Goal: Transaction & Acquisition: Purchase product/service

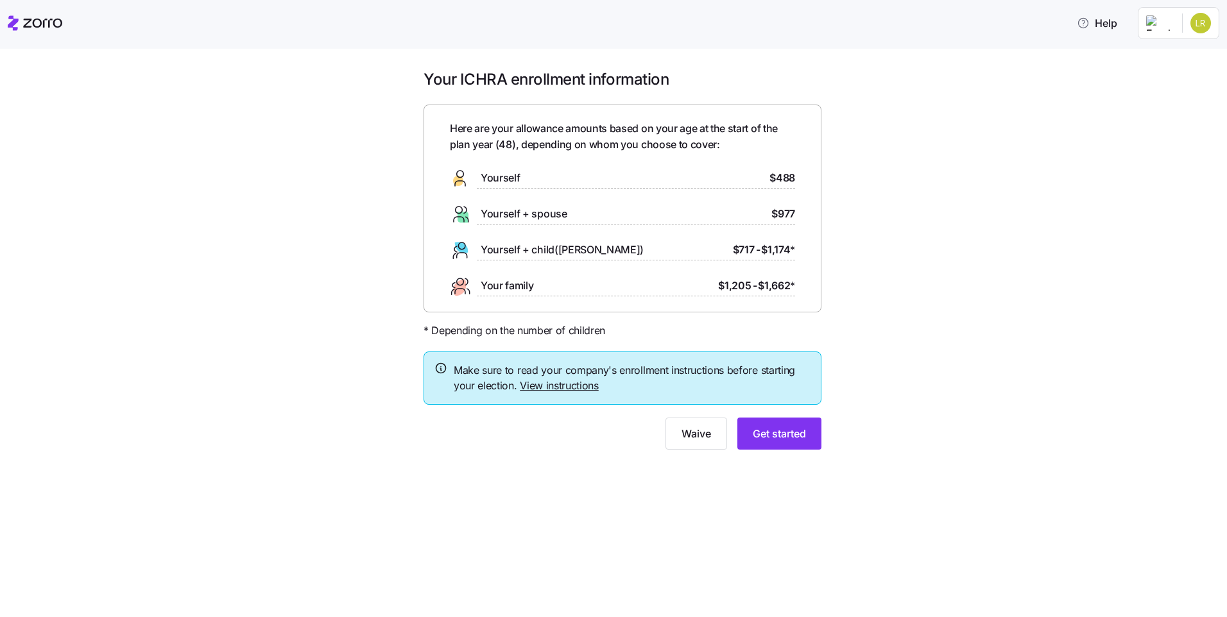
click at [551, 388] on link "View instructions" at bounding box center [559, 385] width 79 height 13
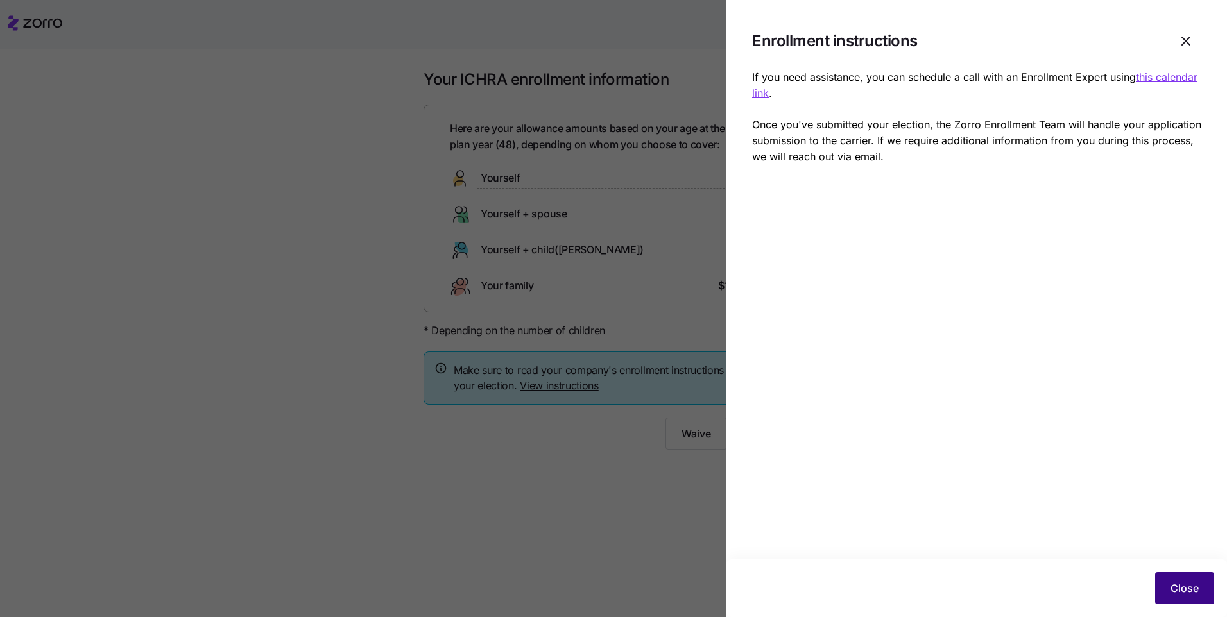
click at [1189, 588] on span "Close" at bounding box center [1185, 588] width 28 height 15
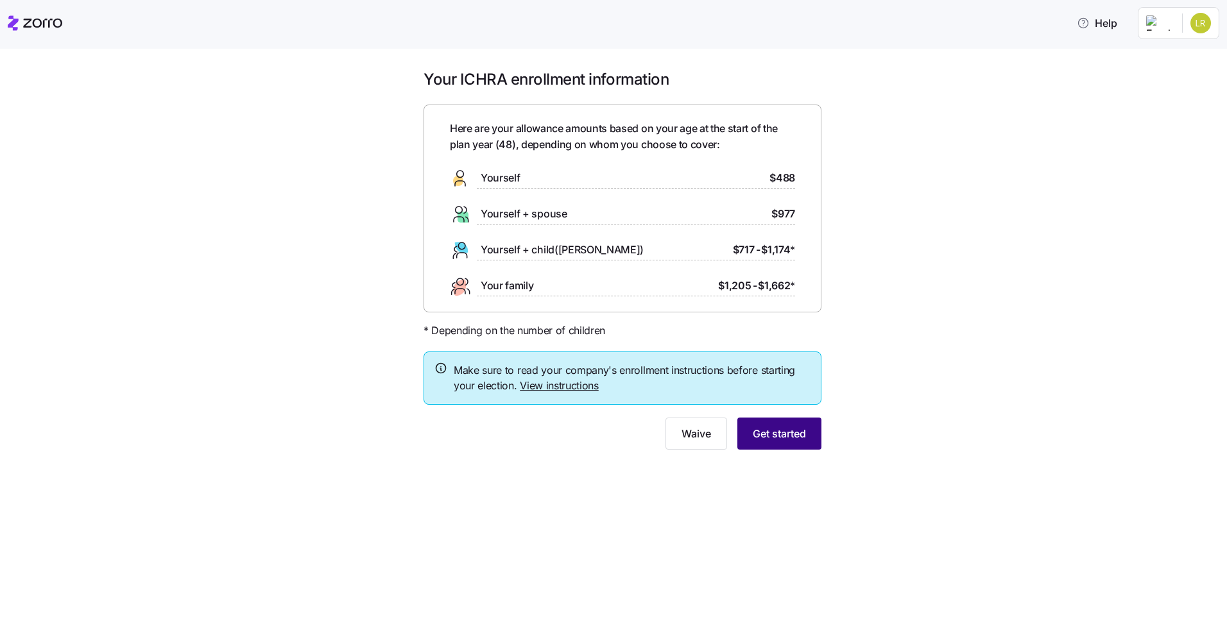
click at [777, 436] on span "Get started" at bounding box center [779, 433] width 53 height 15
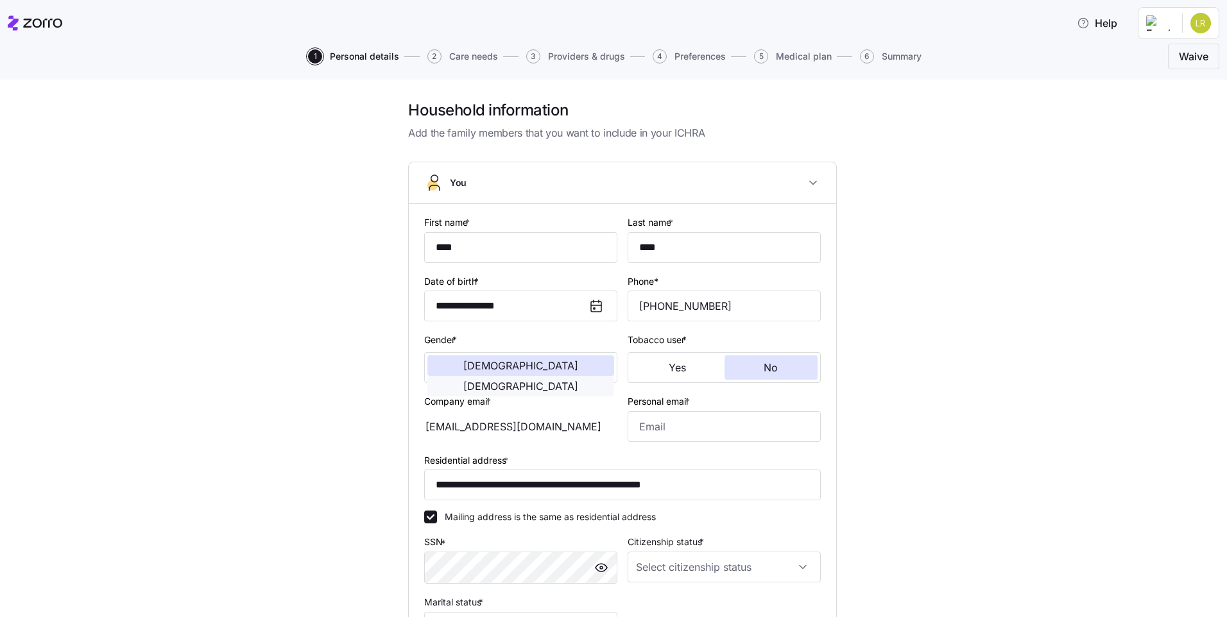
click at [560, 381] on span "[DEMOGRAPHIC_DATA]" at bounding box center [520, 386] width 115 height 10
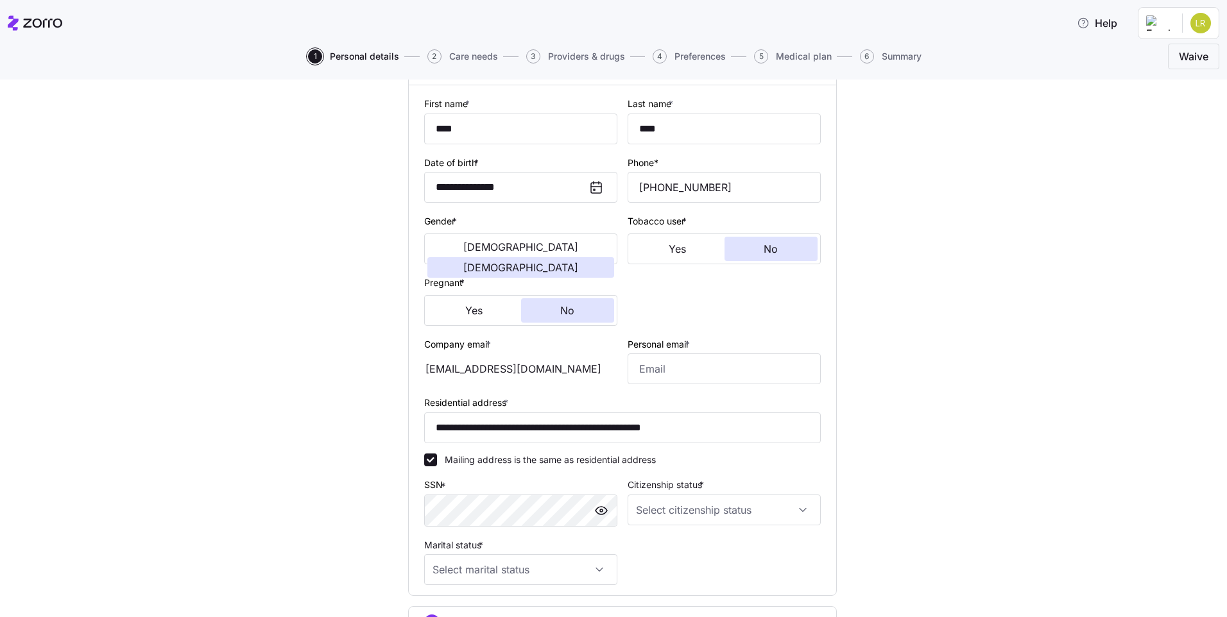
scroll to position [128, 0]
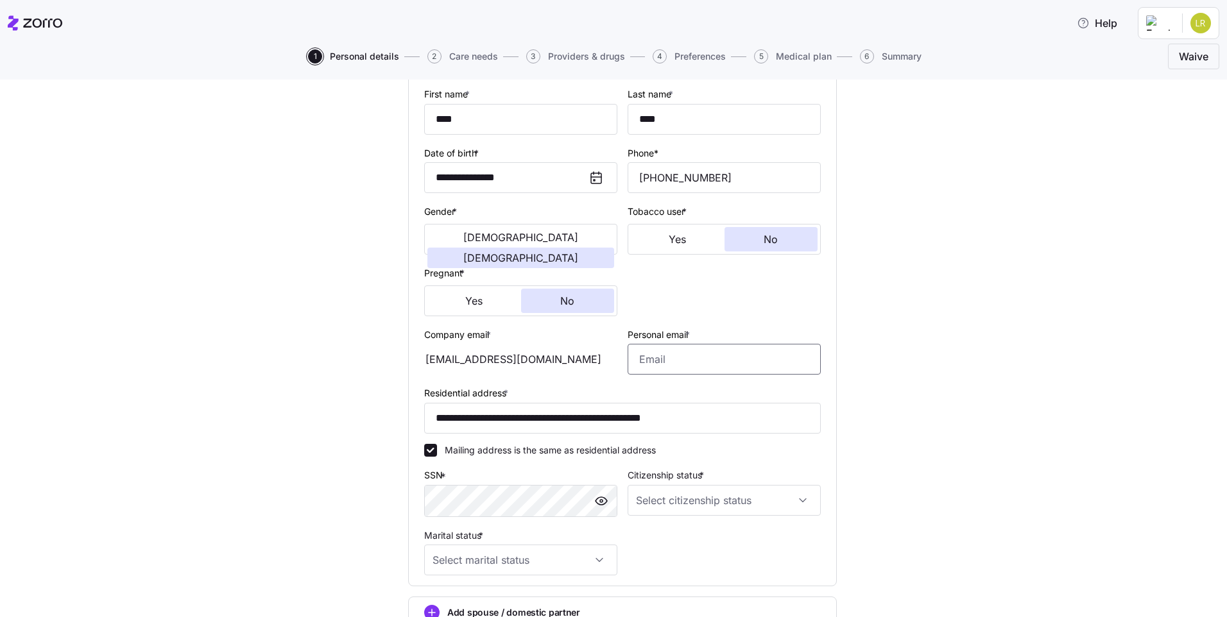
click at [710, 365] on input "Personal email *" at bounding box center [724, 359] width 193 height 31
type input "[EMAIL_ADDRESS][DOMAIN_NAME]"
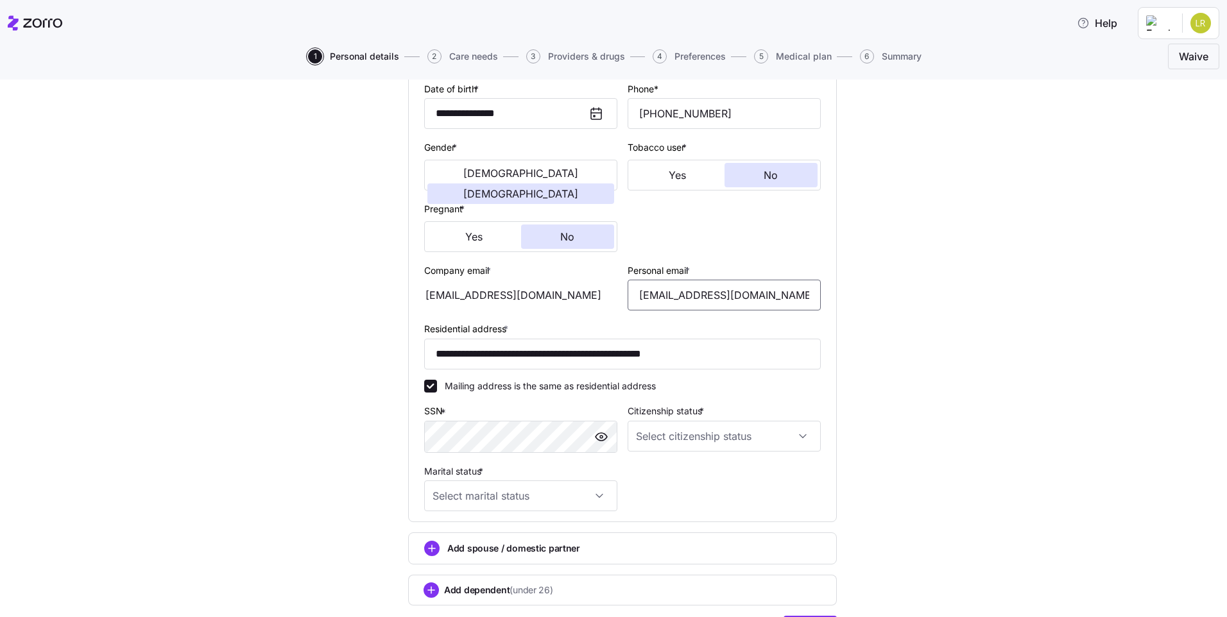
scroll to position [257, 0]
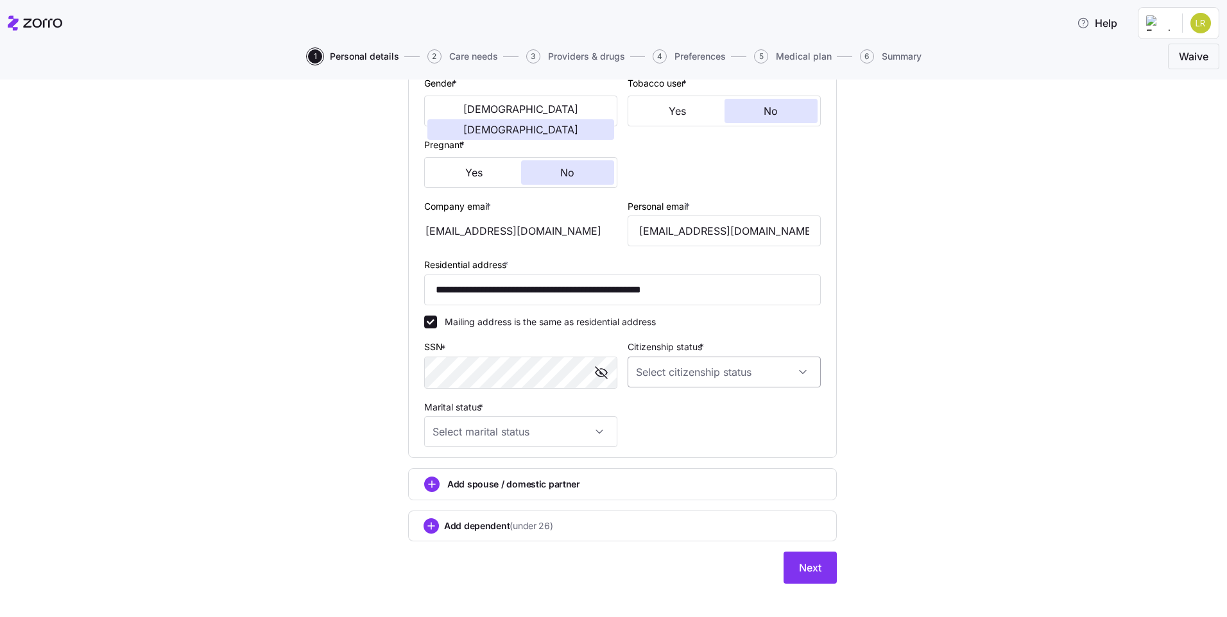
click at [670, 364] on input "Citizenship status *" at bounding box center [724, 372] width 193 height 31
click at [676, 417] on div "[DEMOGRAPHIC_DATA] citizen" at bounding box center [719, 411] width 183 height 27
type input "[DEMOGRAPHIC_DATA] citizen"
click at [584, 429] on input "Marital status *" at bounding box center [520, 432] width 193 height 31
click at [523, 467] on div "Single" at bounding box center [516, 471] width 183 height 27
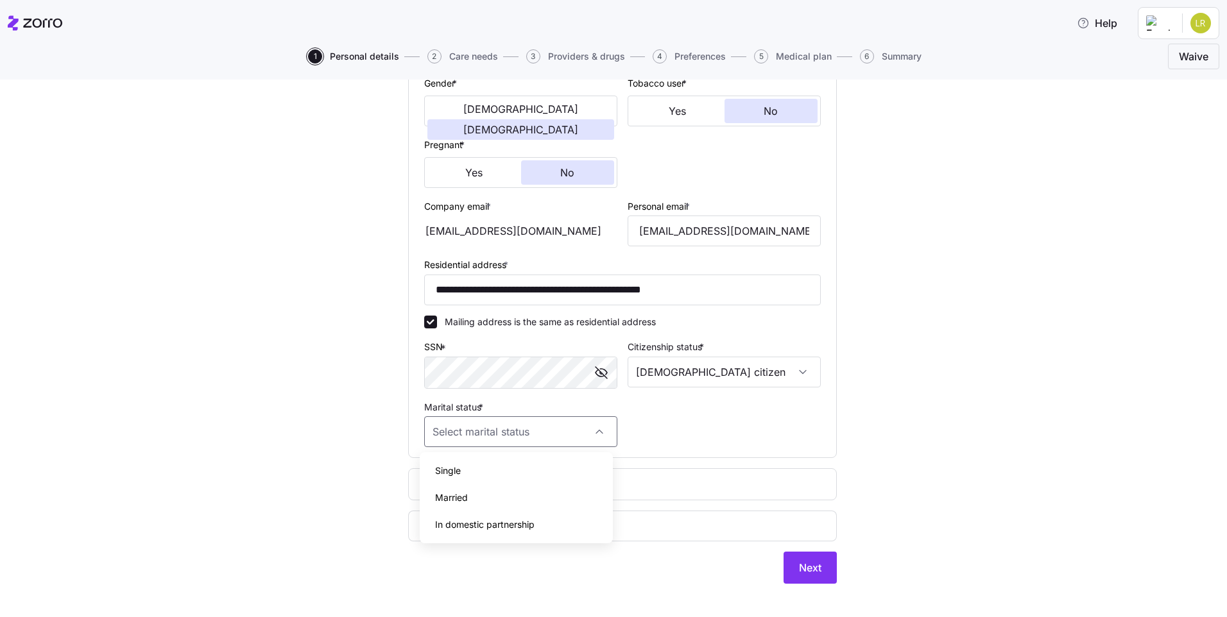
type input "Single"
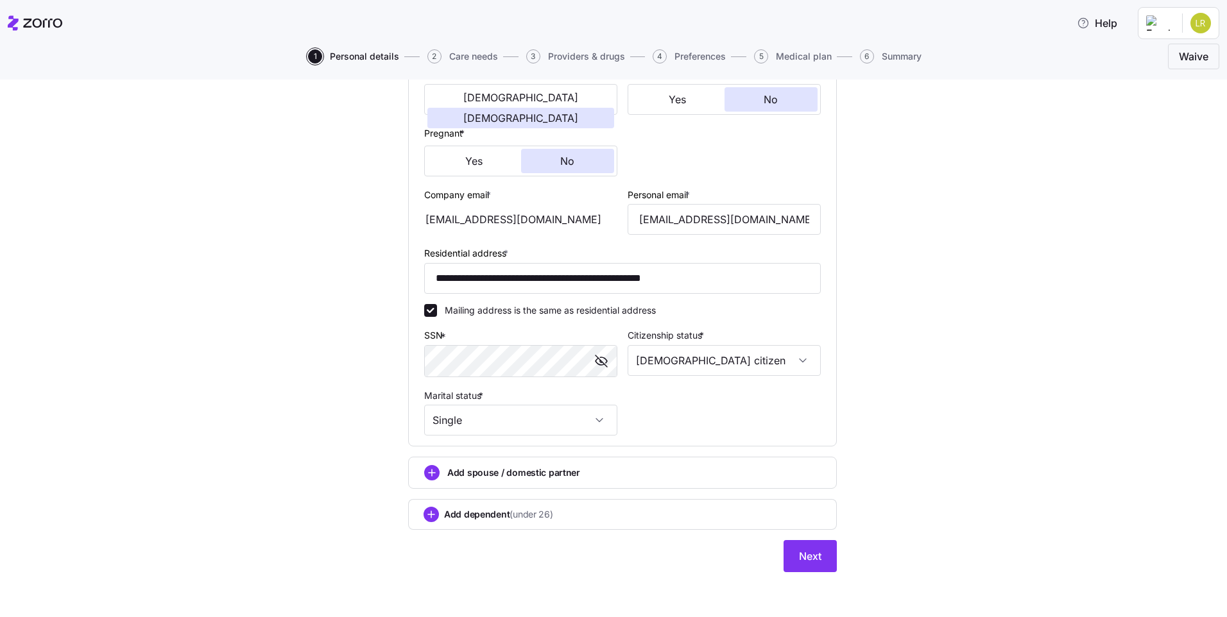
scroll to position [270, 0]
click at [803, 556] on span "Next" at bounding box center [810, 554] width 22 height 15
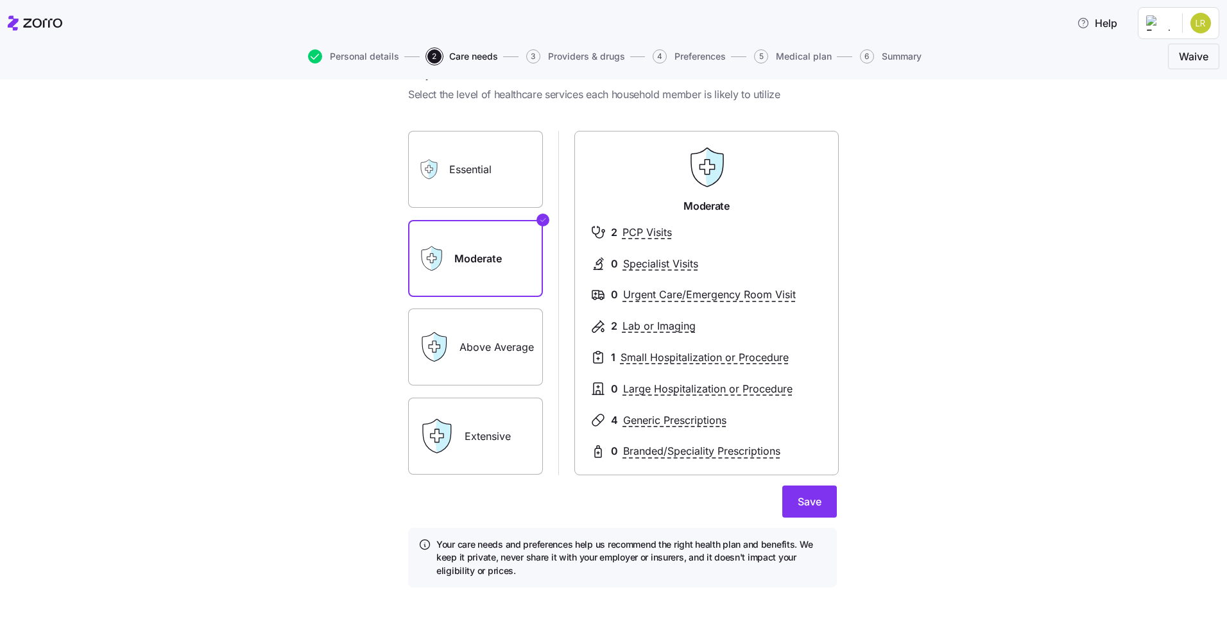
scroll to position [55, 0]
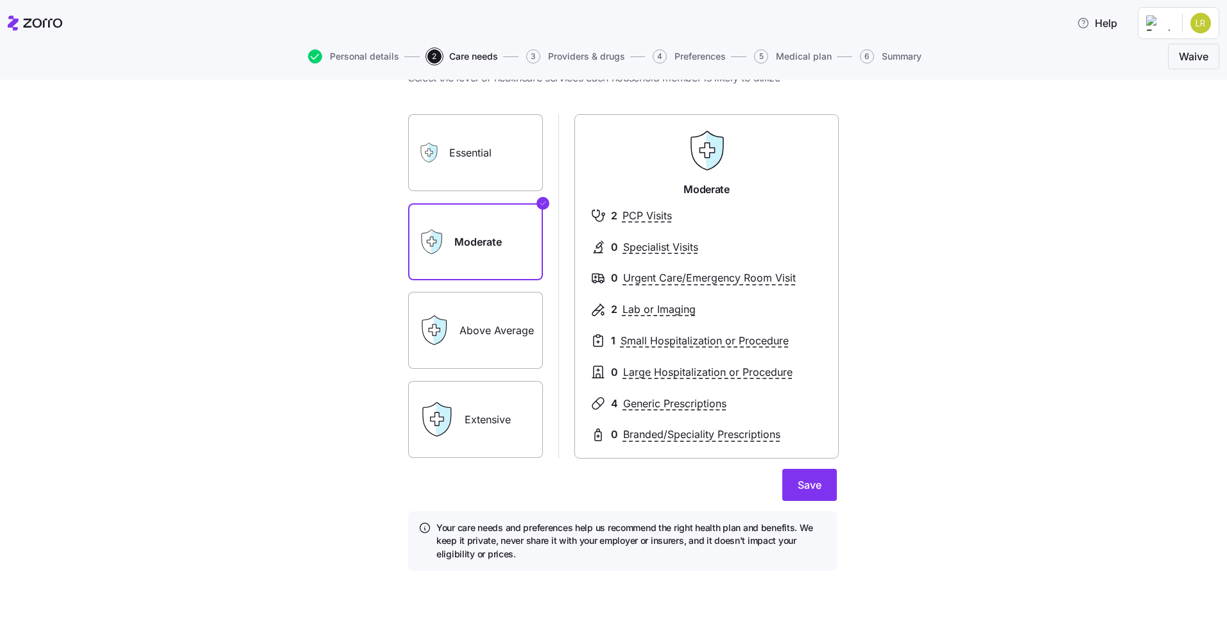
click at [477, 329] on label "Above Average" at bounding box center [475, 330] width 135 height 77
click at [0, 0] on input "Above Average" at bounding box center [0, 0] width 0 height 0
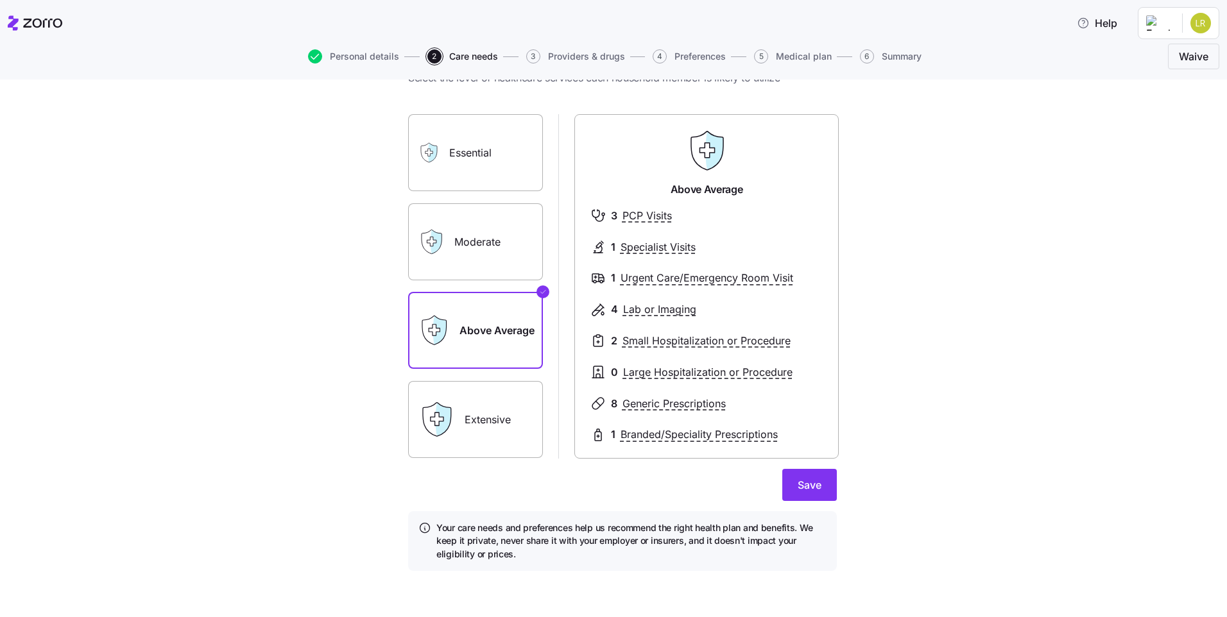
click at [465, 247] on label "Moderate" at bounding box center [475, 241] width 135 height 77
click at [0, 0] on input "Moderate" at bounding box center [0, 0] width 0 height 0
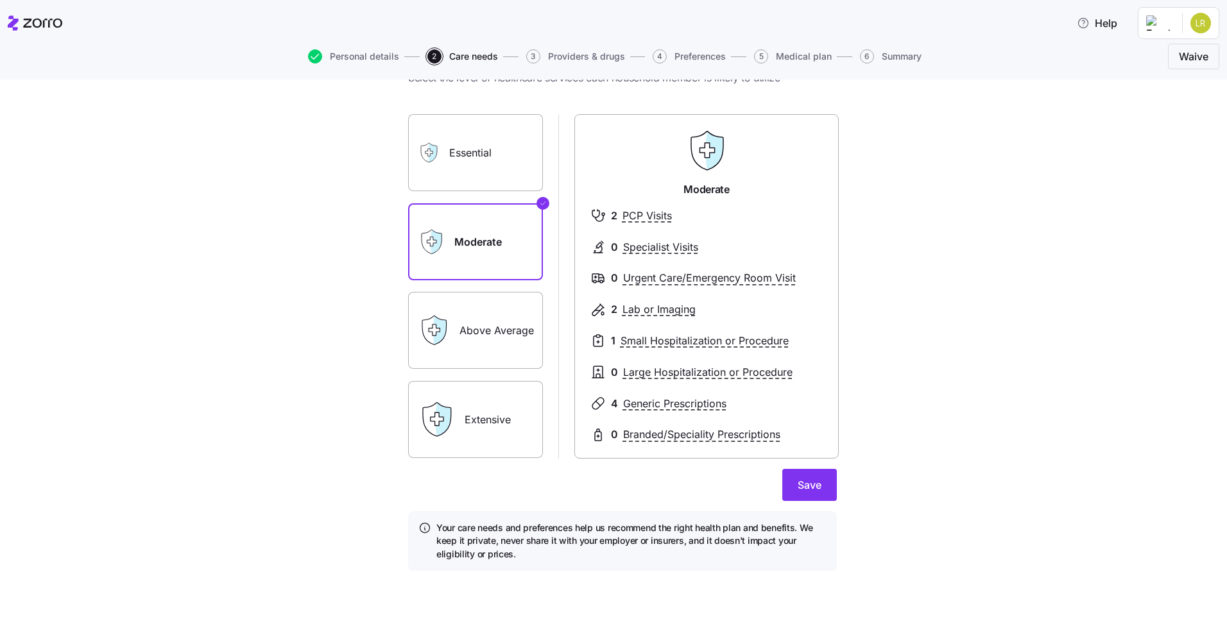
click at [481, 331] on label "Above Average" at bounding box center [475, 330] width 135 height 77
click at [0, 0] on input "Above Average" at bounding box center [0, 0] width 0 height 0
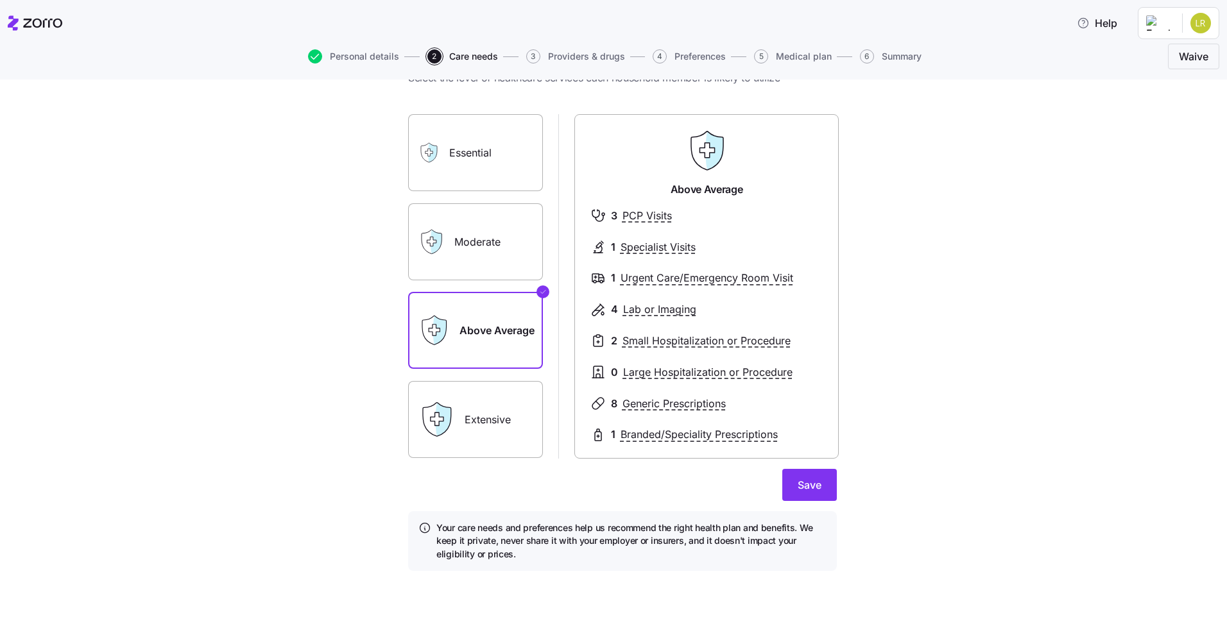
click at [461, 239] on label "Moderate" at bounding box center [475, 241] width 135 height 77
click at [0, 0] on input "Moderate" at bounding box center [0, 0] width 0 height 0
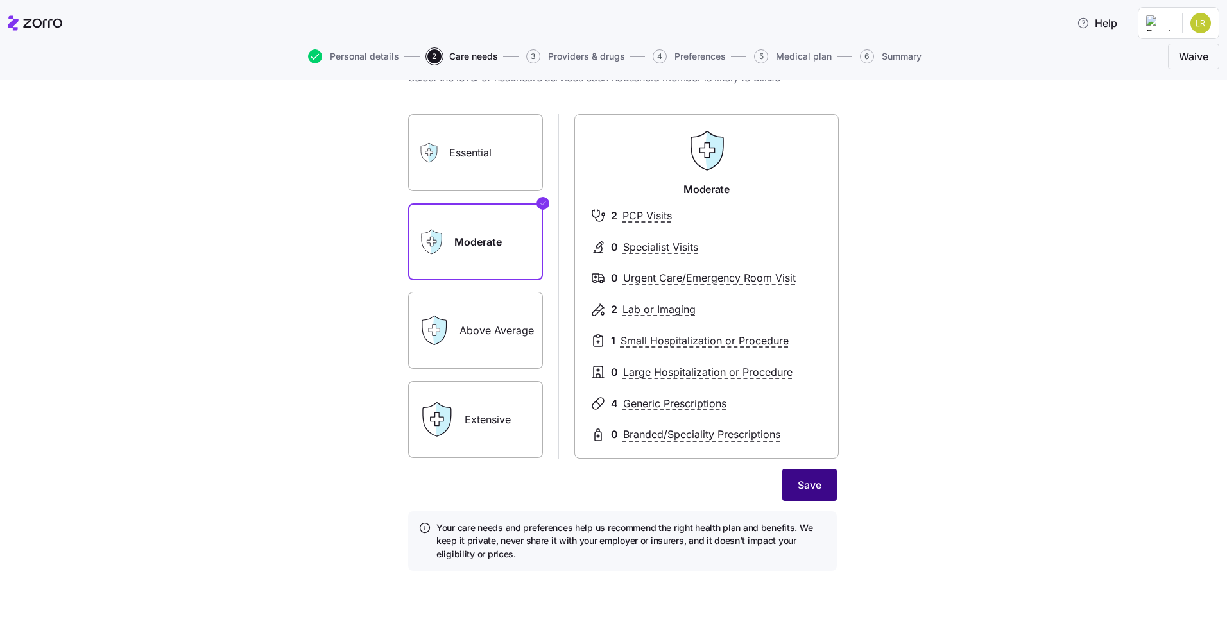
click at [812, 488] on span "Save" at bounding box center [810, 484] width 24 height 15
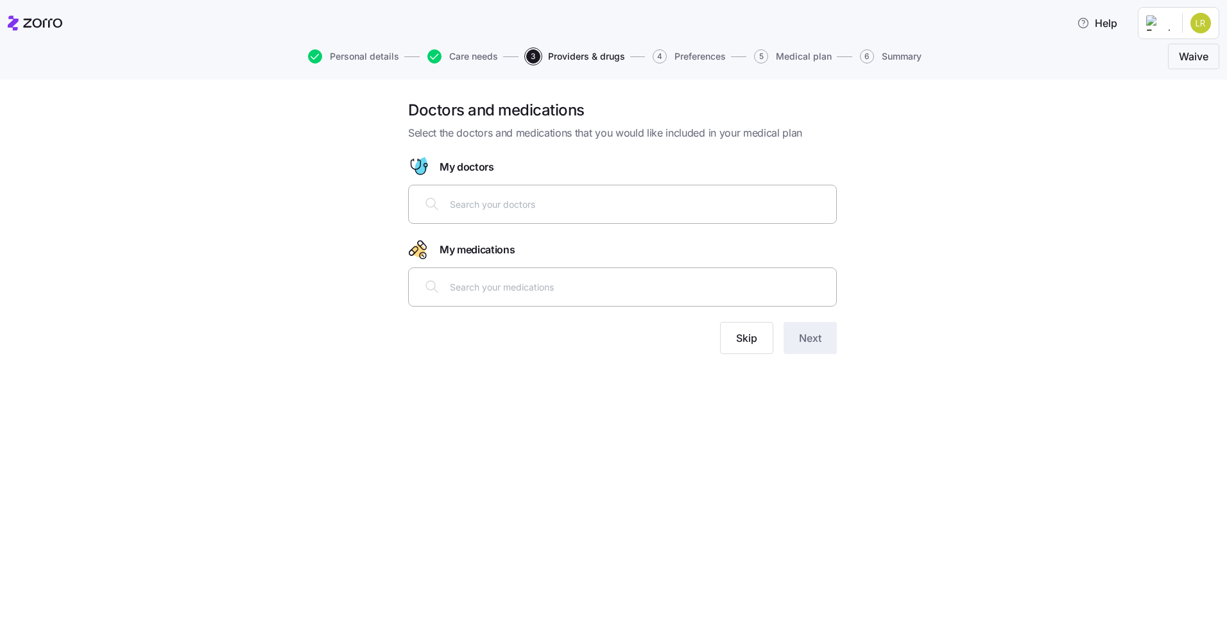
click at [544, 214] on div at bounding box center [623, 204] width 412 height 31
type input "Kimberly Mauller"
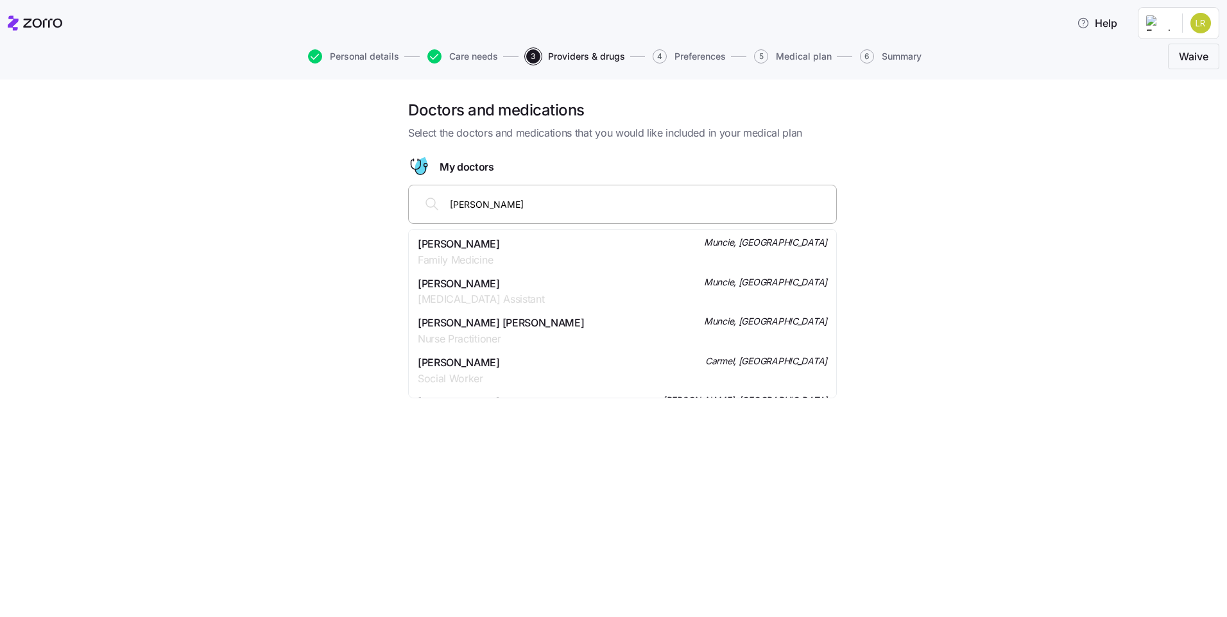
click at [494, 241] on span "Kimberly R Mauller" at bounding box center [459, 244] width 82 height 16
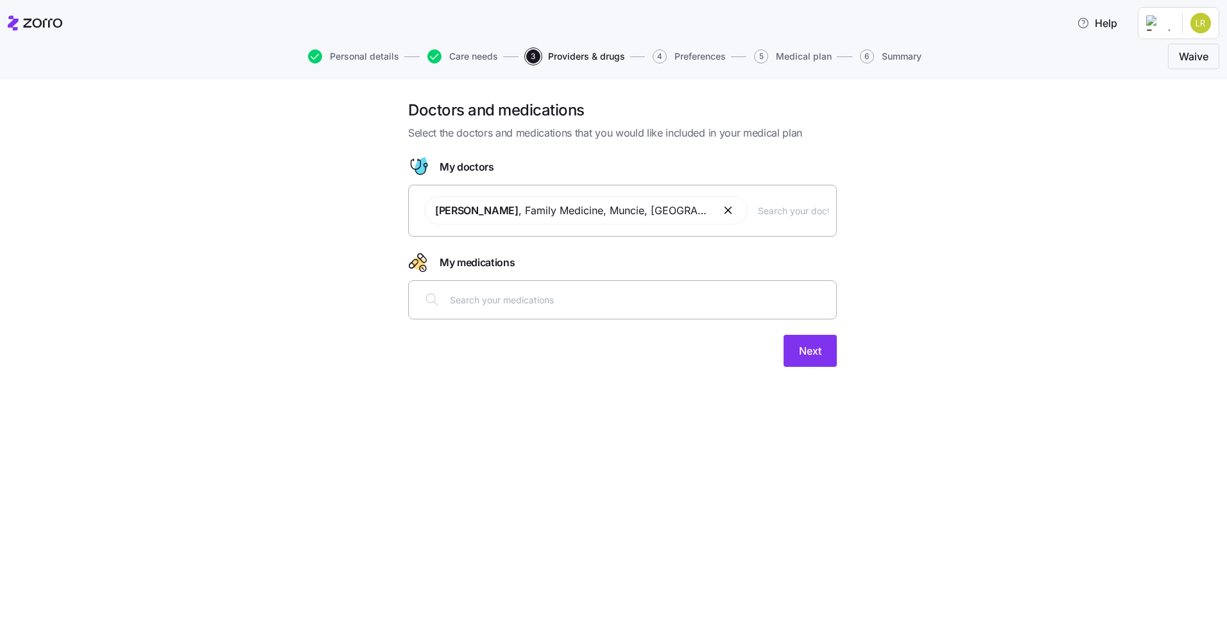
click at [504, 309] on div at bounding box center [623, 299] width 412 height 31
type input "atorva"
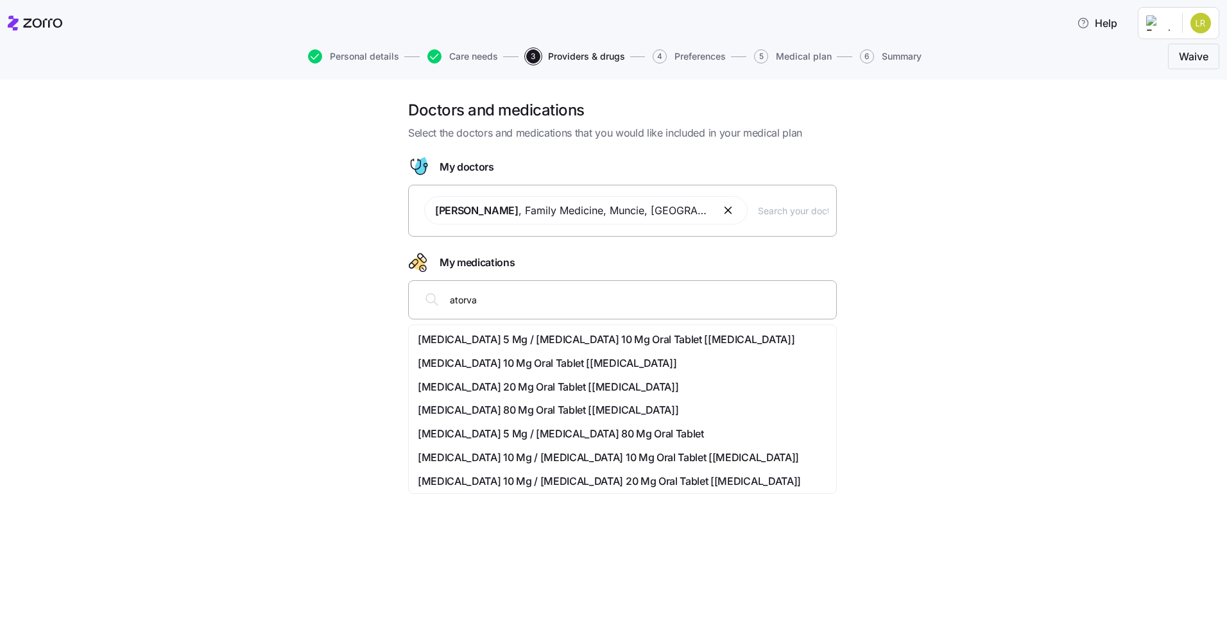
click at [520, 392] on span "Atorvastatin 20 Mg Oral Tablet [lipitor]" at bounding box center [548, 387] width 261 height 16
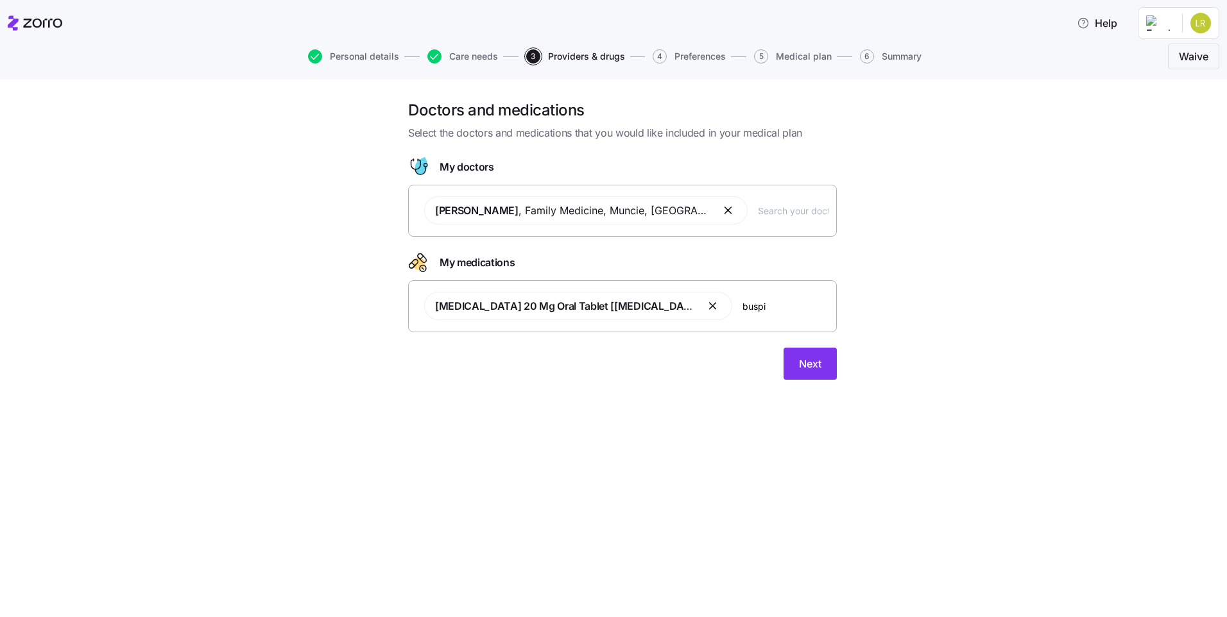
type input "buspir"
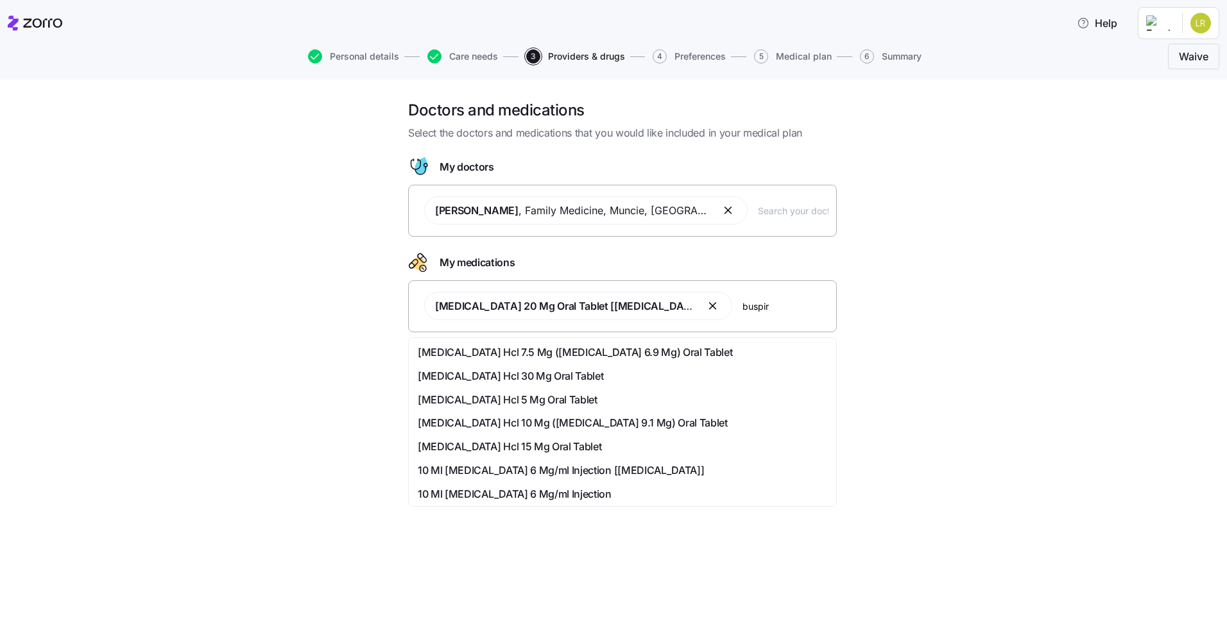
click at [486, 417] on span "Buspirone Hcl 10 Mg (buspirone 9.1 Mg) Oral Tablet" at bounding box center [573, 423] width 310 height 16
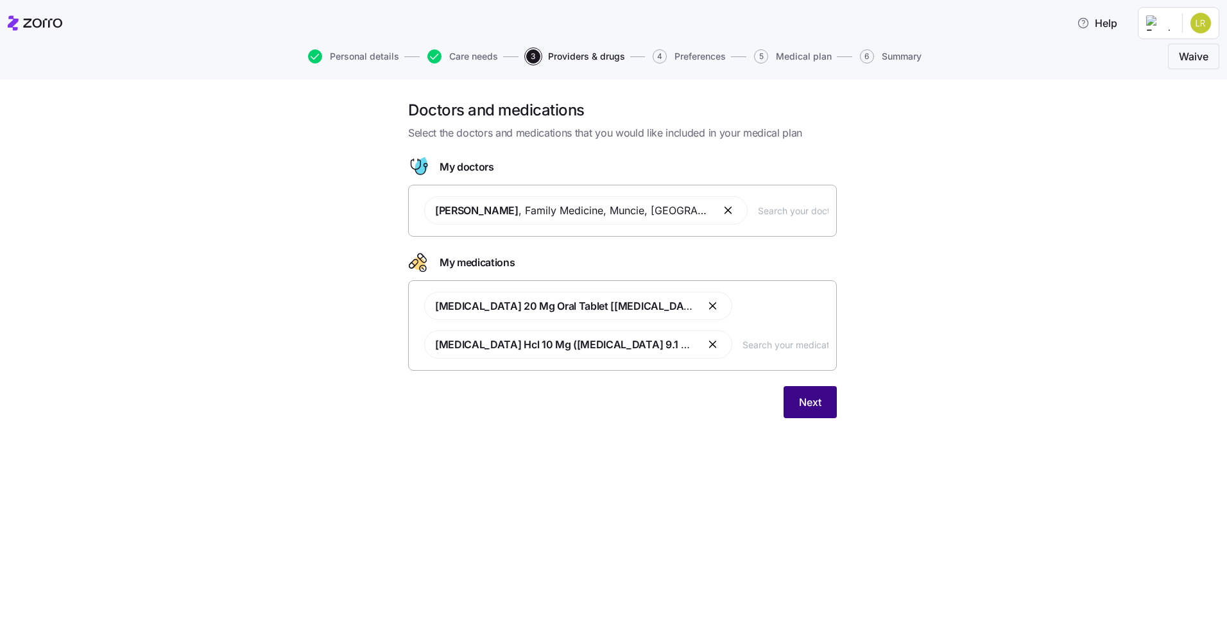
click at [807, 397] on span "Next" at bounding box center [810, 402] width 22 height 15
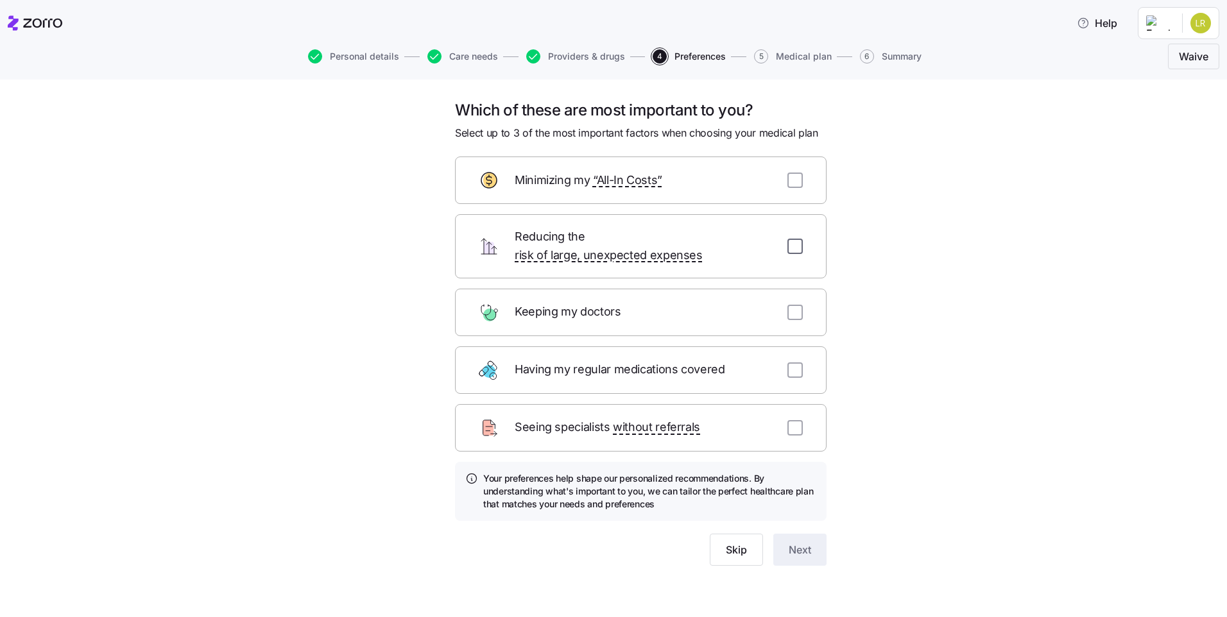
click at [795, 243] on input "checkbox" at bounding box center [794, 246] width 15 height 15
checkbox input "true"
click at [795, 363] on input "checkbox" at bounding box center [794, 370] width 15 height 15
checkbox input "true"
click at [797, 180] on input "checkbox" at bounding box center [794, 180] width 15 height 15
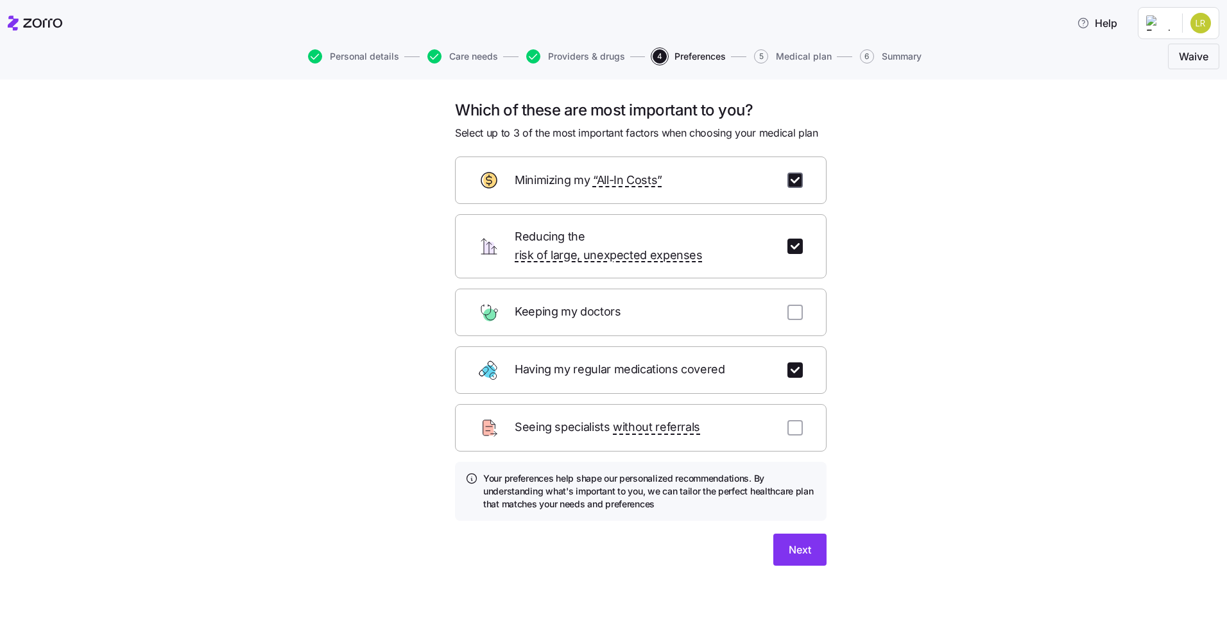
checkbox input "true"
drag, startPoint x: 738, startPoint y: 568, endPoint x: 738, endPoint y: 582, distance: 14.1
click at [738, 582] on div "Which of these are most important to you? Select up to 3 of the most important …" at bounding box center [613, 349] width 1227 height 538
click at [807, 542] on span "Next" at bounding box center [800, 549] width 22 height 15
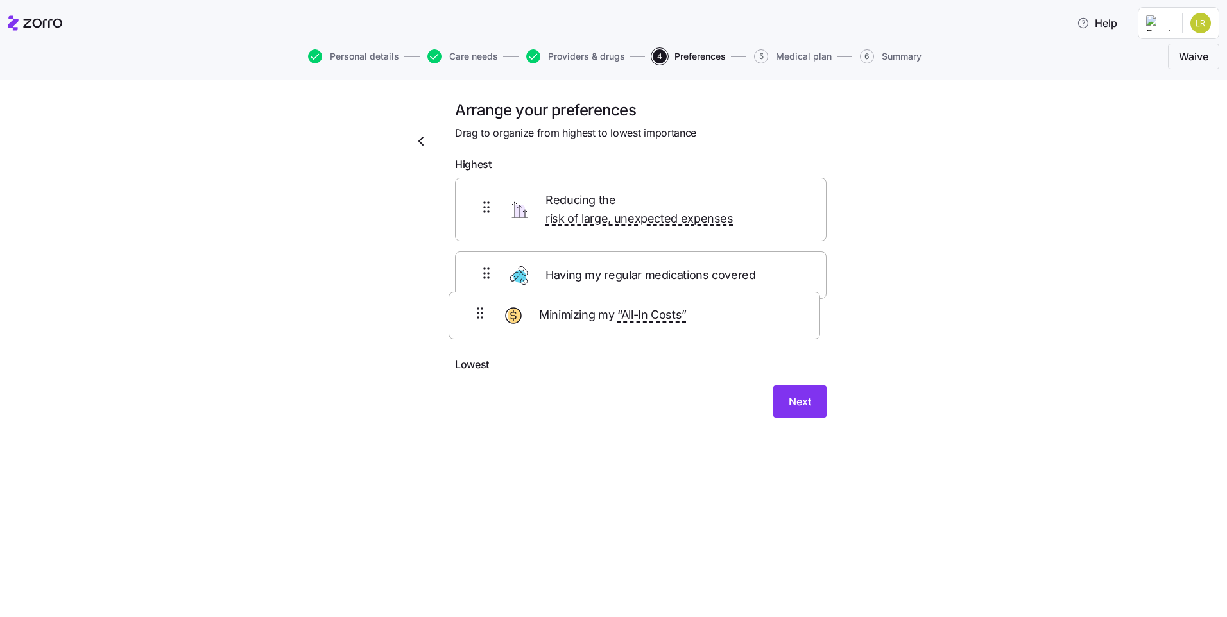
drag, startPoint x: 667, startPoint y: 205, endPoint x: 661, endPoint y: 316, distance: 111.9
click at [663, 320] on div "Minimizing my “All-In Costs” Reducing the risk of large, unexpected expenses Ha…" at bounding box center [641, 268] width 372 height 180
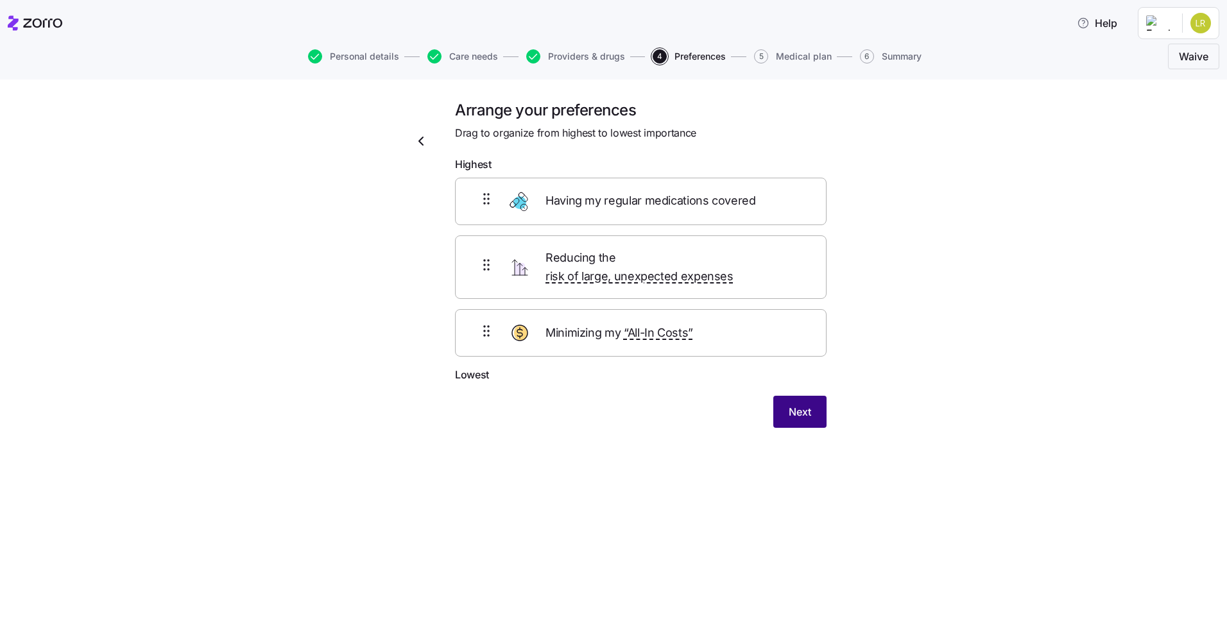
click at [791, 404] on span "Next" at bounding box center [800, 411] width 22 height 15
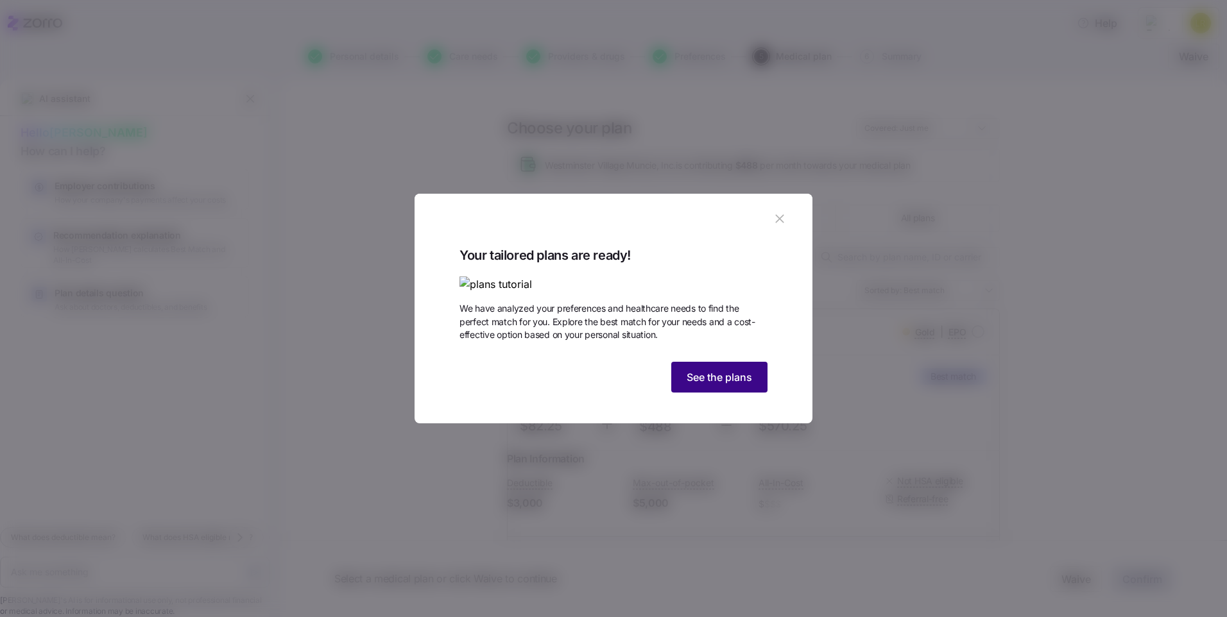
click at [718, 385] on span "See the plans" at bounding box center [719, 377] width 65 height 15
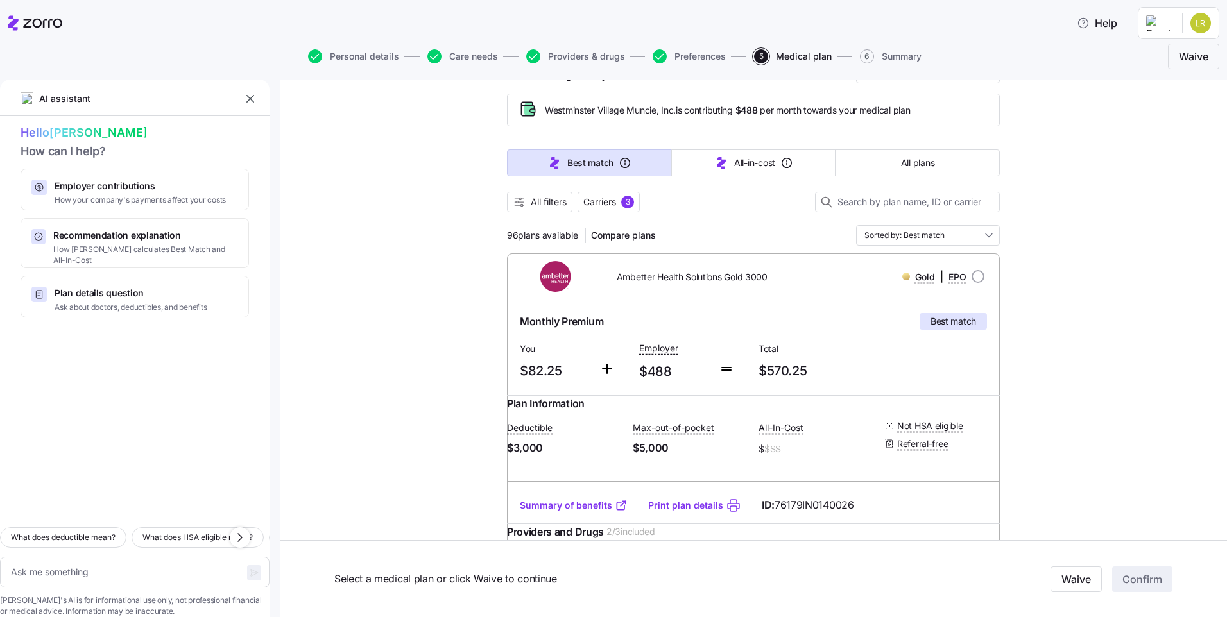
scroll to position [128, 0]
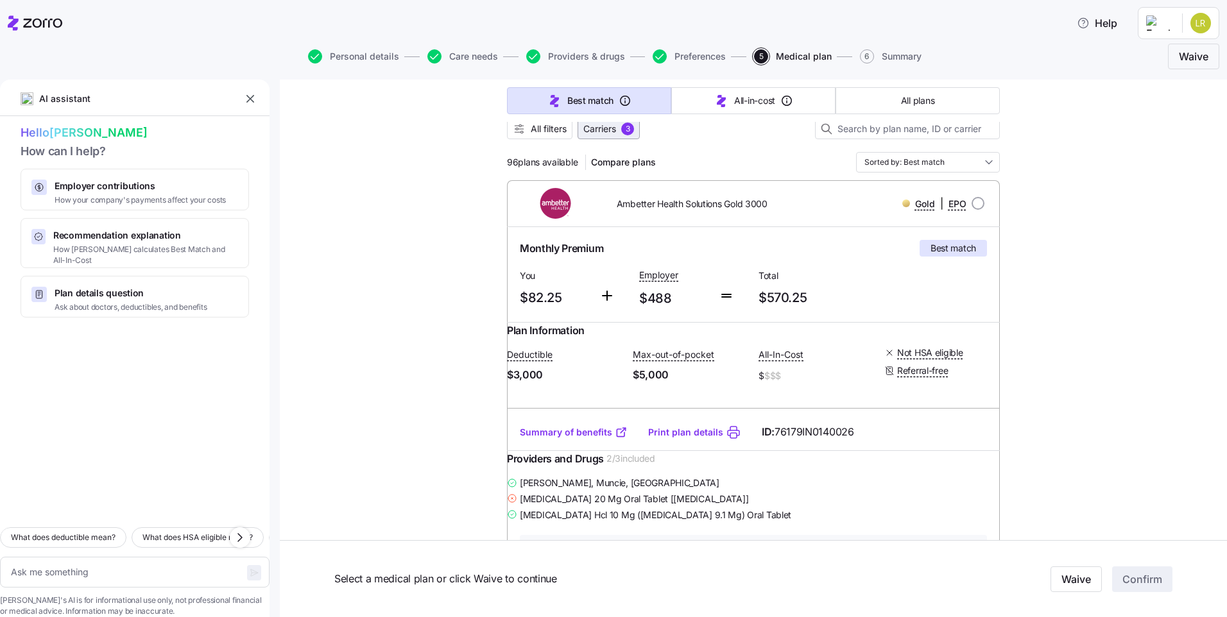
click at [624, 132] on div "3" at bounding box center [627, 129] width 13 height 13
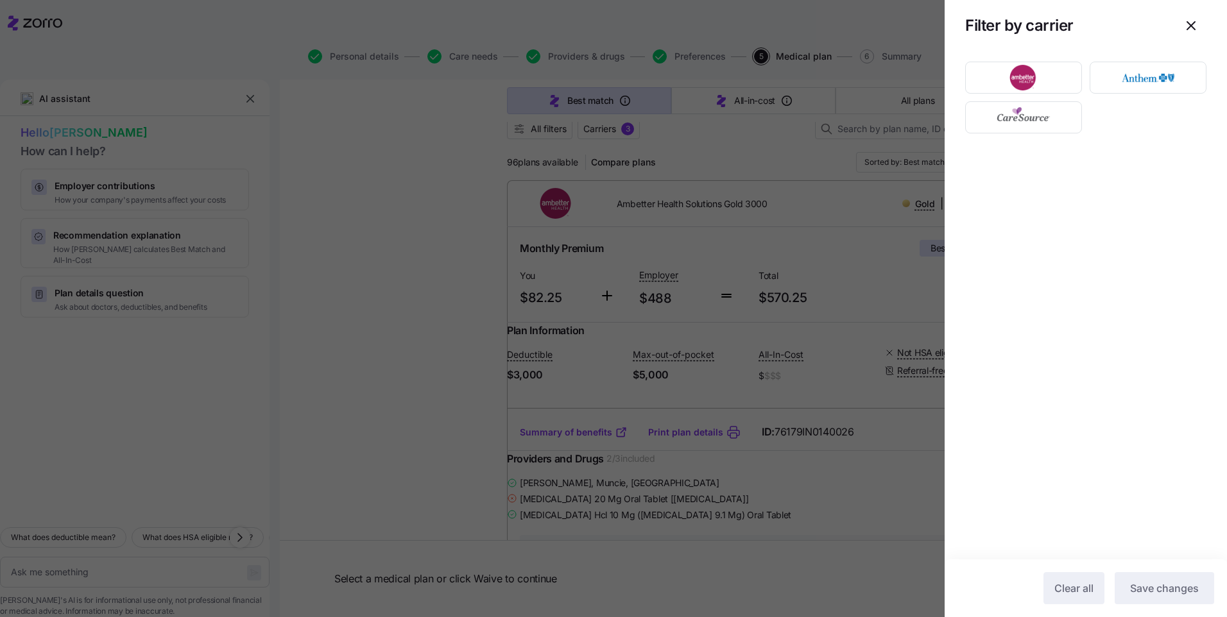
click at [444, 155] on div at bounding box center [613, 308] width 1227 height 617
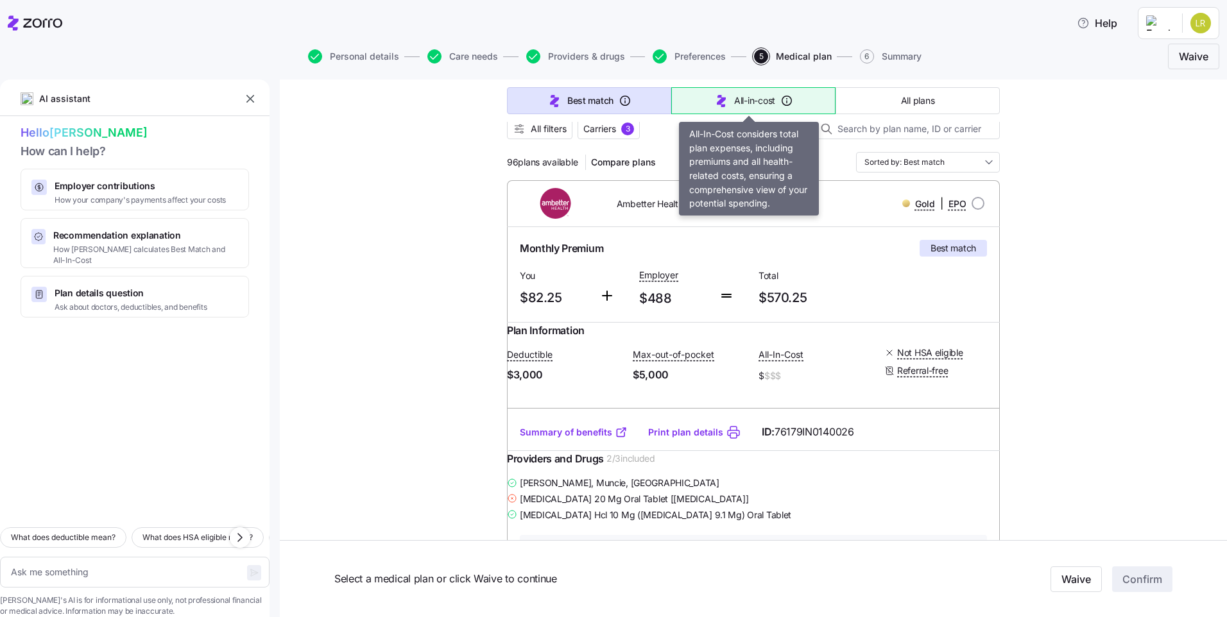
click at [741, 104] on span "All-in-cost" at bounding box center [754, 100] width 41 height 13
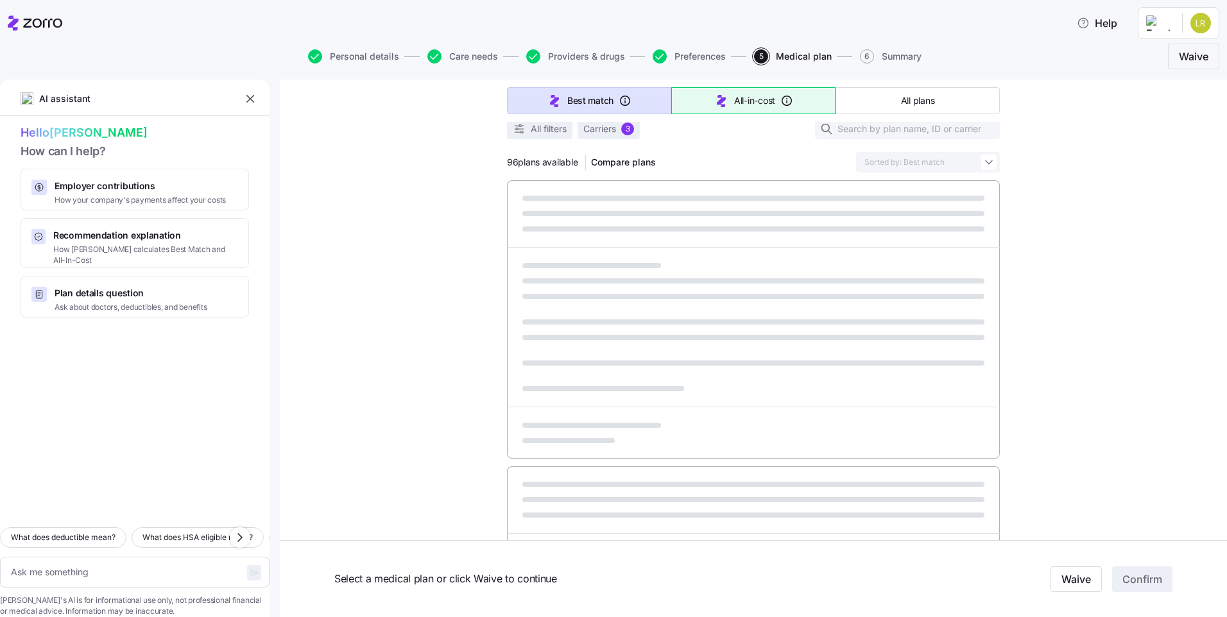
type textarea "x"
type input "Sorted by: All-in-cost"
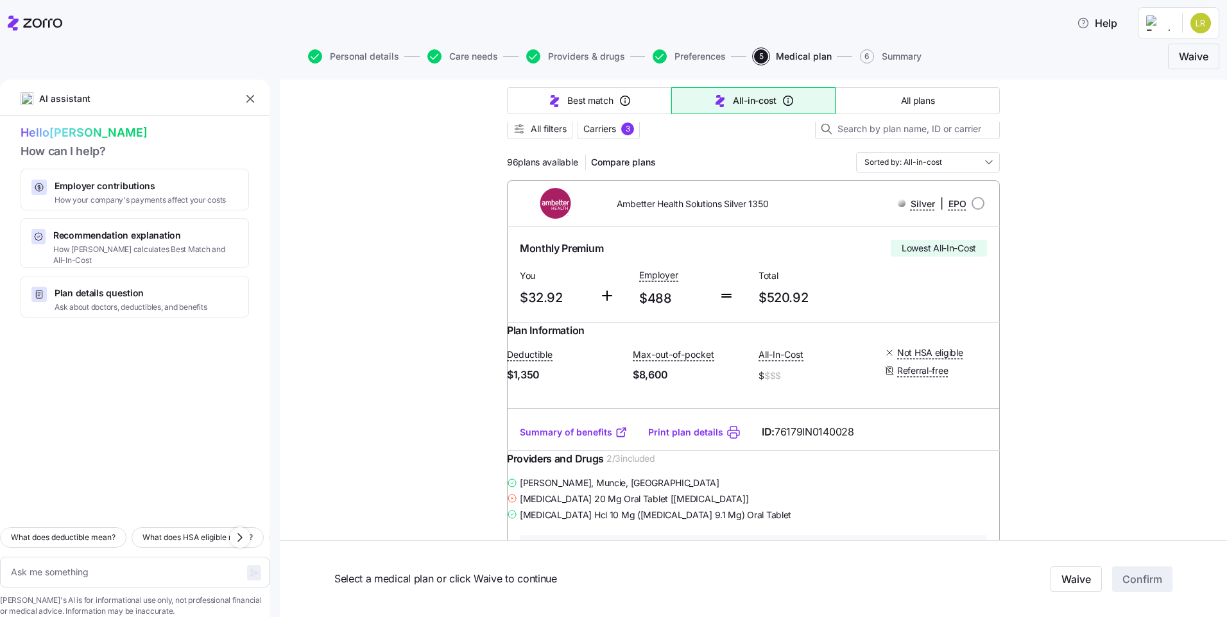
scroll to position [0, 0]
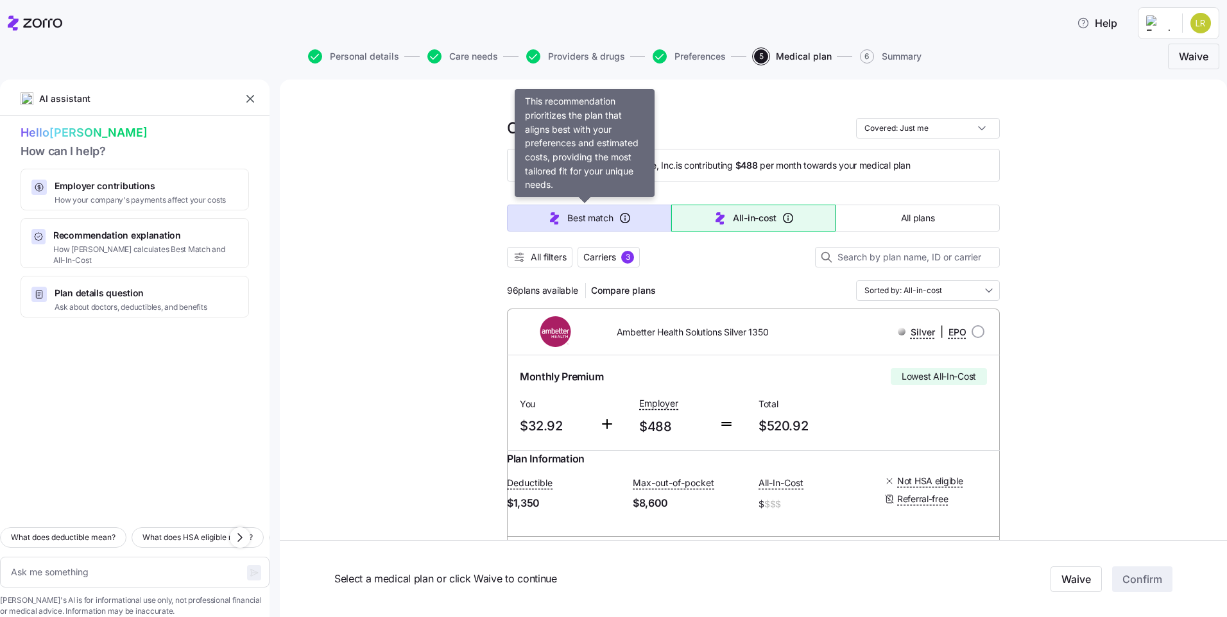
click at [608, 214] on span "Best match" at bounding box center [590, 218] width 46 height 13
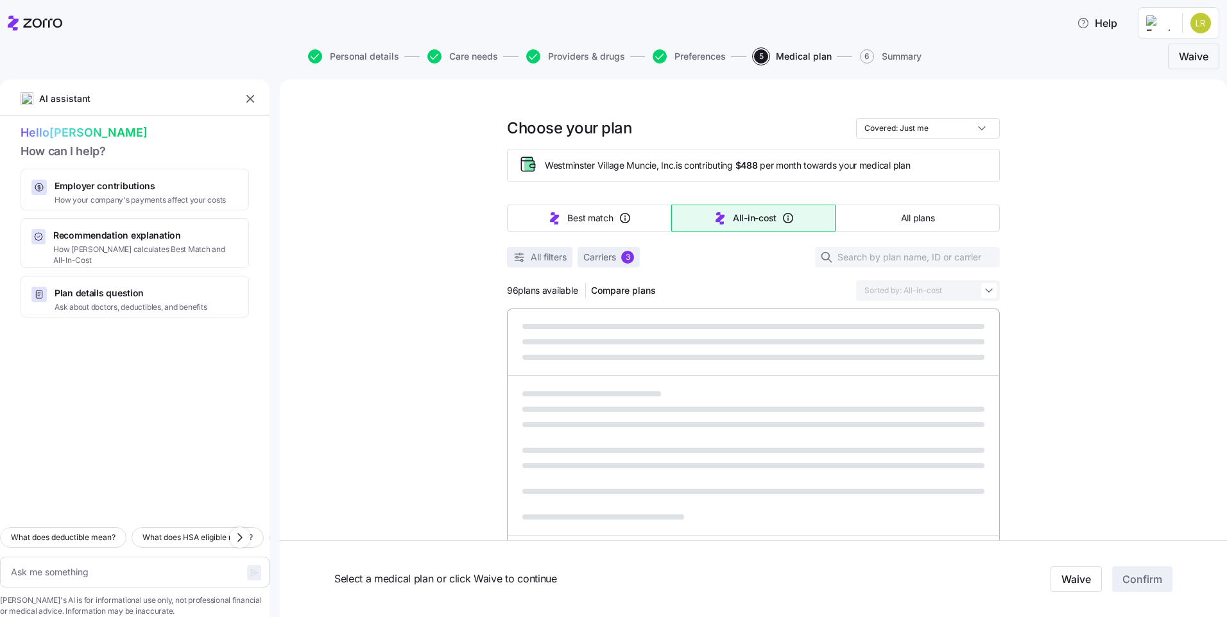
type textarea "x"
type input "Sorted by: Best match"
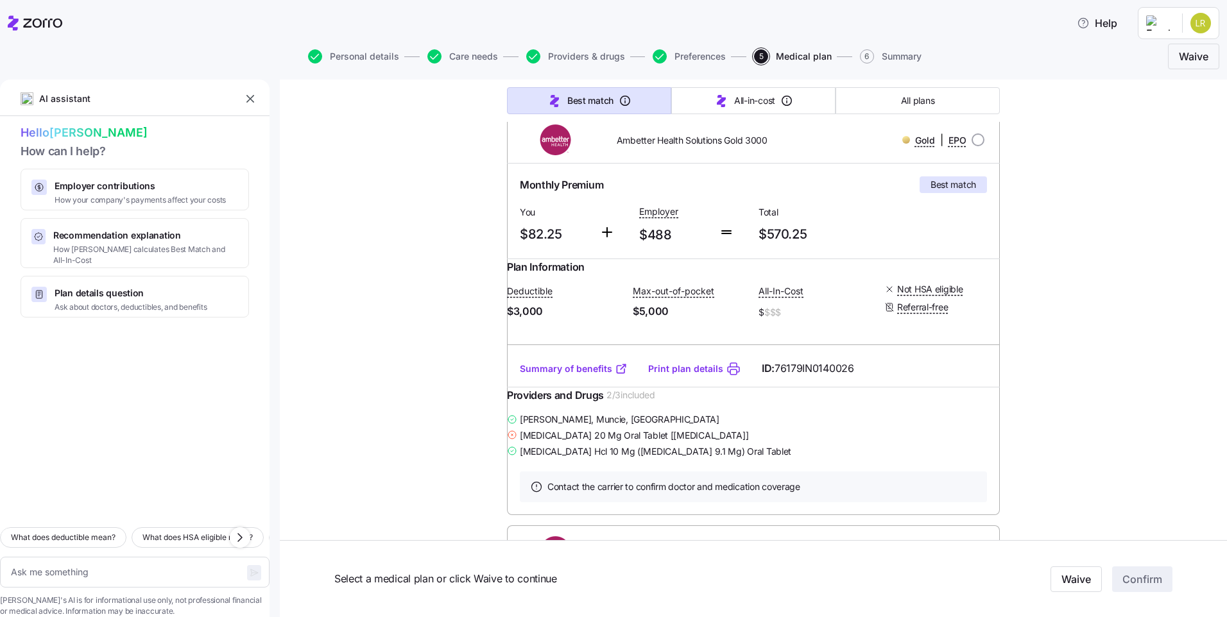
scroll to position [193, 0]
click at [578, 375] on link "Summary of benefits" at bounding box center [574, 368] width 108 height 13
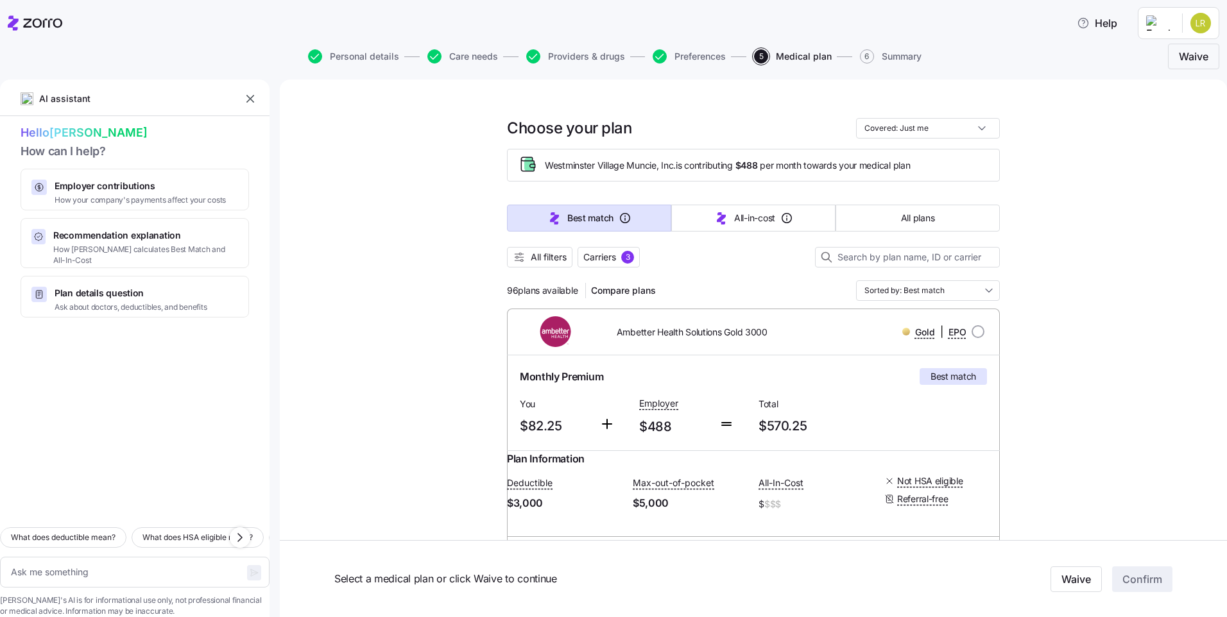
scroll to position [64, 0]
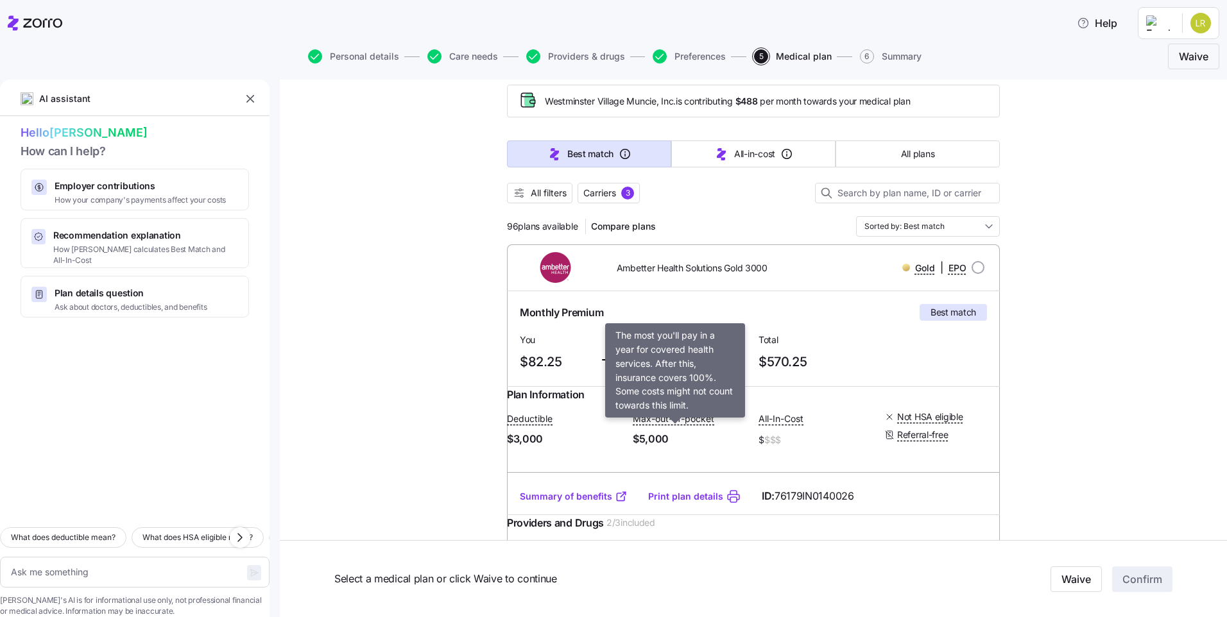
click at [664, 426] on span "Max-out-of-pocket" at bounding box center [674, 419] width 82 height 13
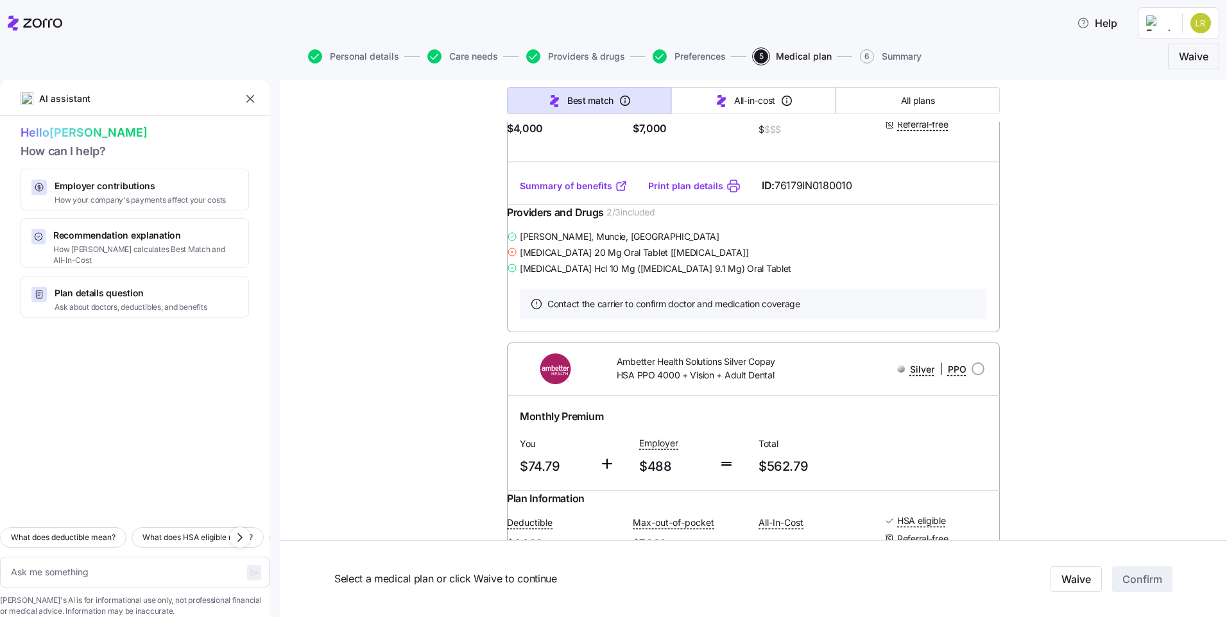
scroll to position [8664, 0]
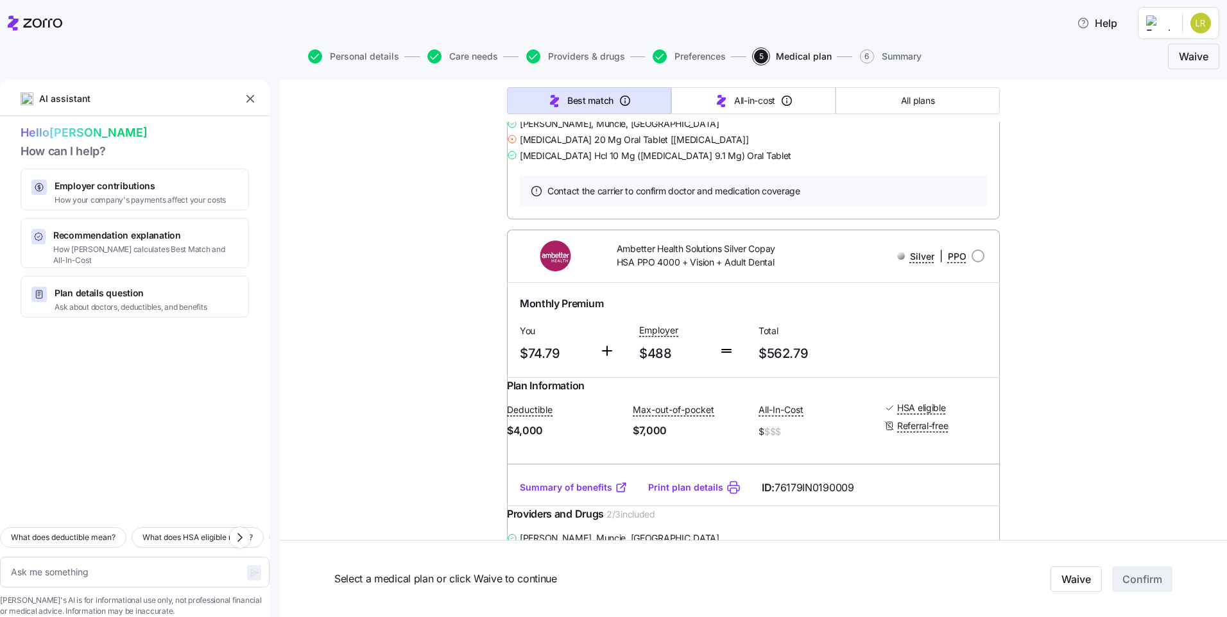
scroll to position [8728, 0]
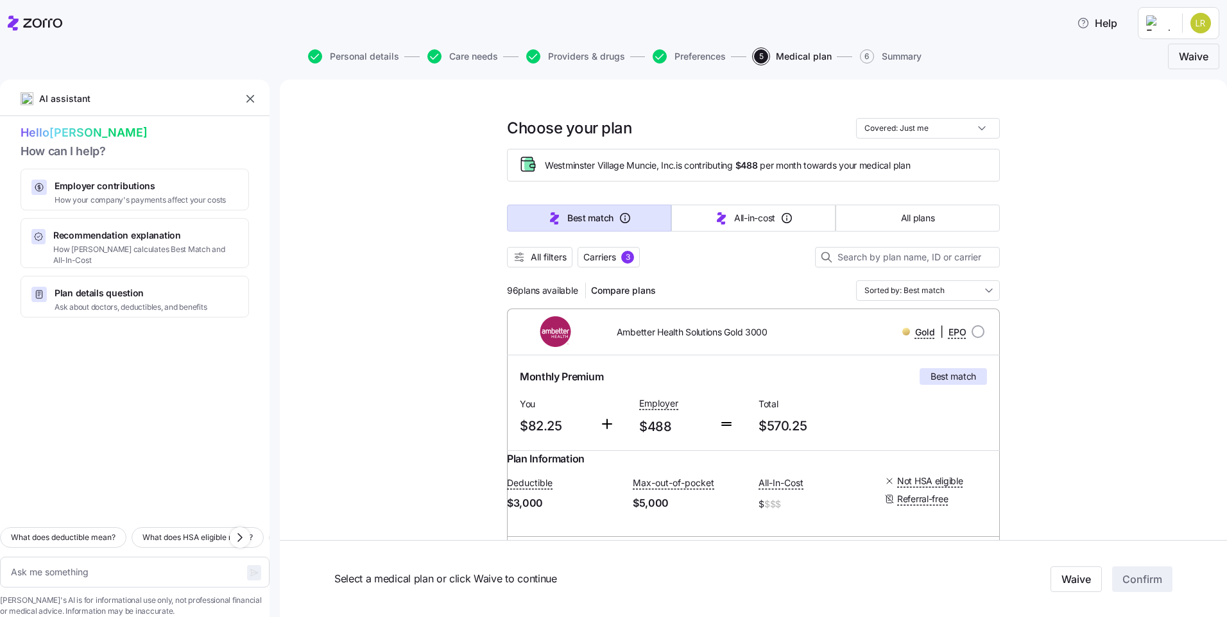
scroll to position [76, 0]
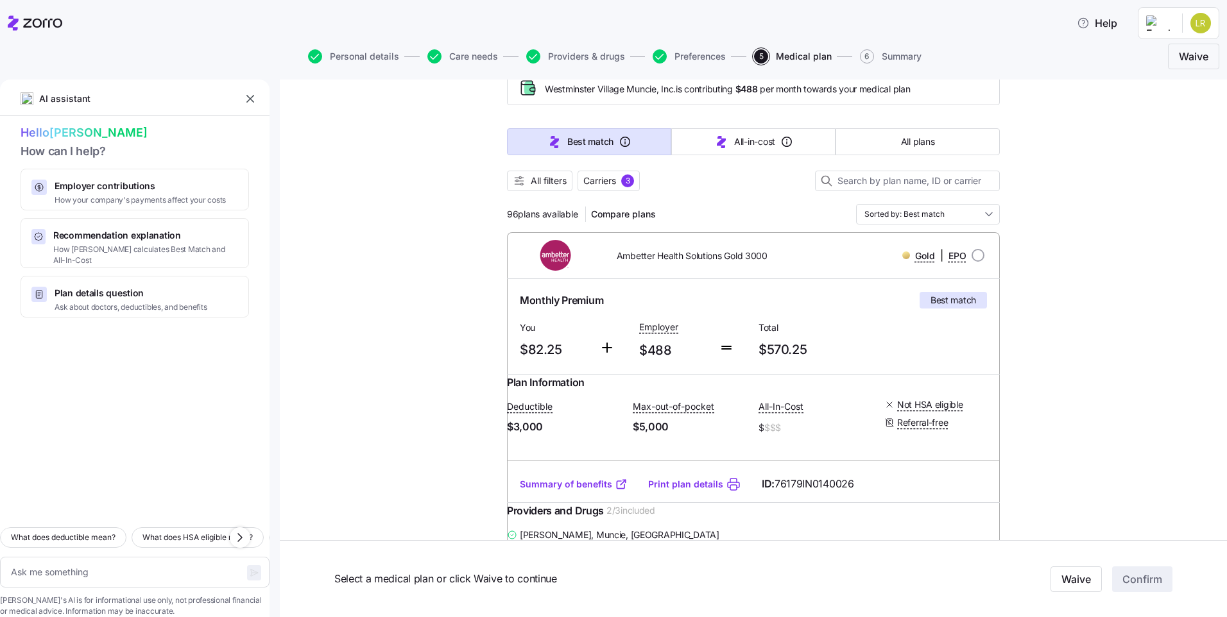
click at [571, 491] on link "Summary of benefits" at bounding box center [574, 484] width 108 height 13
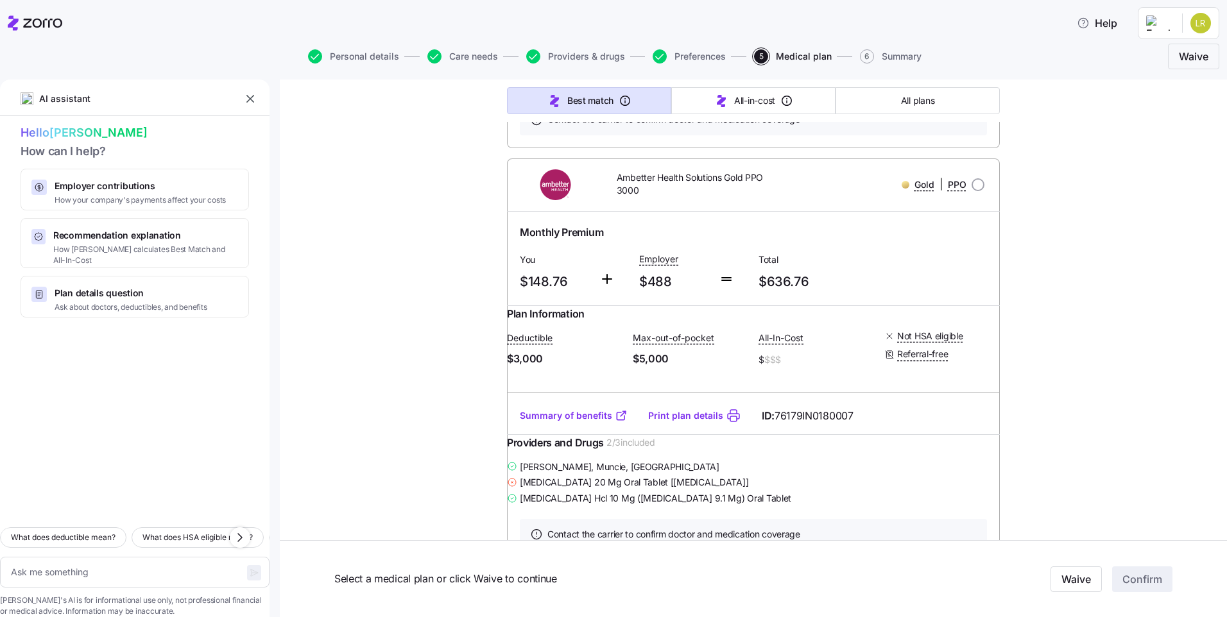
scroll to position [975, 0]
click at [549, 422] on link "Summary of benefits" at bounding box center [574, 415] width 108 height 13
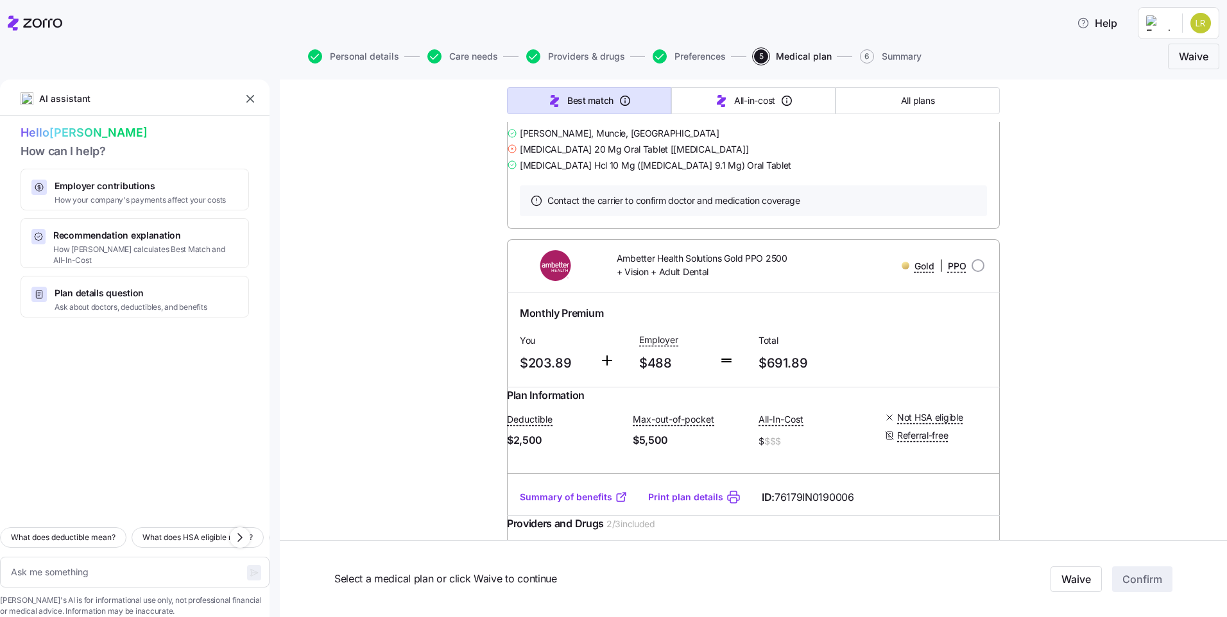
scroll to position [3787, 0]
click at [551, 86] on link "Summary of benefits" at bounding box center [574, 79] width 108 height 13
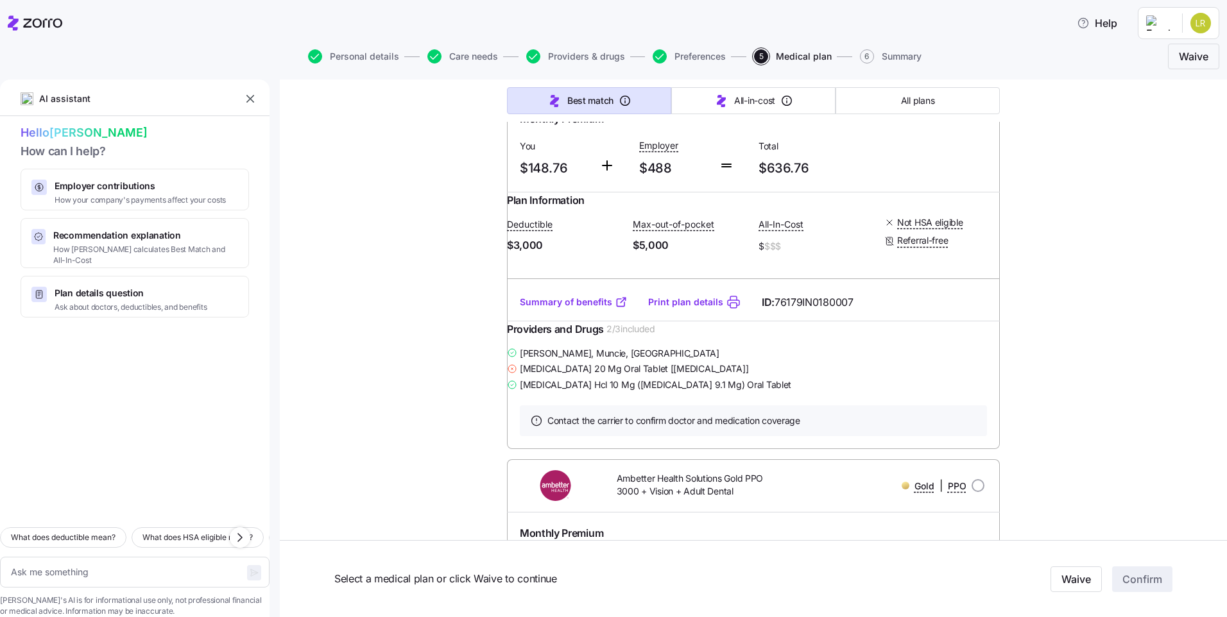
scroll to position [1091, 0]
click at [589, 305] on link "Summary of benefits" at bounding box center [574, 299] width 108 height 13
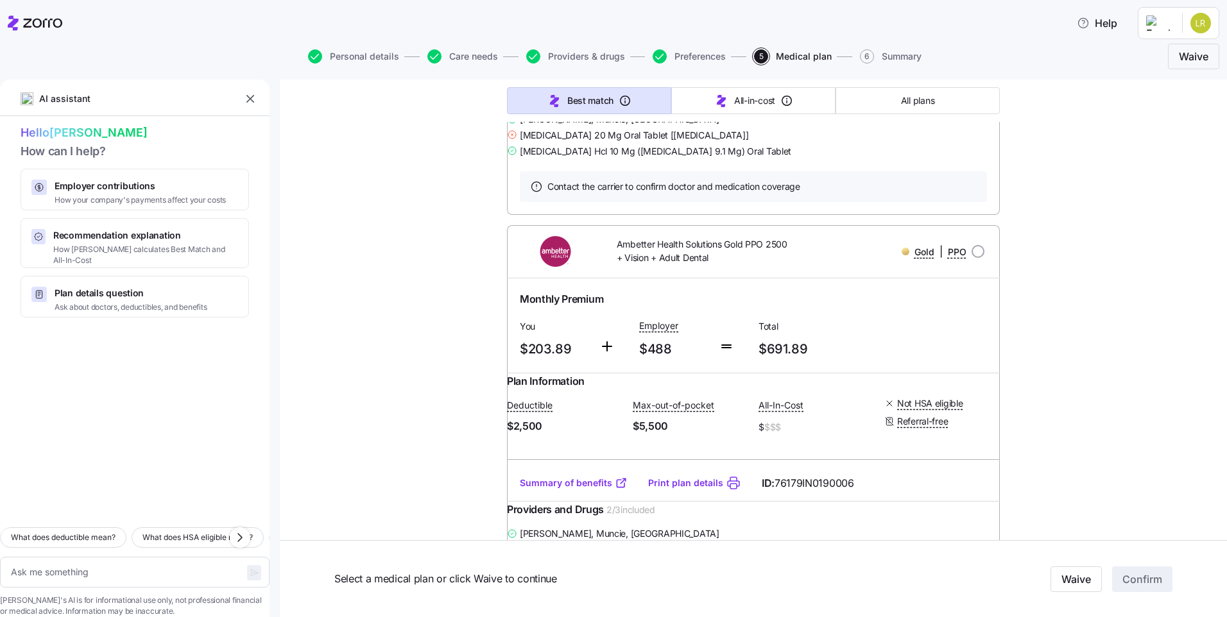
scroll to position [3787, 0]
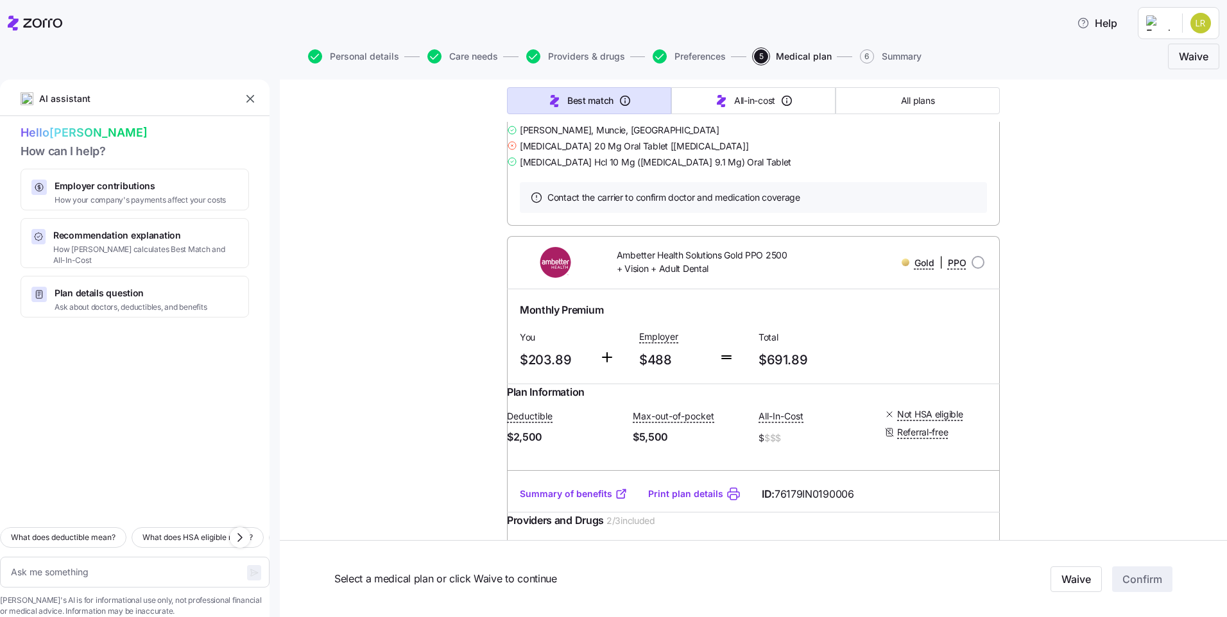
click at [570, 86] on link "Summary of benefits" at bounding box center [574, 79] width 108 height 13
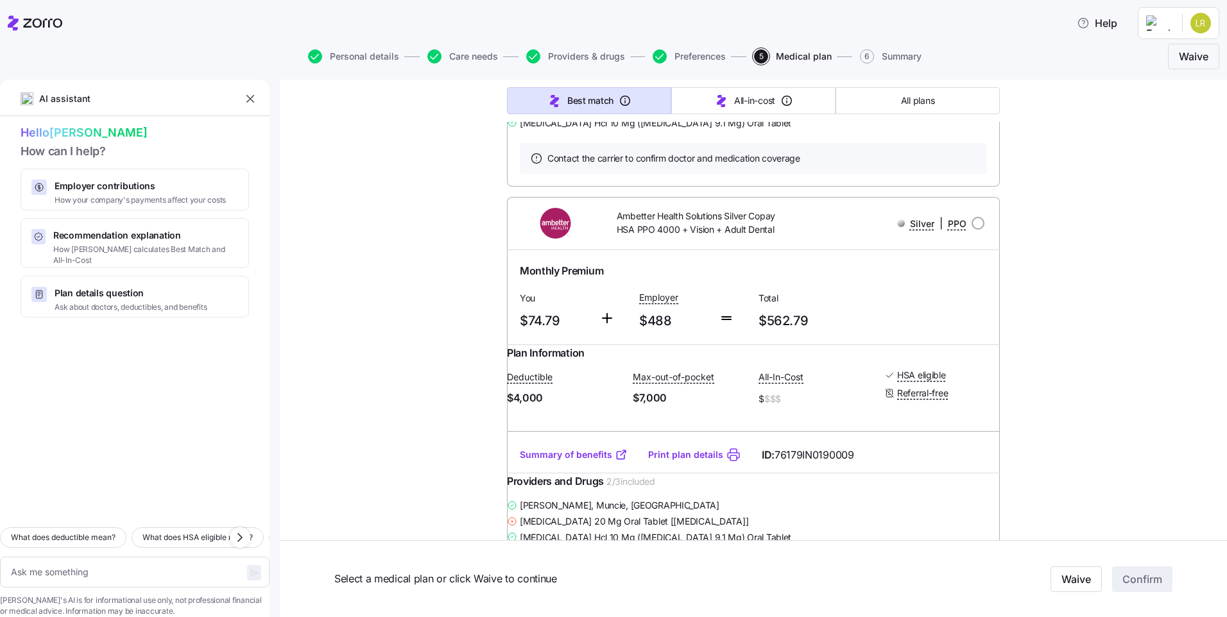
scroll to position [8857, 0]
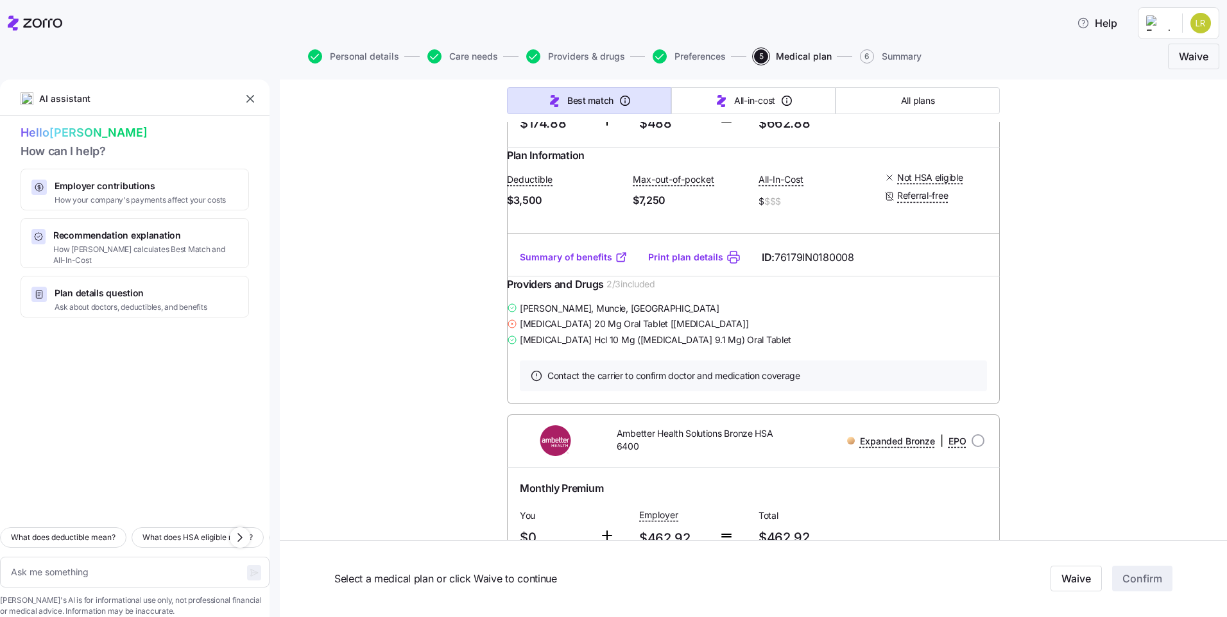
scroll to position [12900, 0]
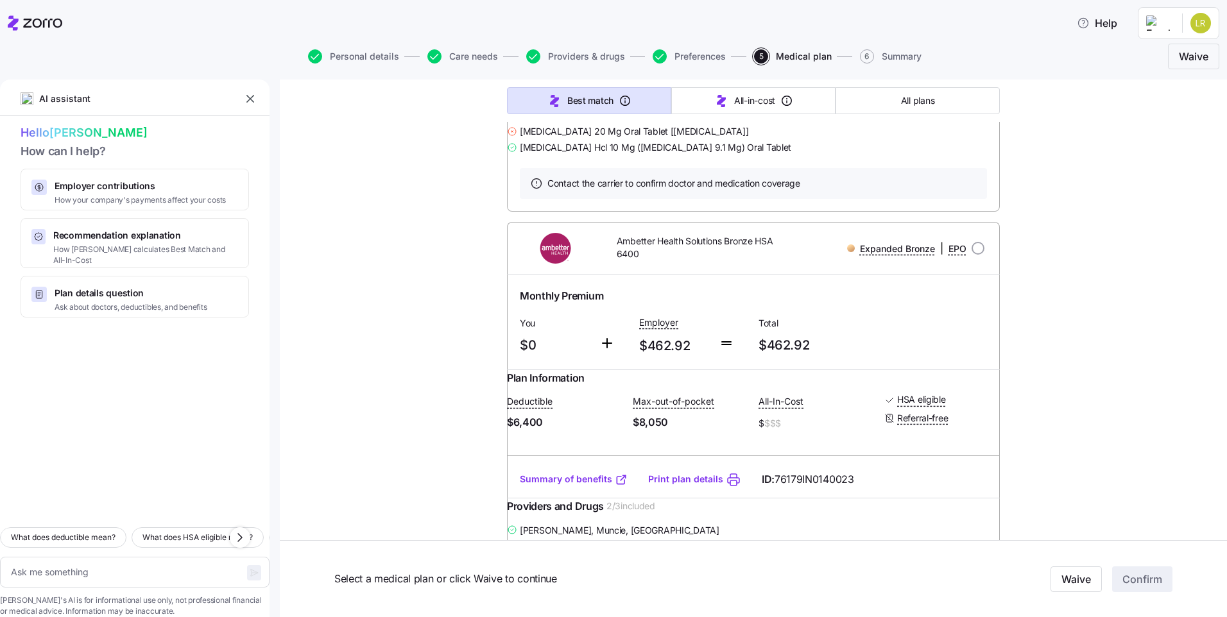
type textarea "x"
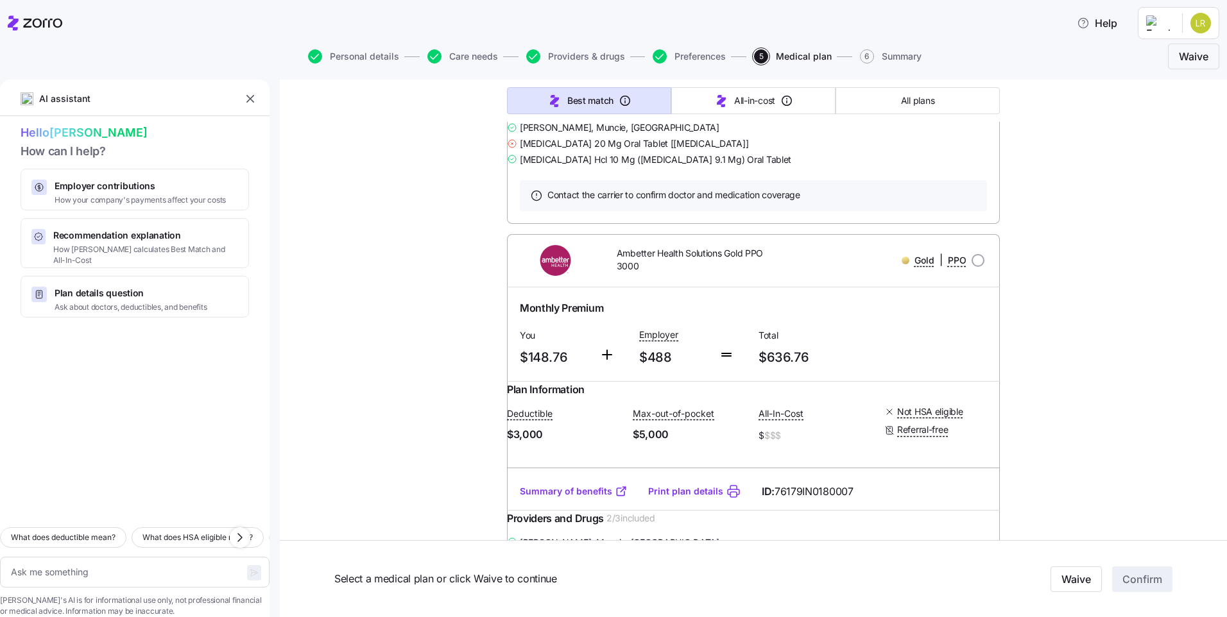
scroll to position [1010, 0]
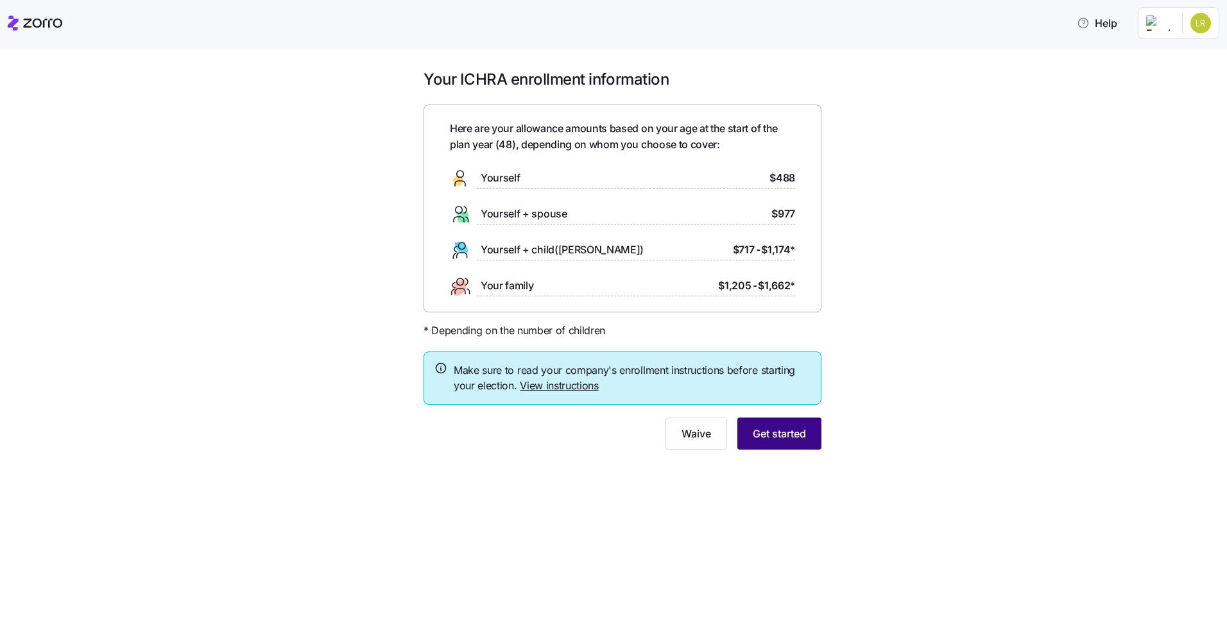
click at [784, 440] on span "Get started" at bounding box center [779, 433] width 53 height 15
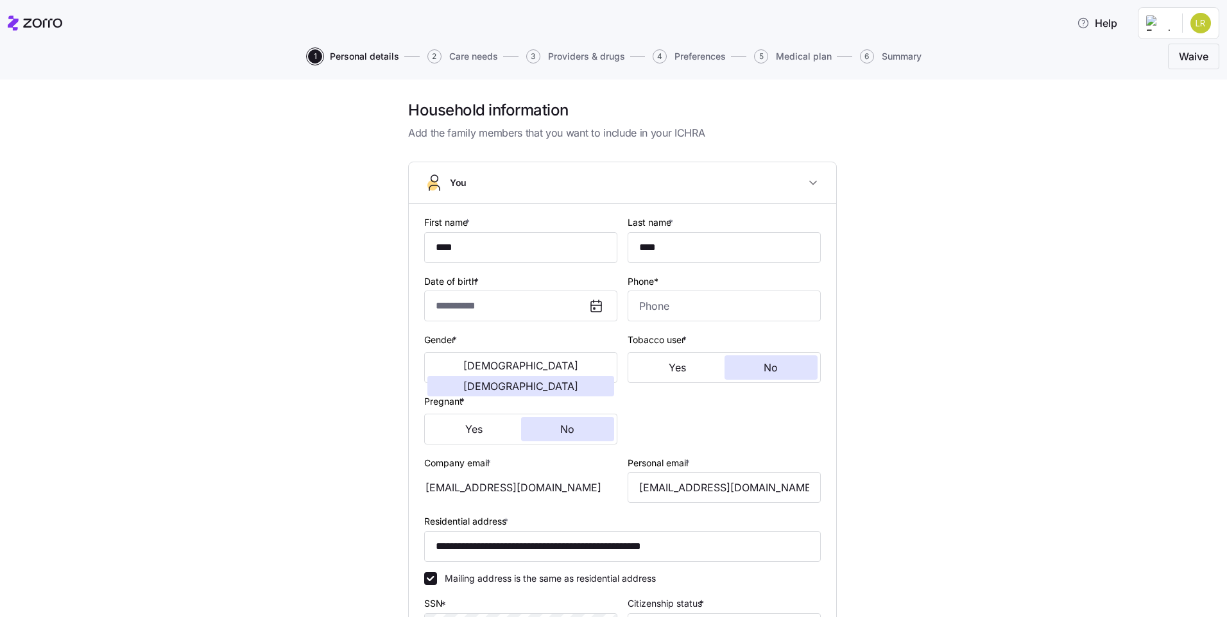
type input "**********"
type input "(765) 749-5929"
type input "US citizen"
type input "Single"
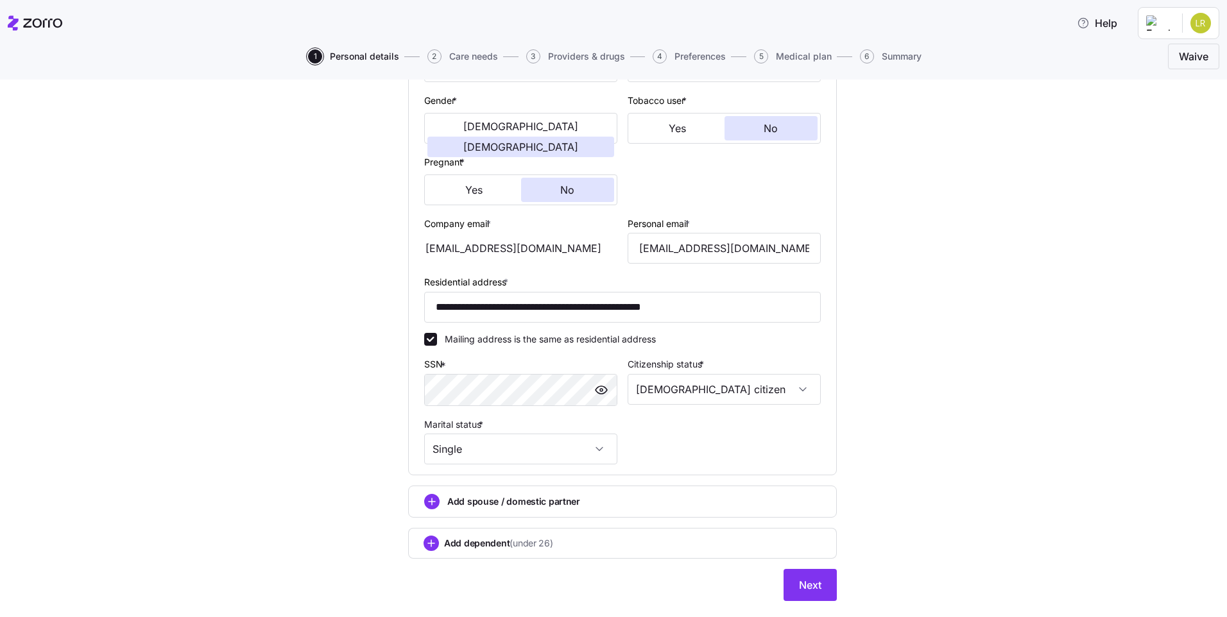
scroll to position [270, 0]
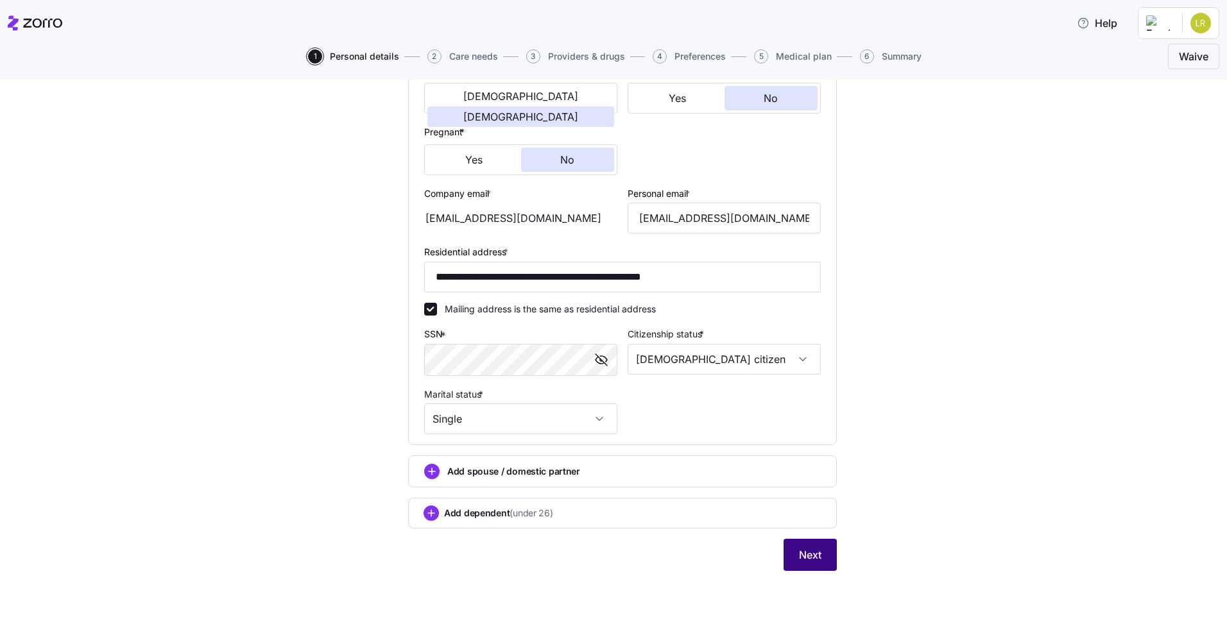
click at [799, 560] on span "Next" at bounding box center [810, 554] width 22 height 15
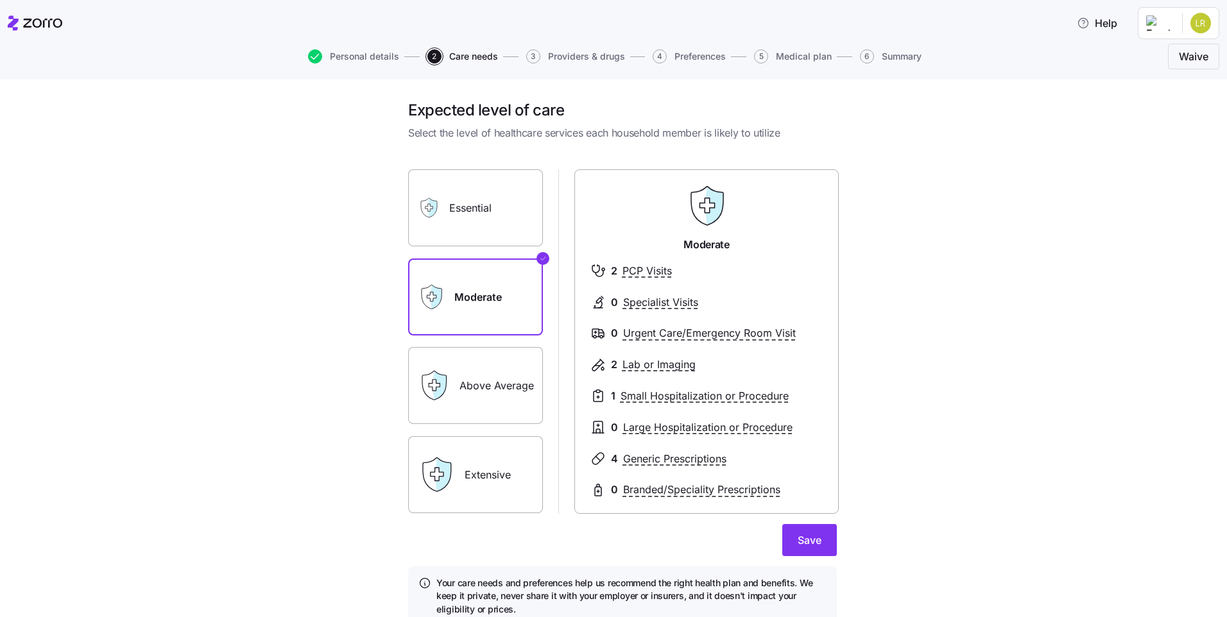
click at [479, 393] on label "Above Average" at bounding box center [475, 385] width 135 height 77
click at [0, 0] on input "Above Average" at bounding box center [0, 0] width 0 height 0
click at [472, 297] on label "Moderate" at bounding box center [475, 297] width 135 height 77
click at [0, 0] on input "Moderate" at bounding box center [0, 0] width 0 height 0
click at [811, 542] on span "Save" at bounding box center [810, 540] width 24 height 15
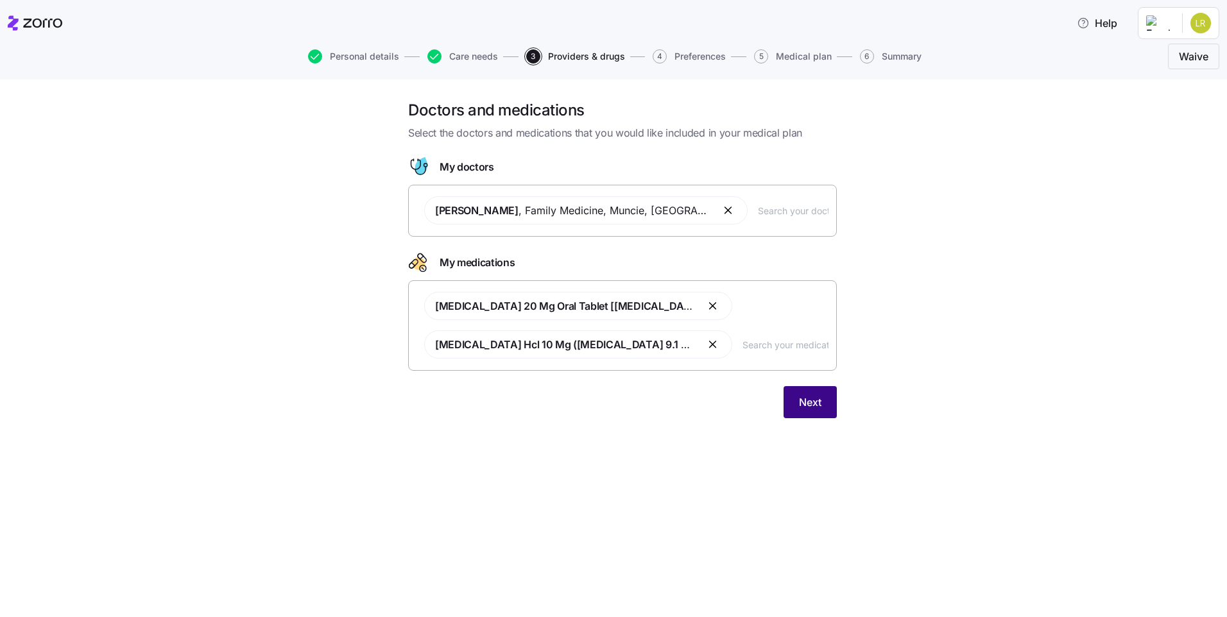
click at [801, 411] on button "Next" at bounding box center [810, 402] width 53 height 32
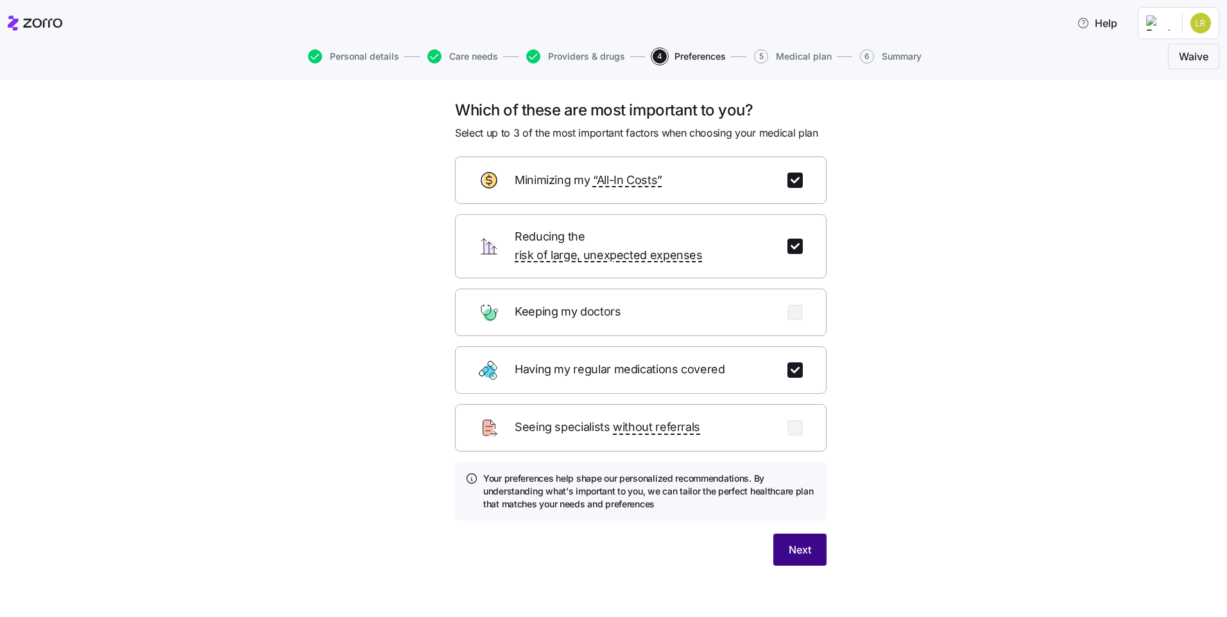
click at [803, 542] on button "Next" at bounding box center [799, 550] width 53 height 32
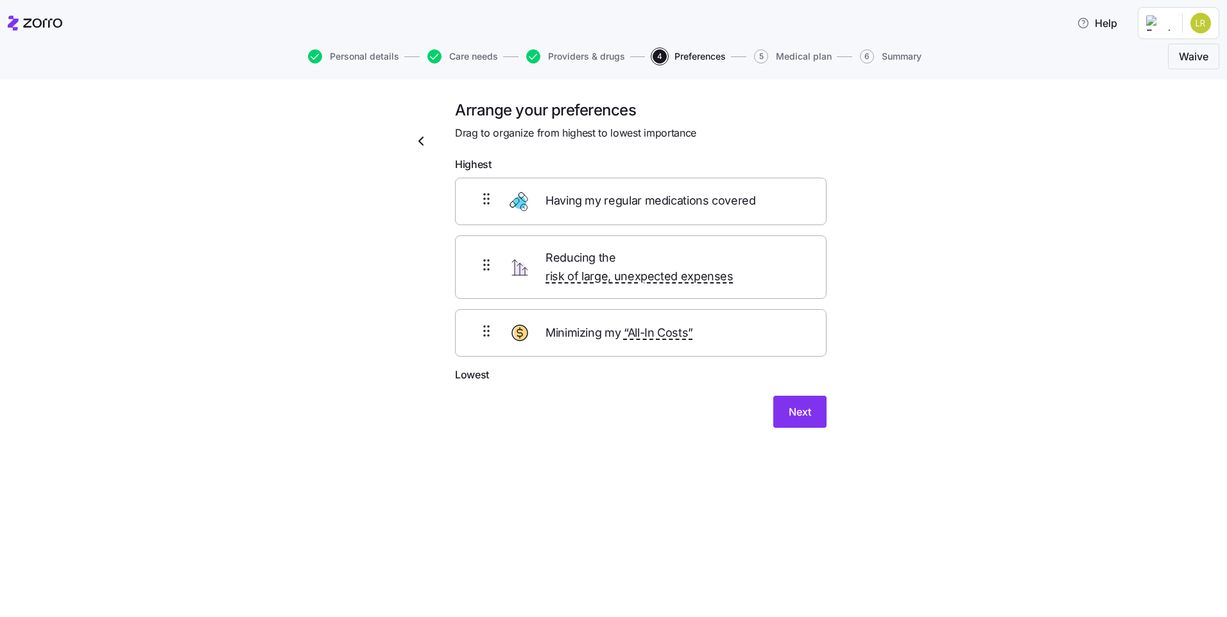
click at [807, 412] on div "Arrange your preferences Drag to organize from highest to lowest importance Hig…" at bounding box center [641, 271] width 392 height 343
click at [807, 404] on span "Next" at bounding box center [800, 411] width 22 height 15
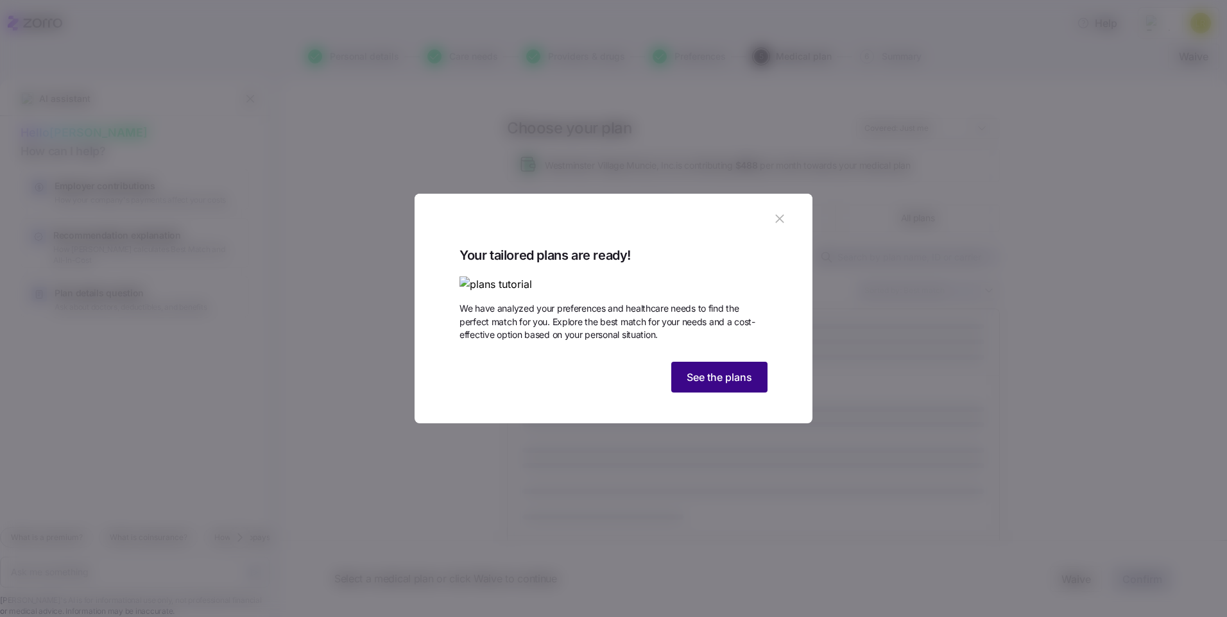
click at [725, 385] on span "See the plans" at bounding box center [719, 377] width 65 height 15
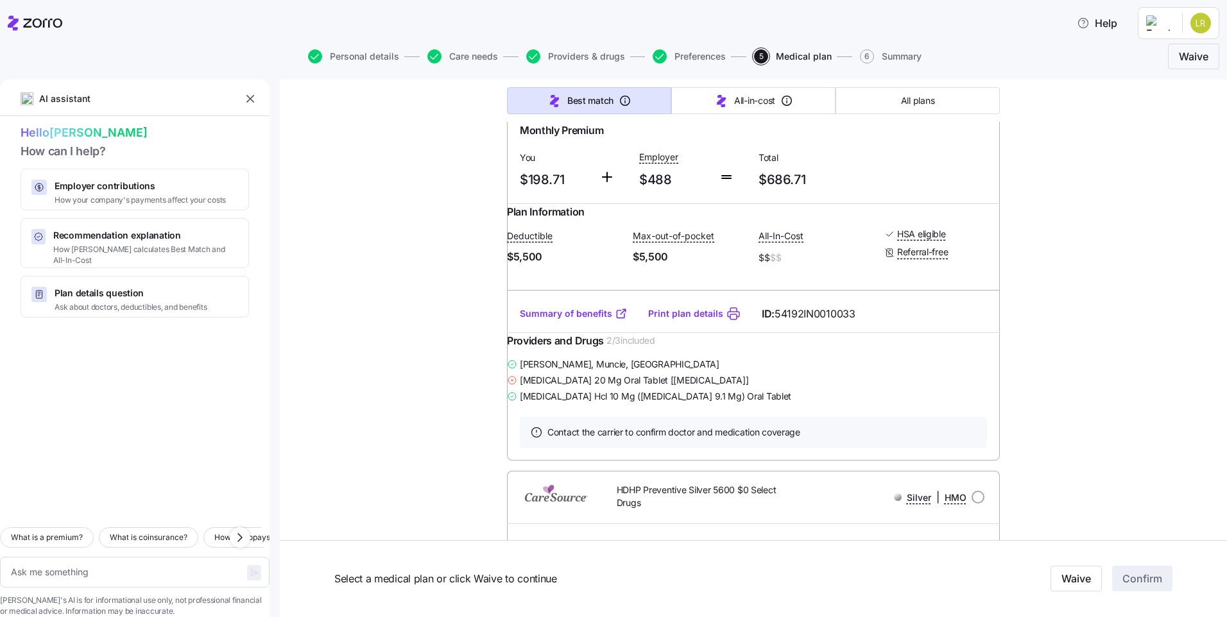
scroll to position [2726, 0]
click at [651, 99] on span "HDHP Preventive Silver 5500 $0 Select Drugs" at bounding box center [702, 86] width 171 height 26
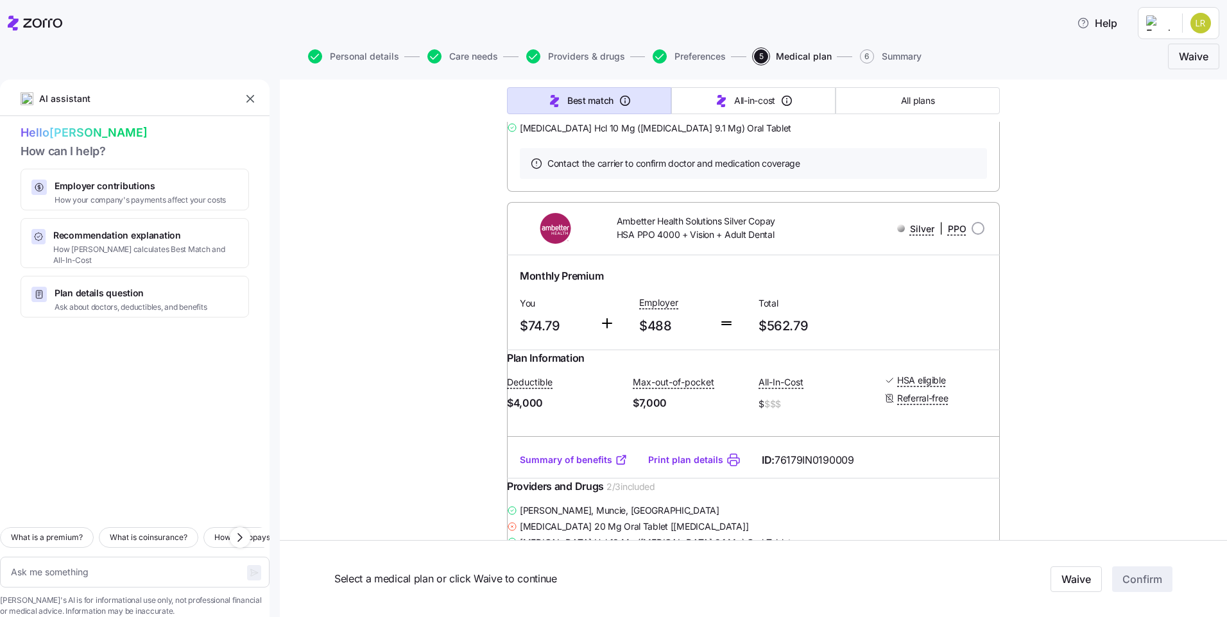
scroll to position [8823, 0]
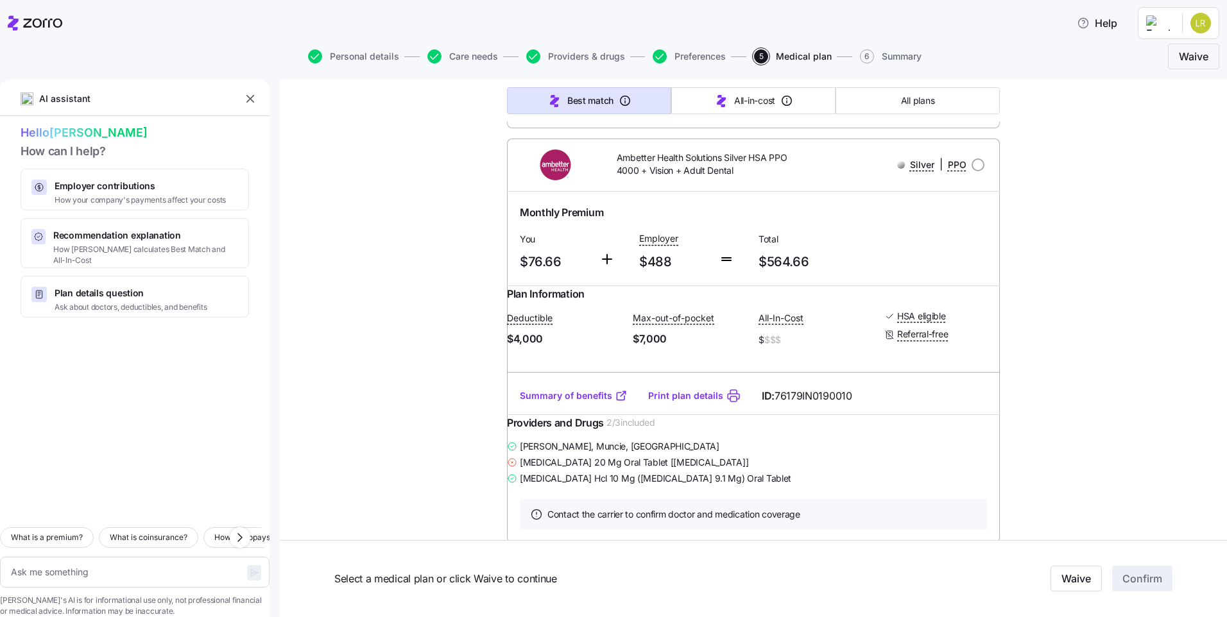
scroll to position [9208, 0]
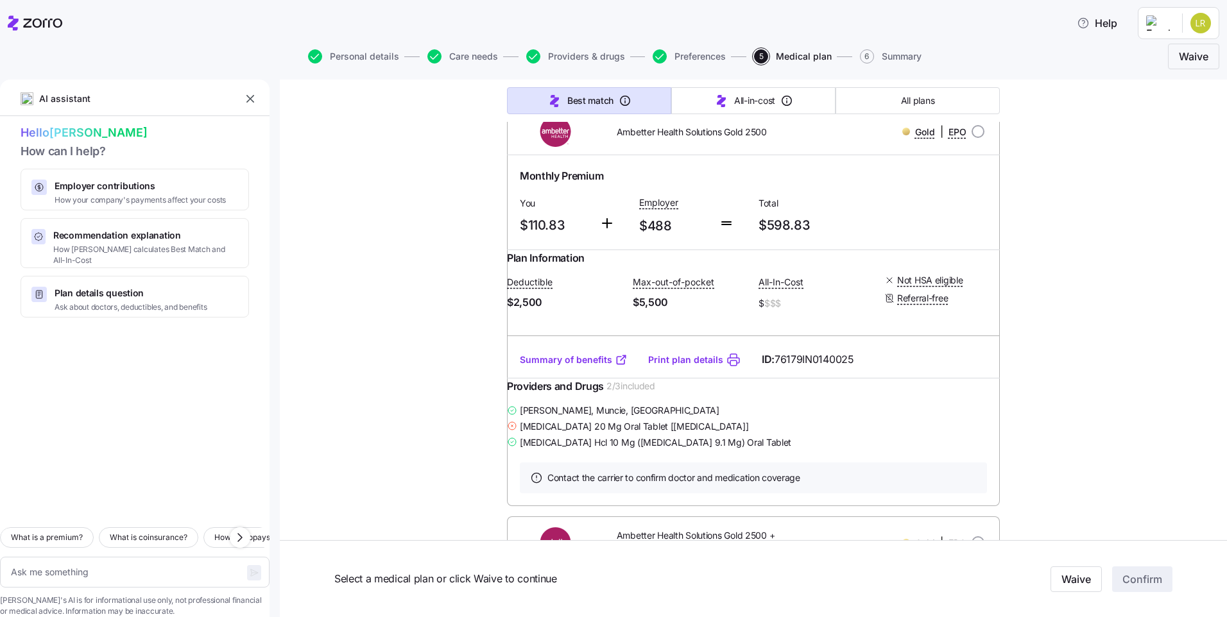
scroll to position [0, 0]
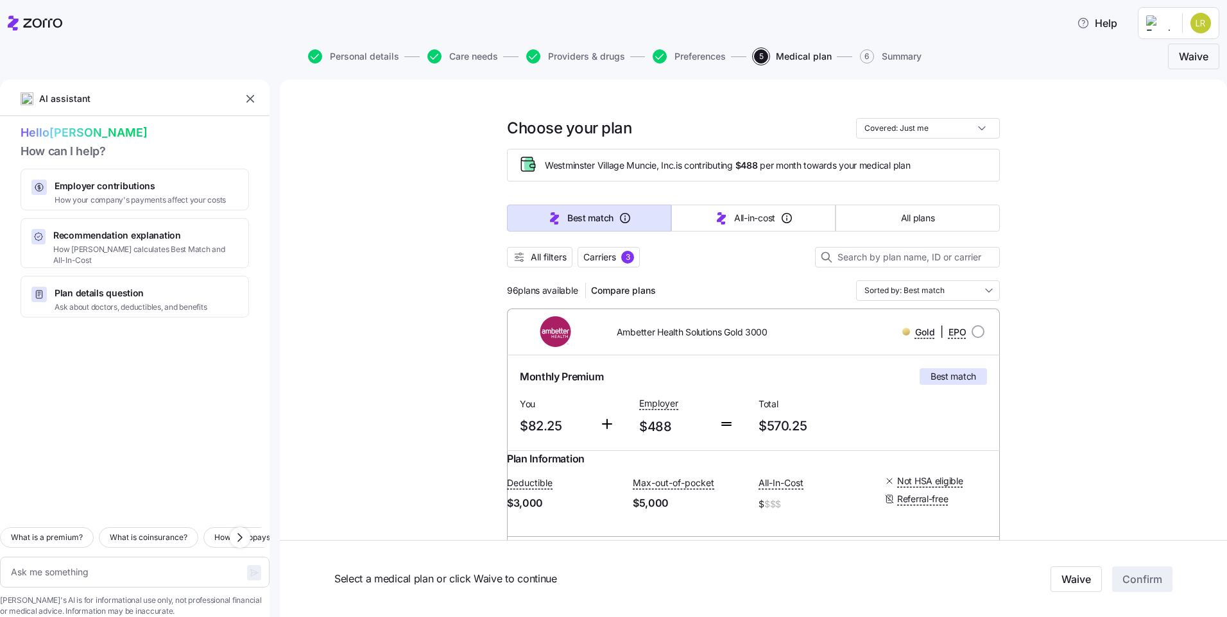
click at [560, 259] on span "All filters" at bounding box center [549, 257] width 36 height 13
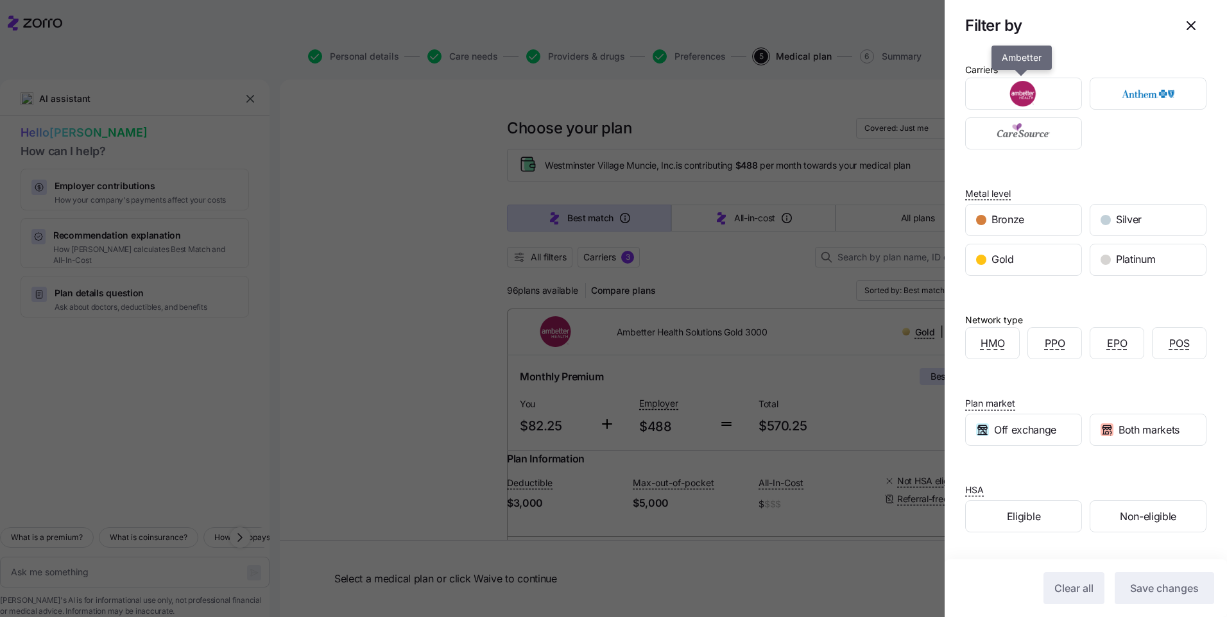
click at [1035, 98] on img "button" at bounding box center [1024, 94] width 94 height 26
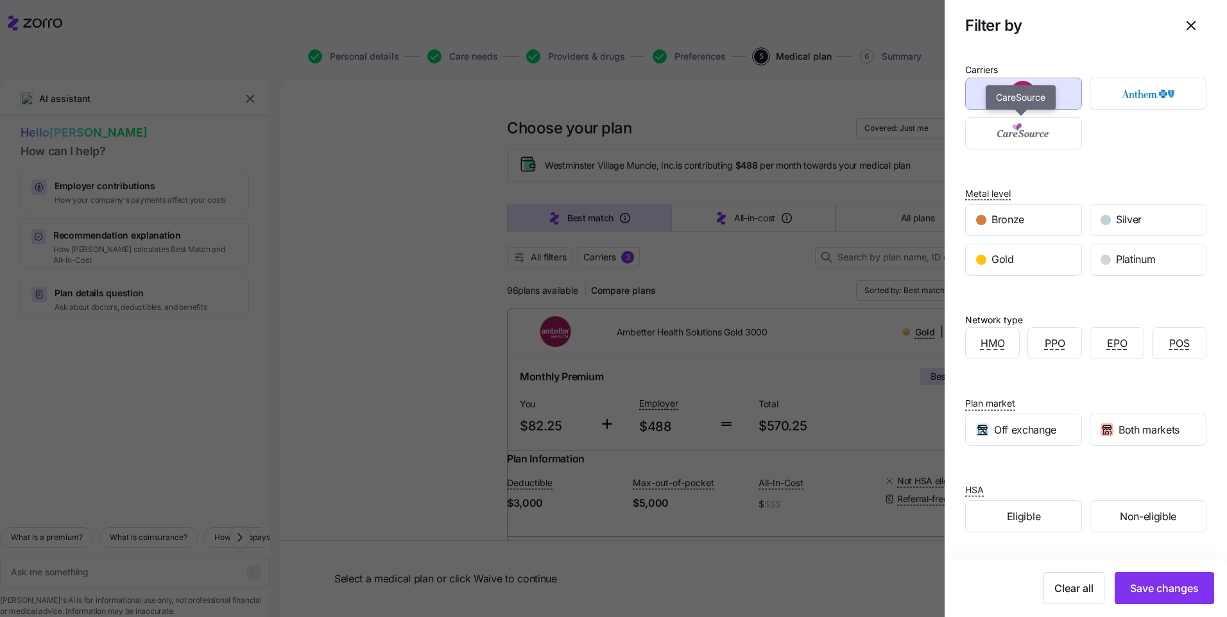
click at [1033, 133] on img "button" at bounding box center [1024, 134] width 94 height 26
click at [1147, 228] on div "Silver" at bounding box center [1148, 220] width 116 height 31
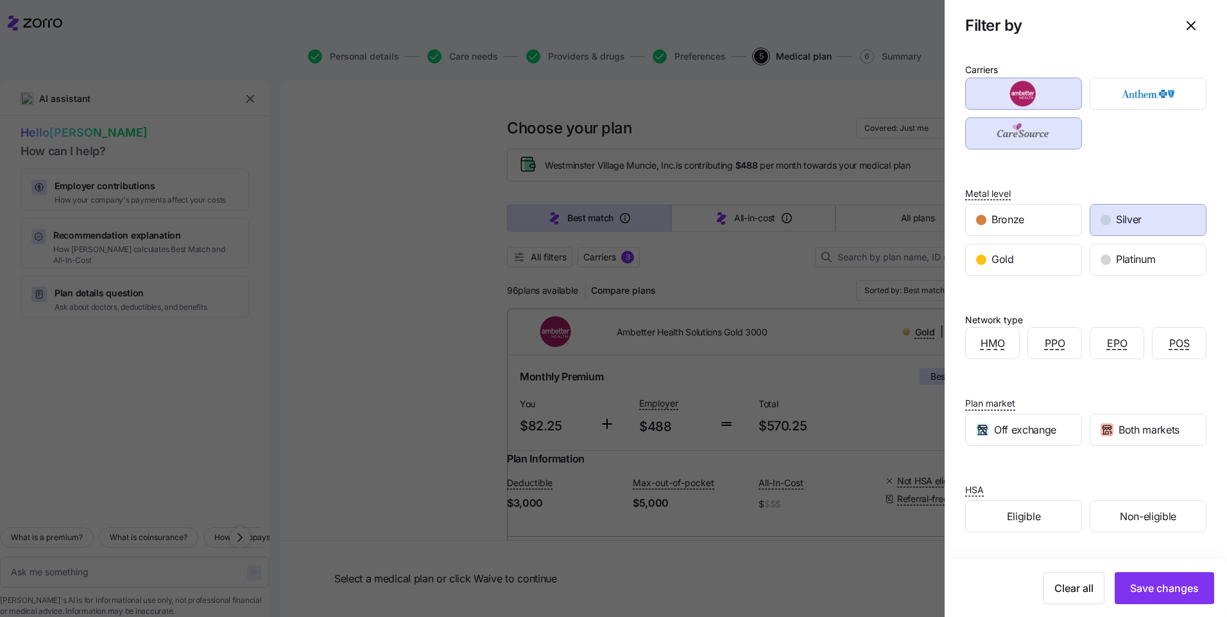
click at [1025, 262] on div "Gold" at bounding box center [1024, 260] width 116 height 31
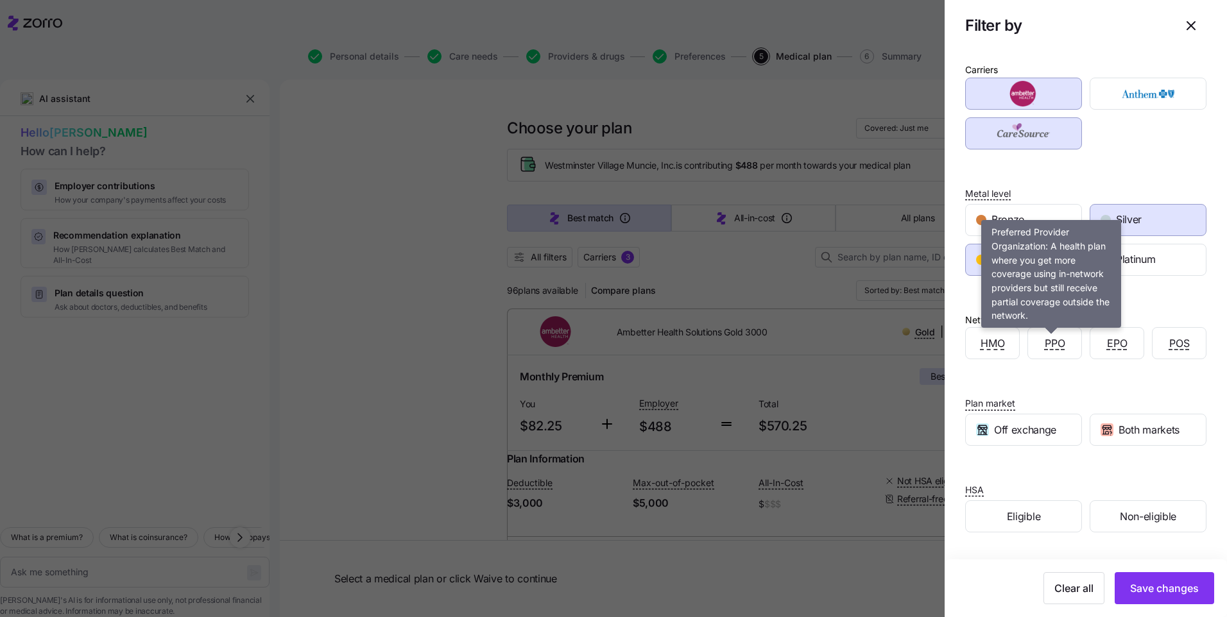
click at [1045, 349] on span "PPO" at bounding box center [1055, 344] width 21 height 16
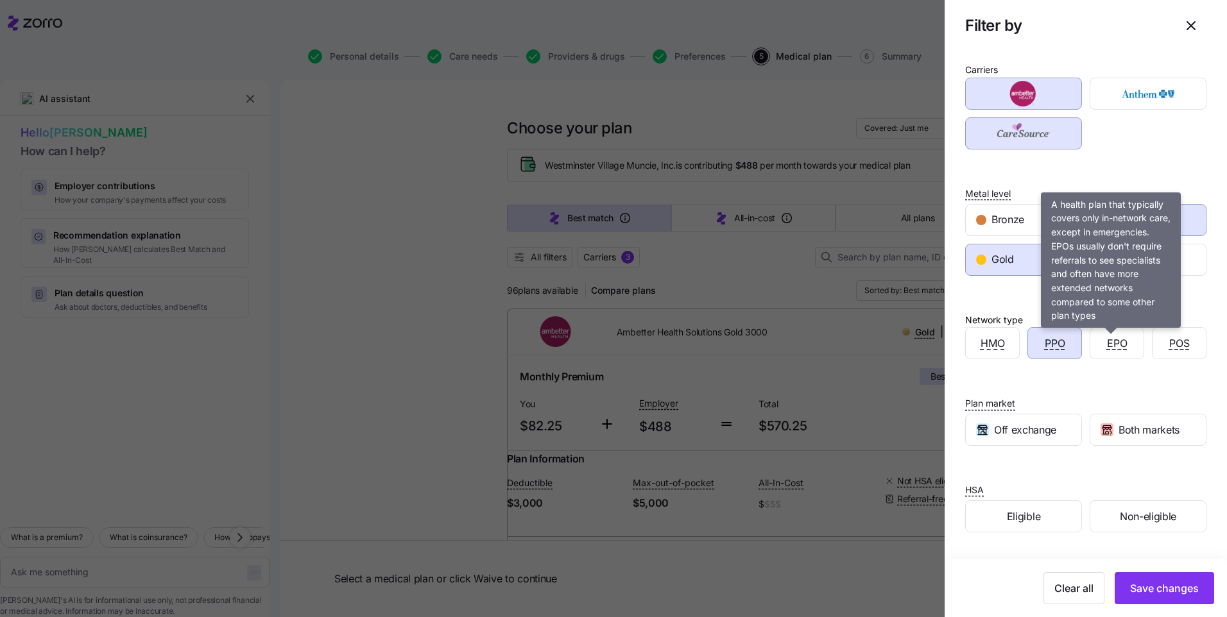
click at [1108, 347] on span "EPO" at bounding box center [1117, 344] width 21 height 16
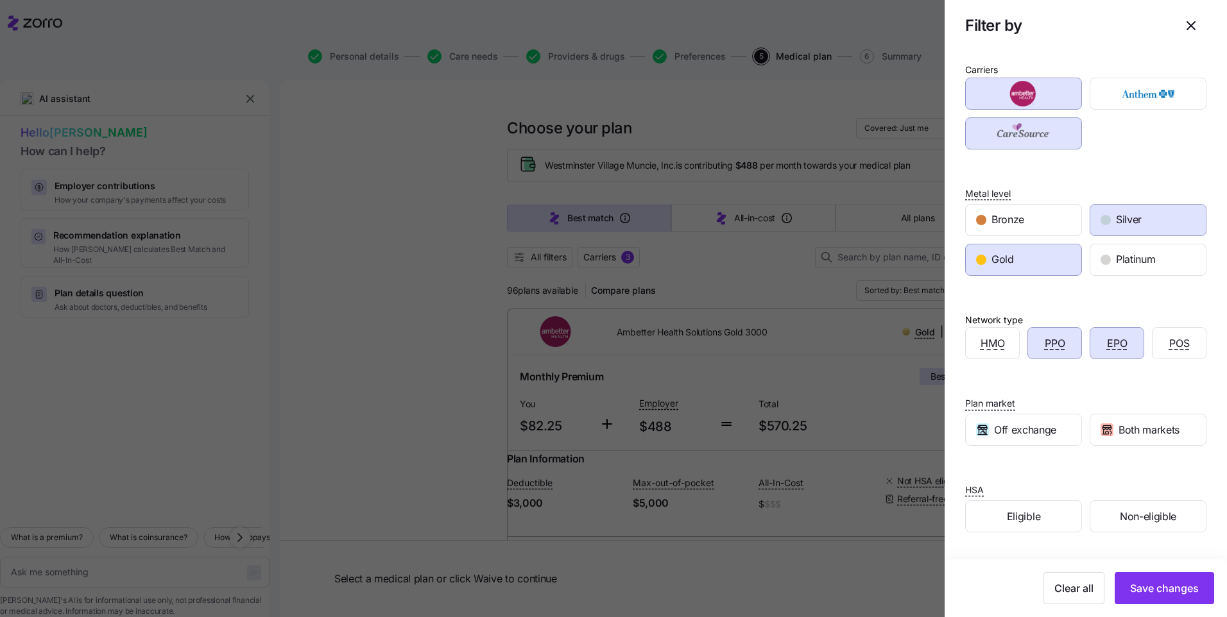
click at [1141, 583] on span "Save changes" at bounding box center [1164, 588] width 69 height 15
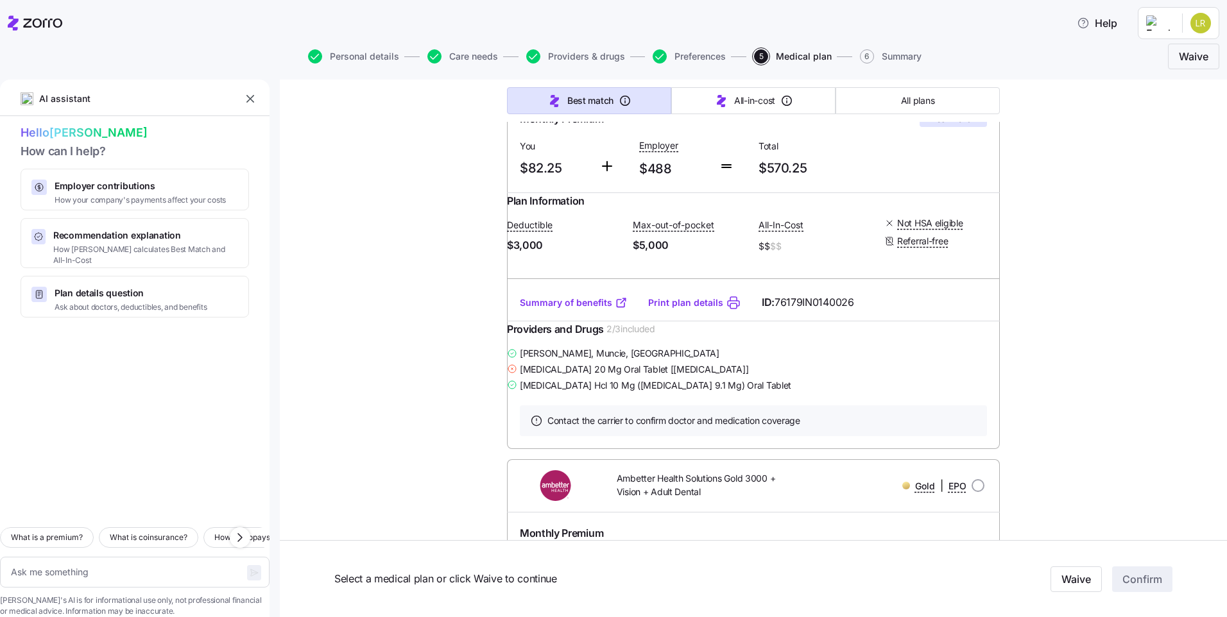
scroll to position [257, 0]
click at [560, 311] on link "Summary of benefits" at bounding box center [574, 304] width 108 height 13
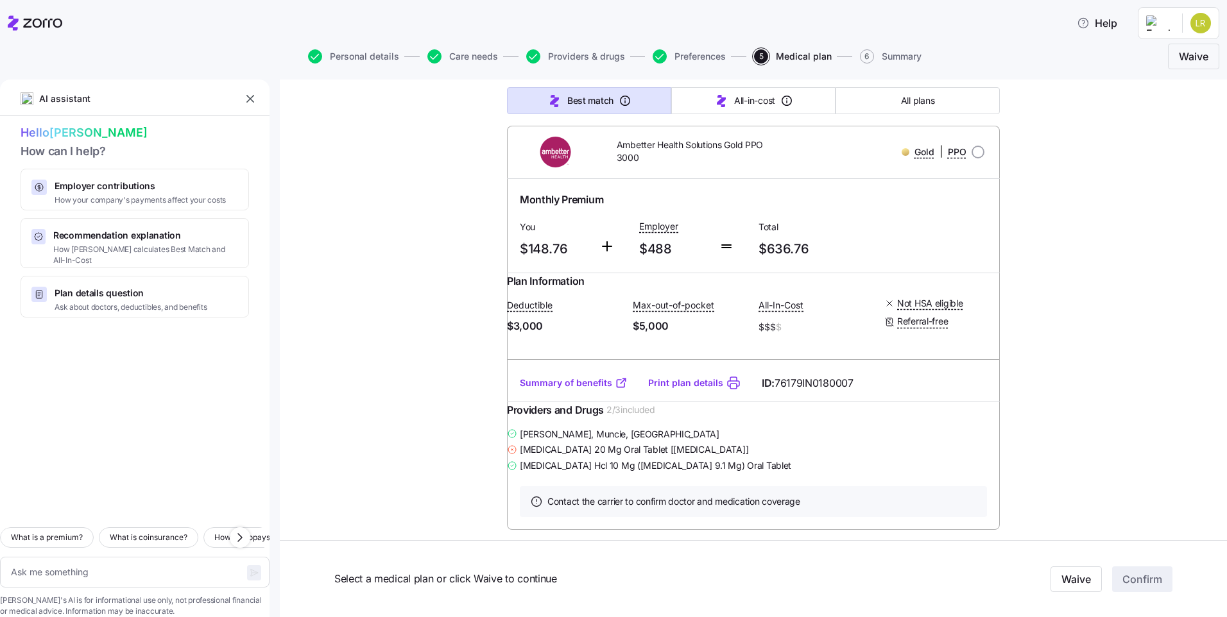
scroll to position [1027, 0]
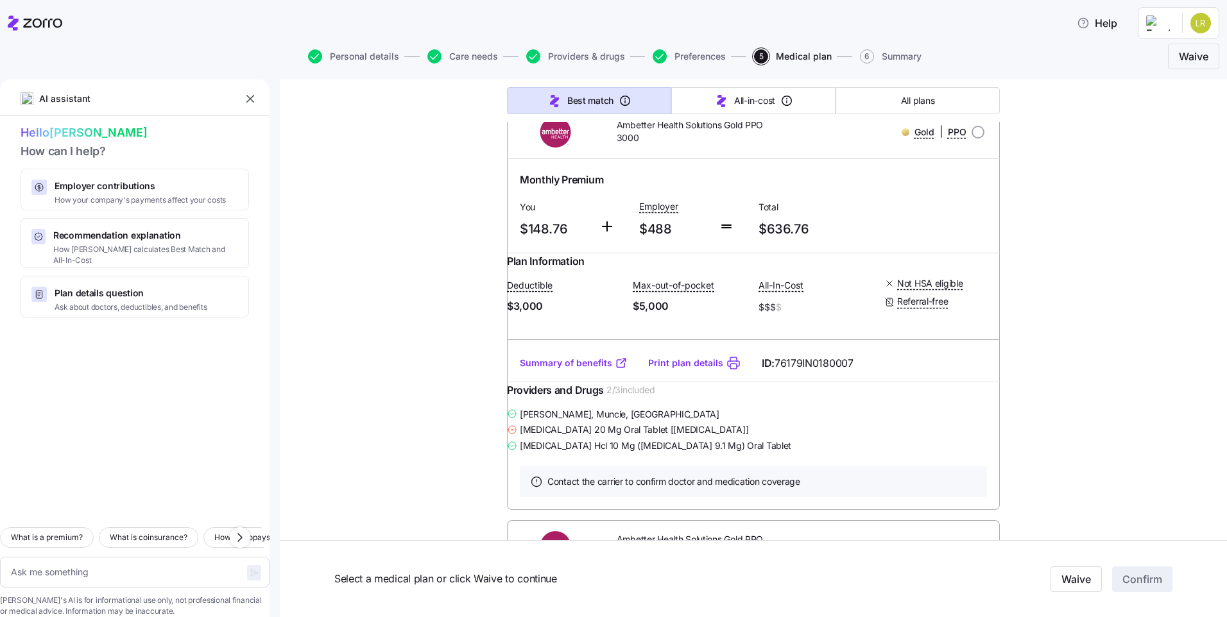
click at [583, 370] on link "Summary of benefits" at bounding box center [574, 363] width 108 height 13
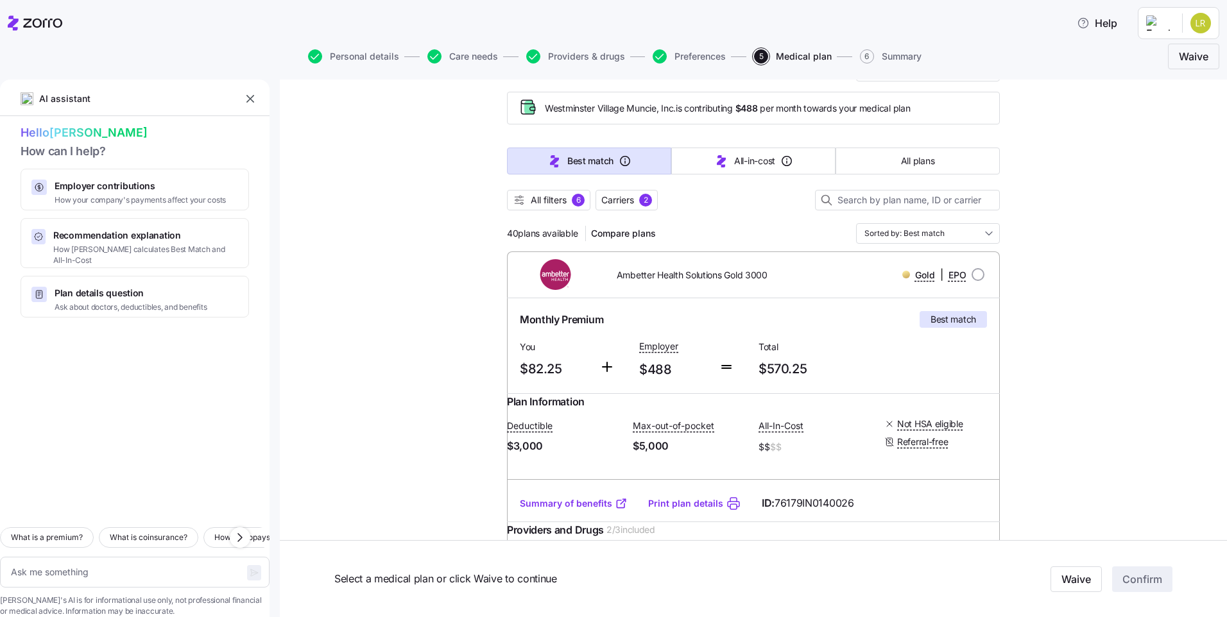
scroll to position [0, 0]
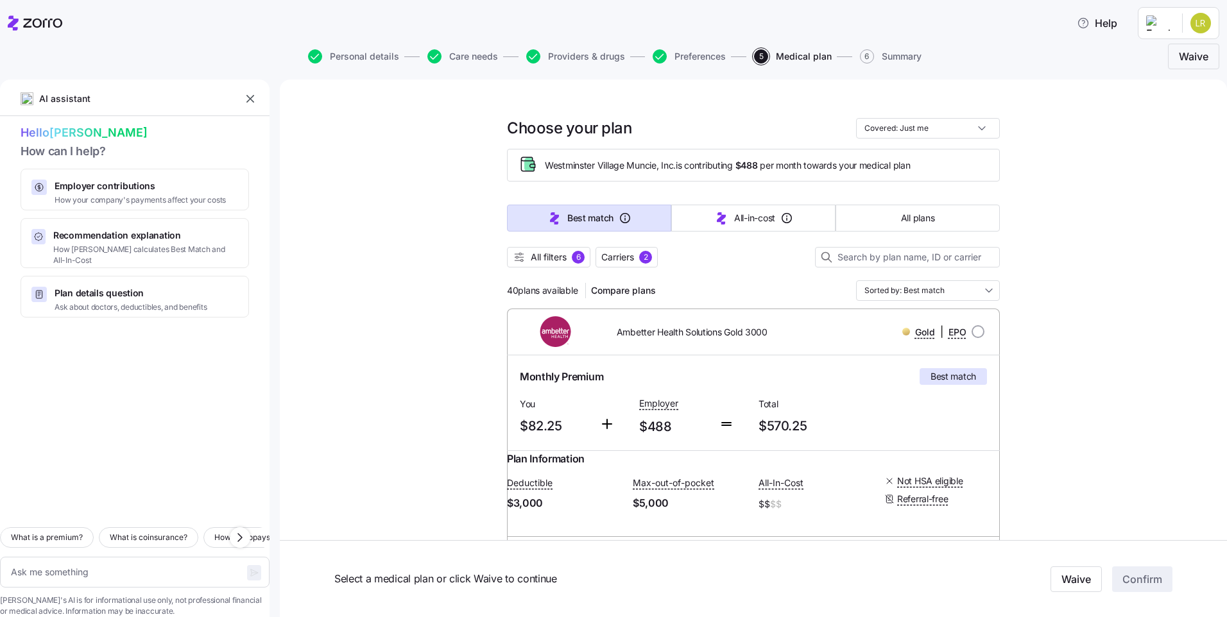
click at [544, 259] on span "All filters" at bounding box center [549, 257] width 36 height 13
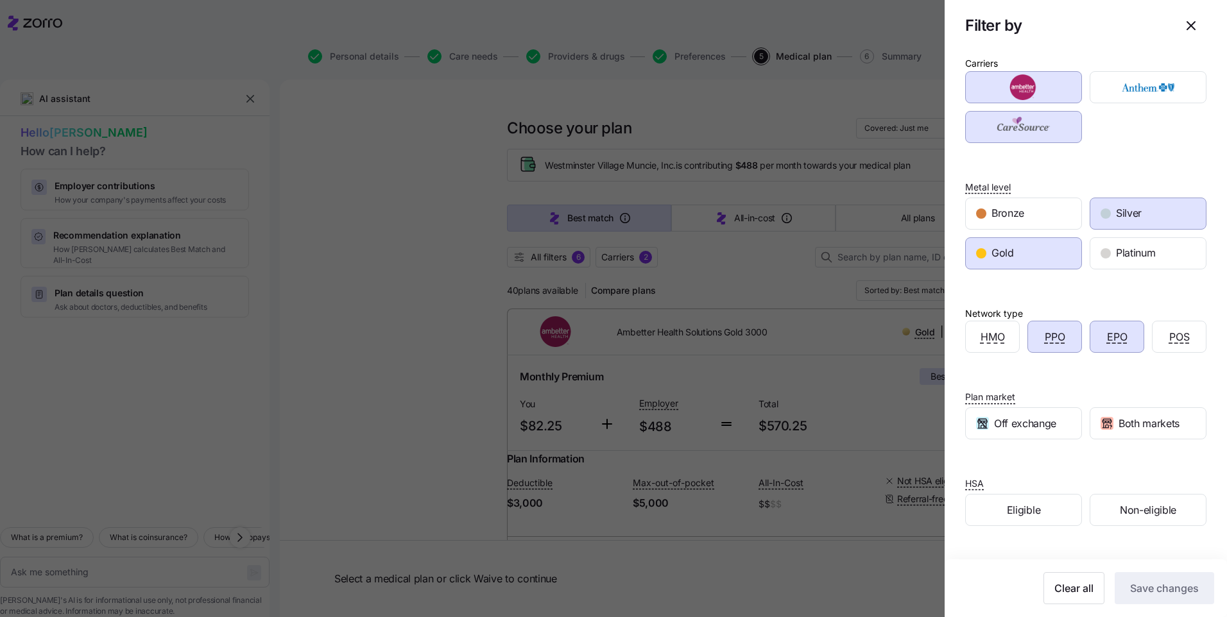
scroll to position [9, 0]
click at [859, 438] on div at bounding box center [613, 308] width 1227 height 617
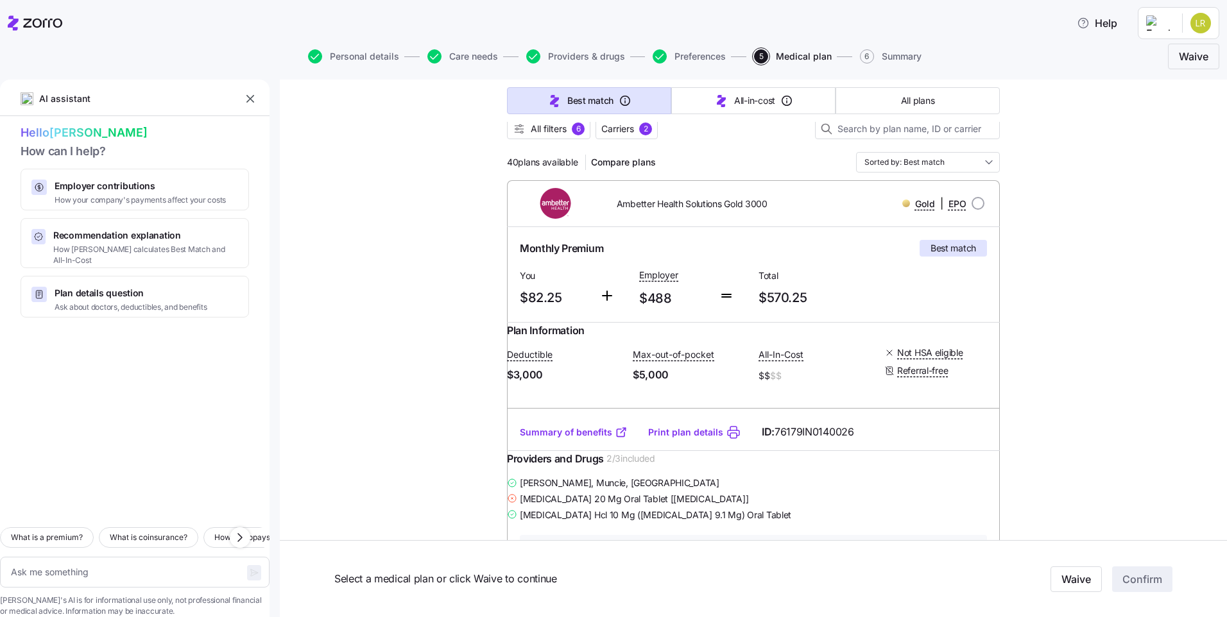
scroll to position [0, 0]
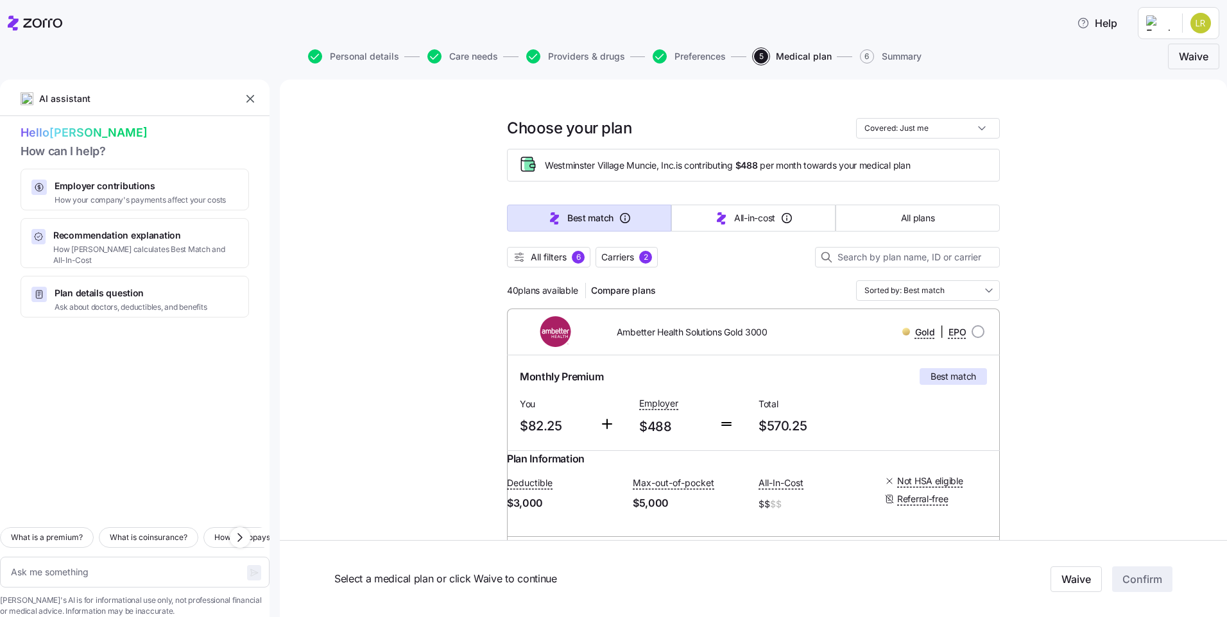
click at [548, 256] on span "All filters" at bounding box center [549, 257] width 36 height 13
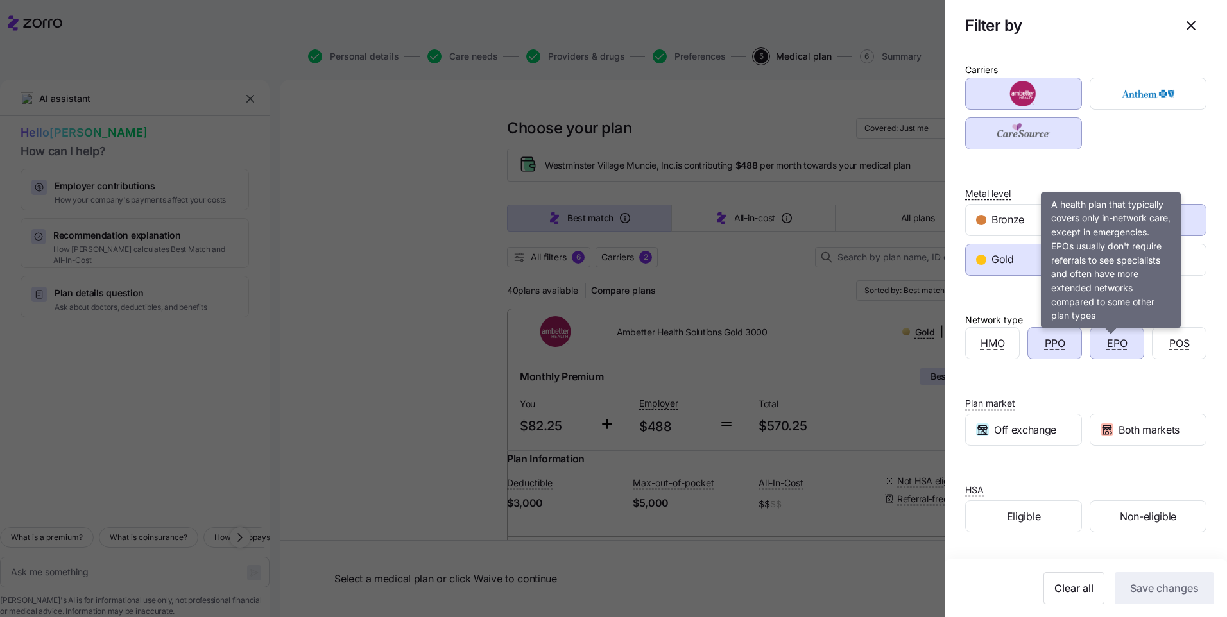
click at [1107, 343] on span "EPO" at bounding box center [1117, 344] width 21 height 16
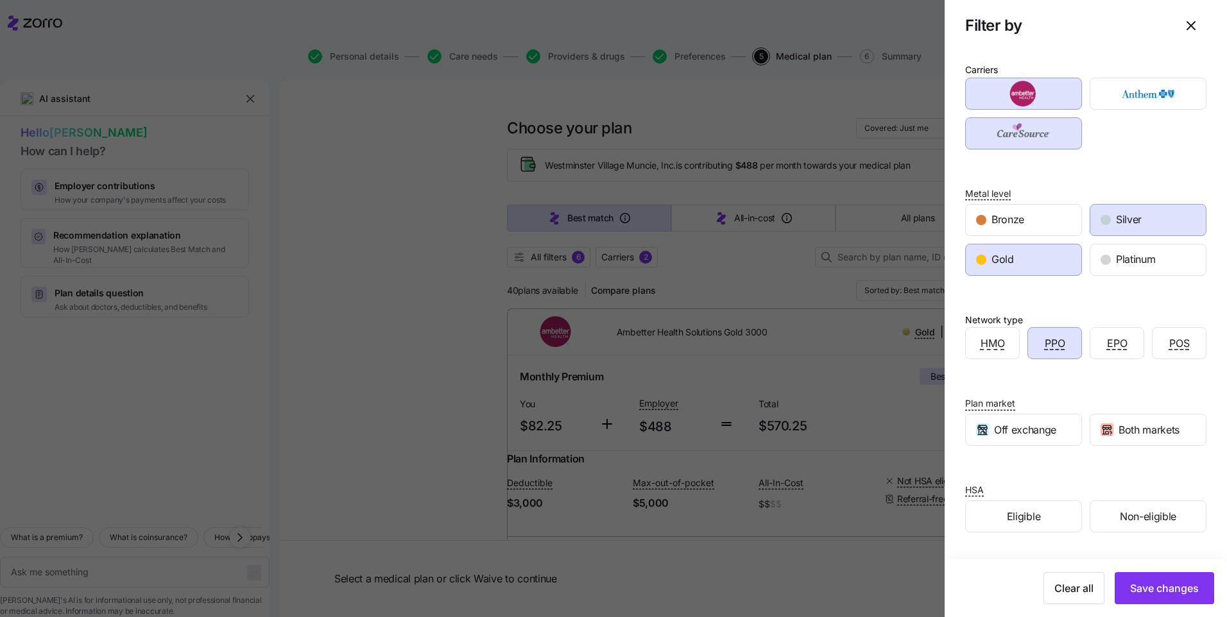
click at [1168, 585] on span "Save changes" at bounding box center [1164, 588] width 69 height 15
type textarea "x"
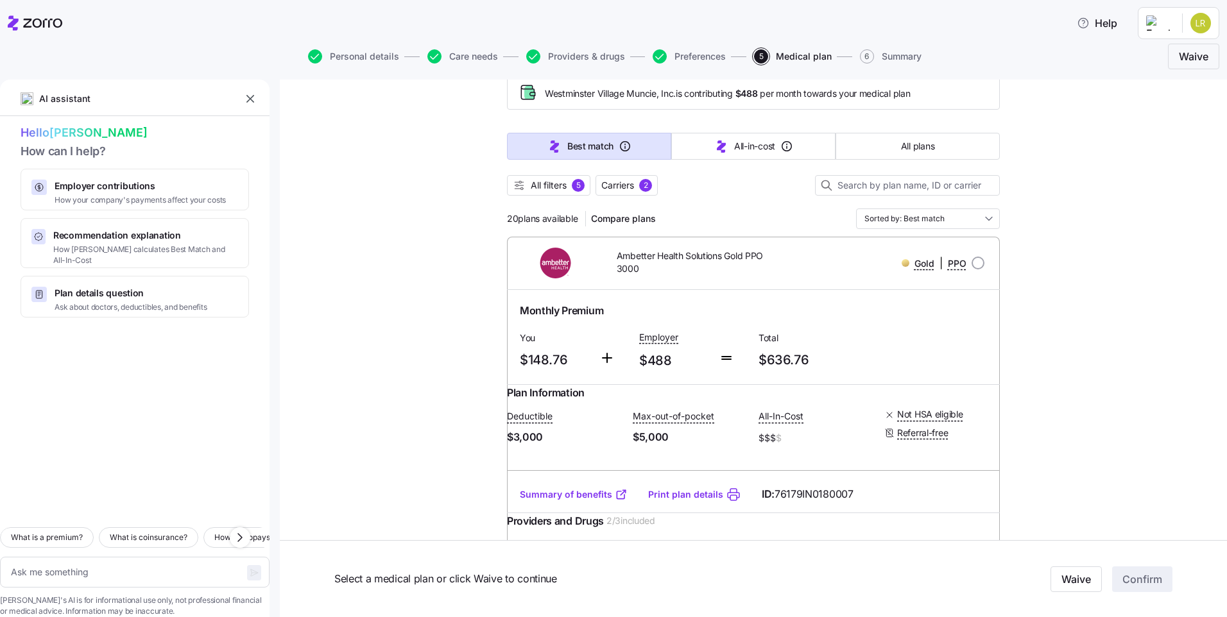
scroll to position [128, 0]
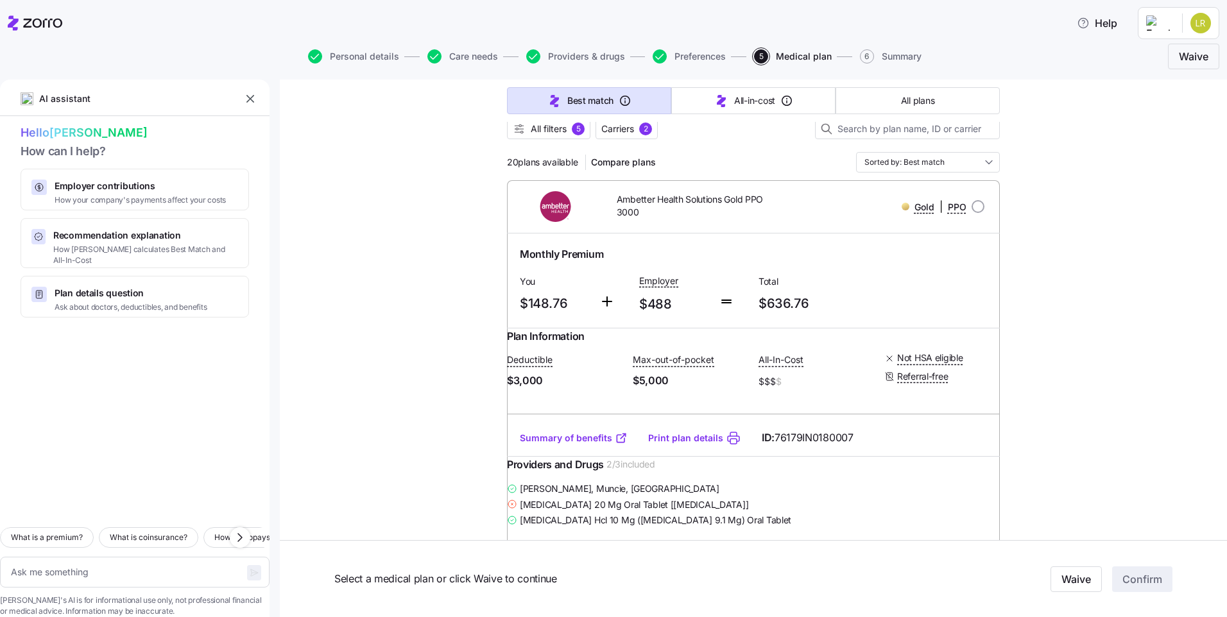
click at [972, 206] on input "radio" at bounding box center [978, 206] width 13 height 13
radio input "true"
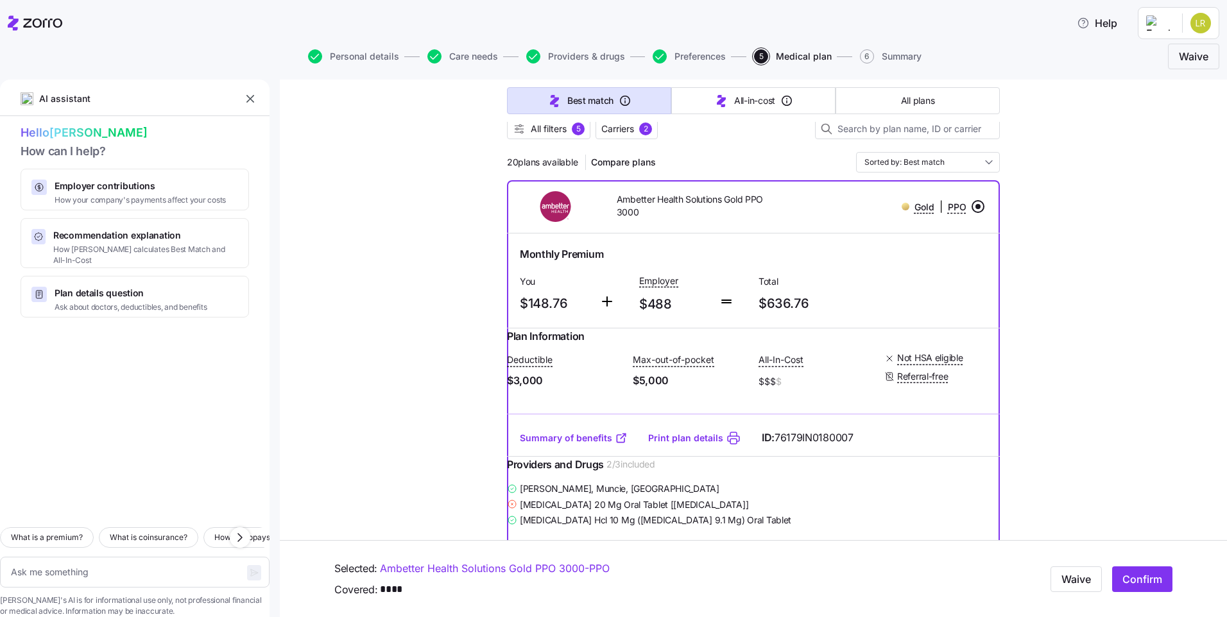
click at [1131, 582] on span "Confirm" at bounding box center [1142, 579] width 40 height 15
type textarea "x"
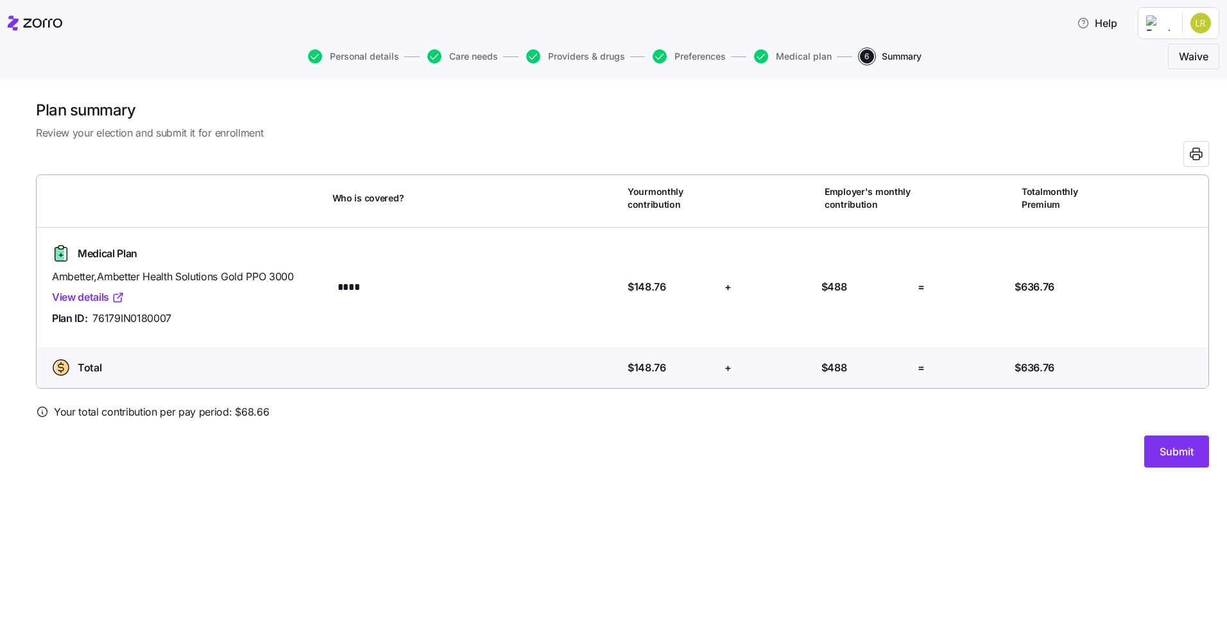
click at [105, 297] on link "View details" at bounding box center [88, 297] width 73 height 16
click at [1191, 452] on span "Submit" at bounding box center [1177, 451] width 34 height 15
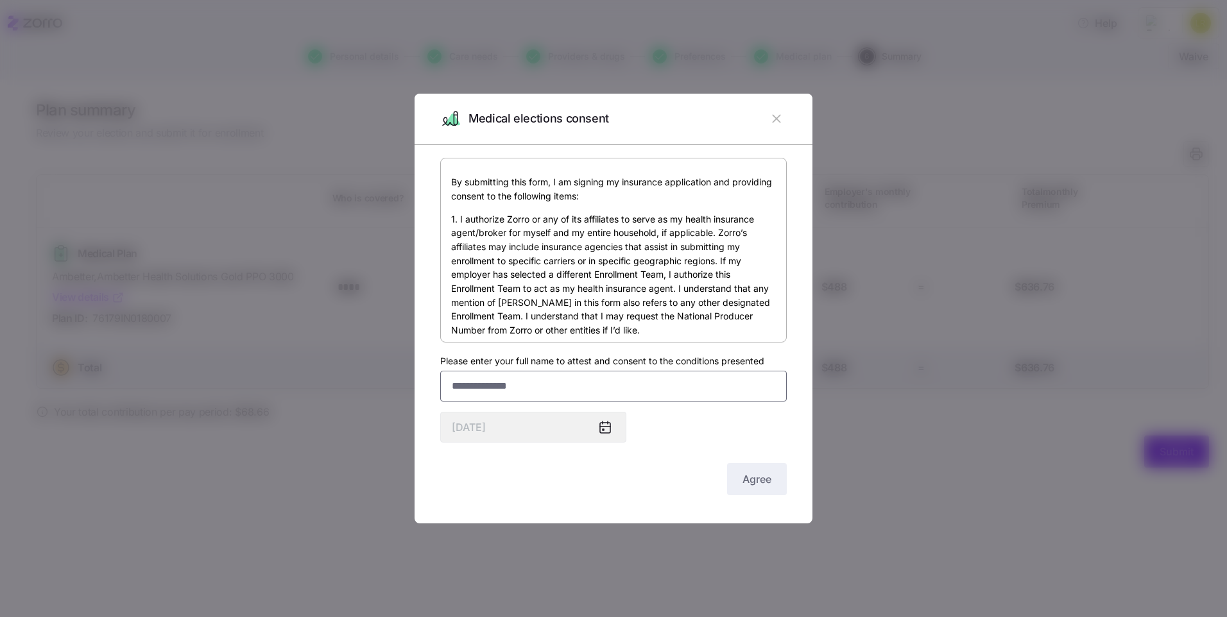
click at [573, 380] on input "Please enter your full name to attest and consent to the conditions presented" at bounding box center [613, 386] width 347 height 31
type input "**********"
click at [753, 480] on span "Agree" at bounding box center [757, 479] width 29 height 15
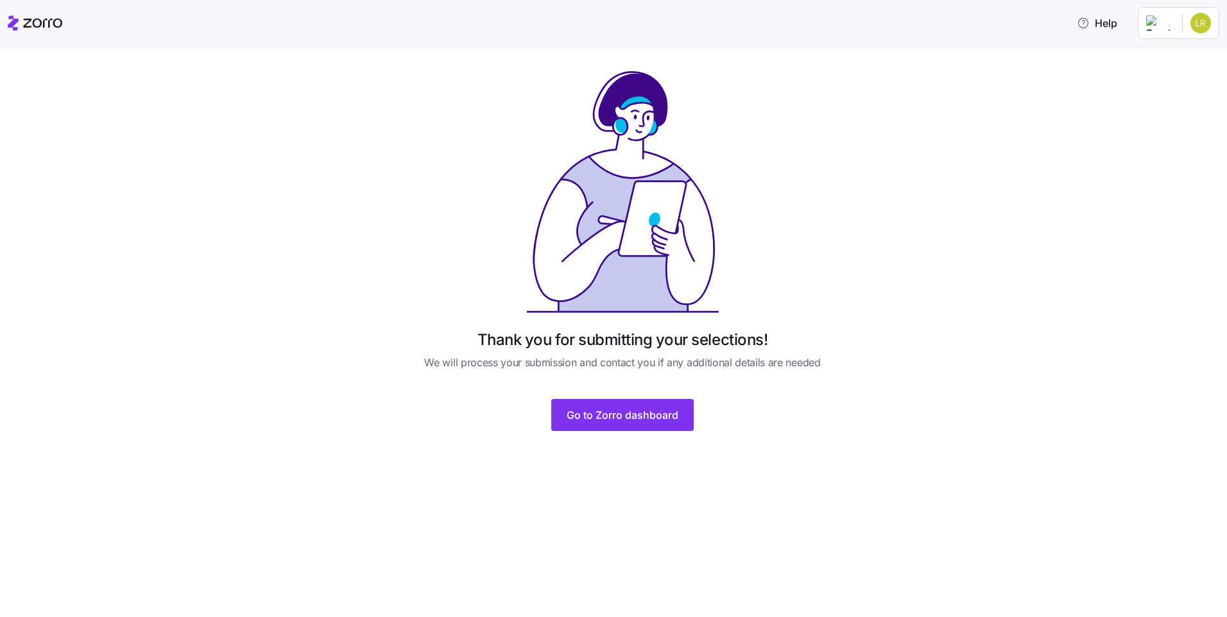
click at [644, 417] on span "Go to Zorro dashboard" at bounding box center [623, 415] width 112 height 15
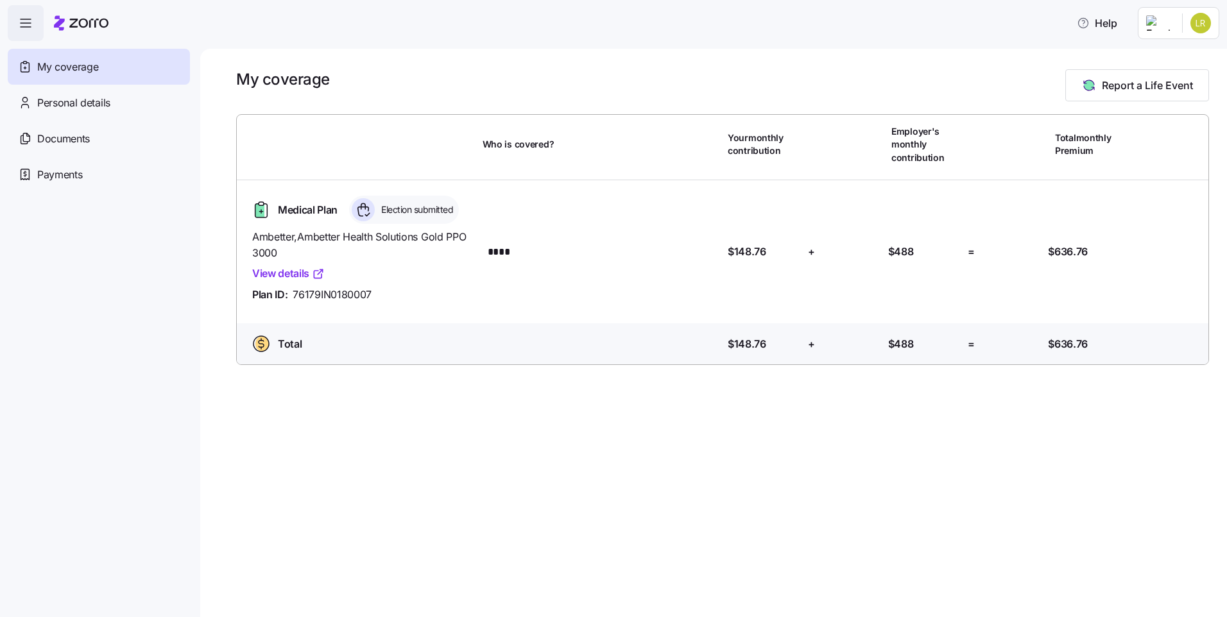
click at [101, 108] on span "Personal details" at bounding box center [73, 103] width 73 height 16
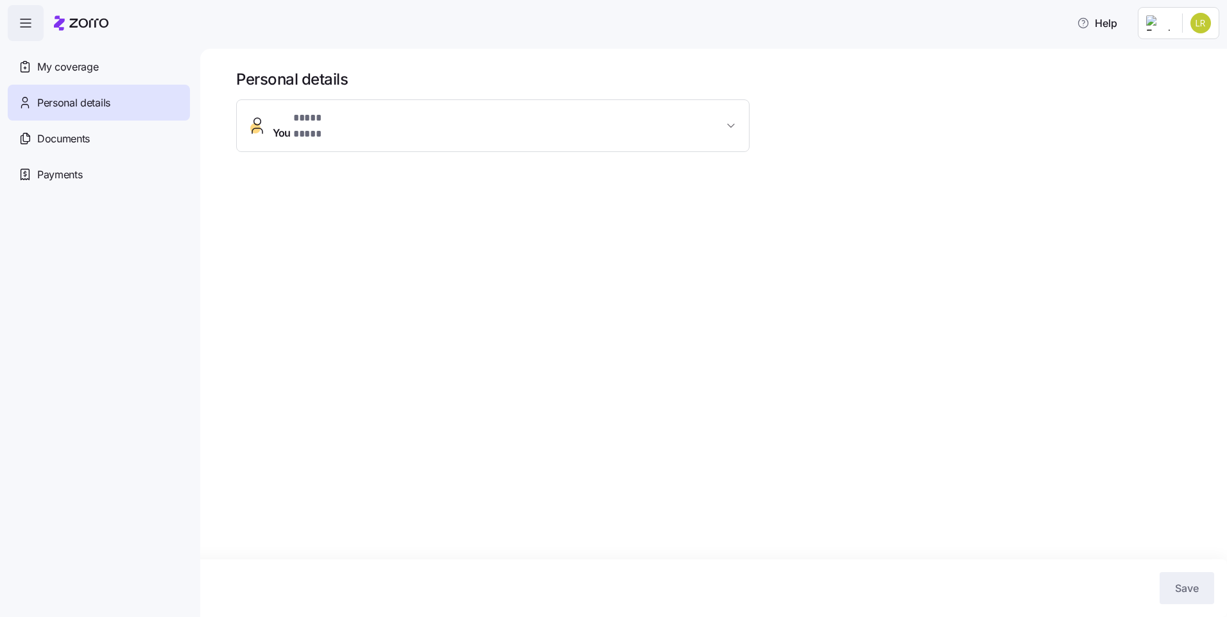
click at [725, 123] on icon "button" at bounding box center [731, 125] width 13 height 13
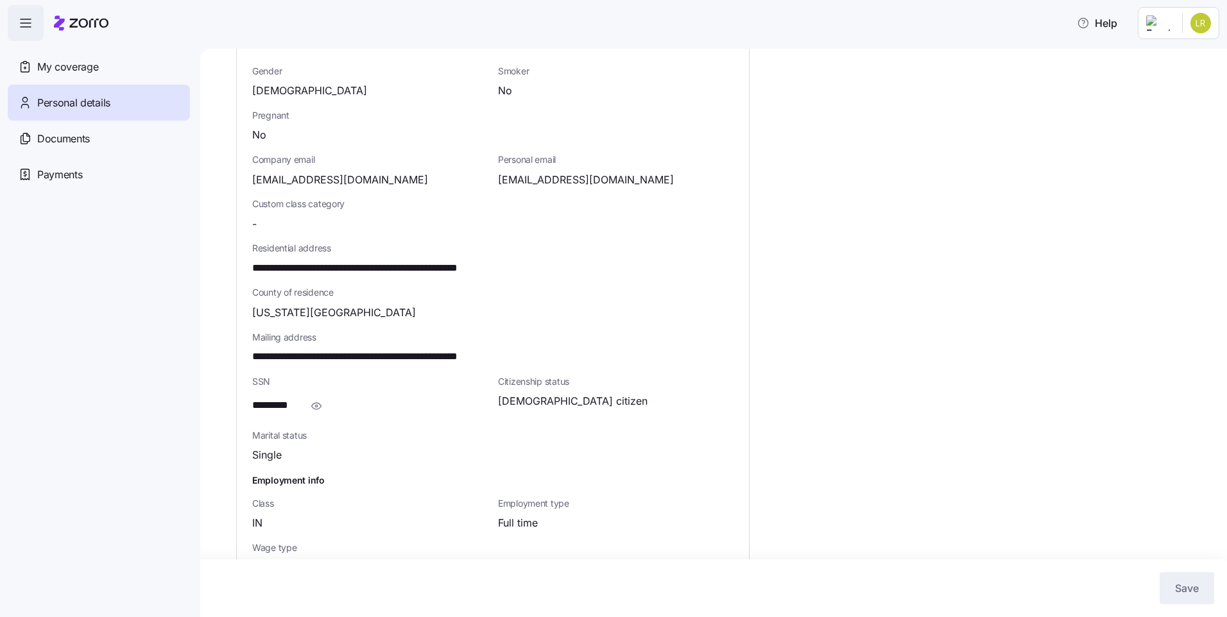
scroll to position [245, 0]
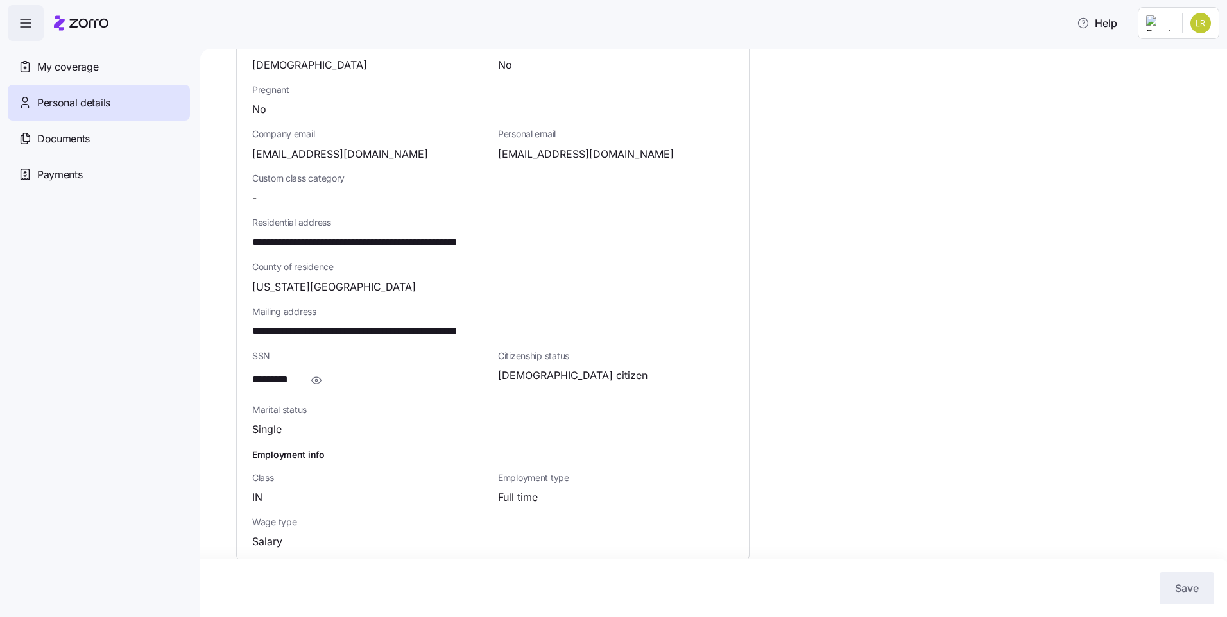
click at [85, 143] on span "Documents" at bounding box center [63, 139] width 53 height 16
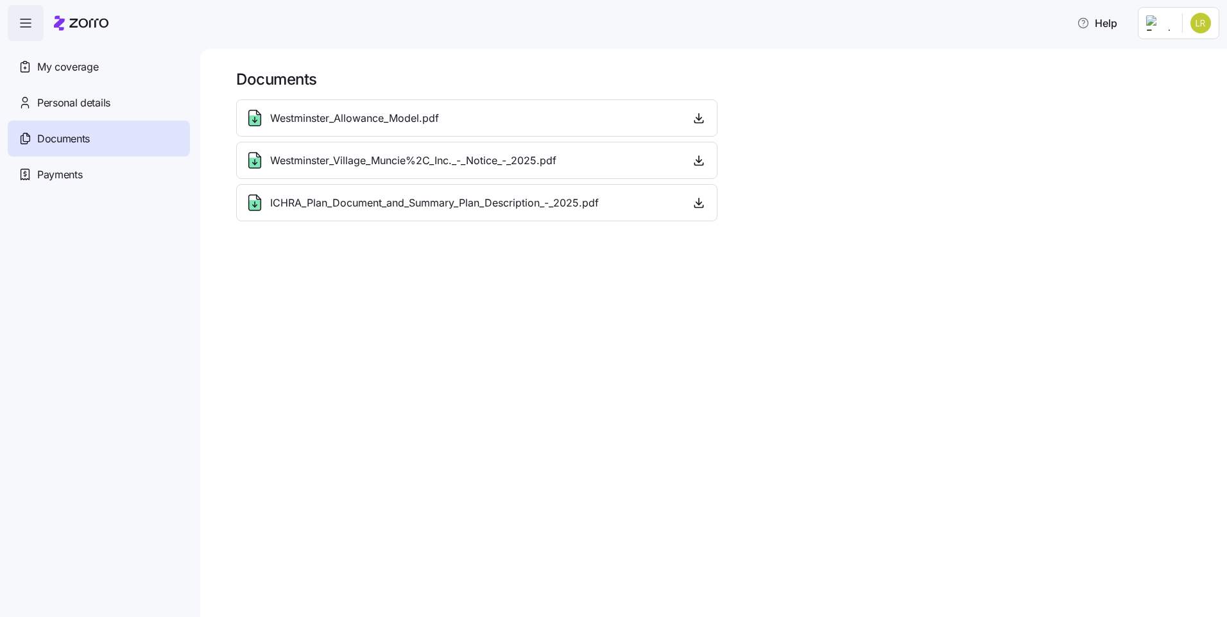
click at [366, 202] on span "ICHRA_Plan_Document_and_Summary_Plan_Description_-_2025.pdf" at bounding box center [434, 203] width 329 height 16
click at [701, 160] on icon "button" at bounding box center [698, 160] width 13 height 13
click at [696, 121] on icon "button" at bounding box center [698, 118] width 13 height 13
click at [697, 203] on icon "button" at bounding box center [698, 202] width 13 height 13
click at [96, 64] on span "My coverage" at bounding box center [67, 67] width 61 height 16
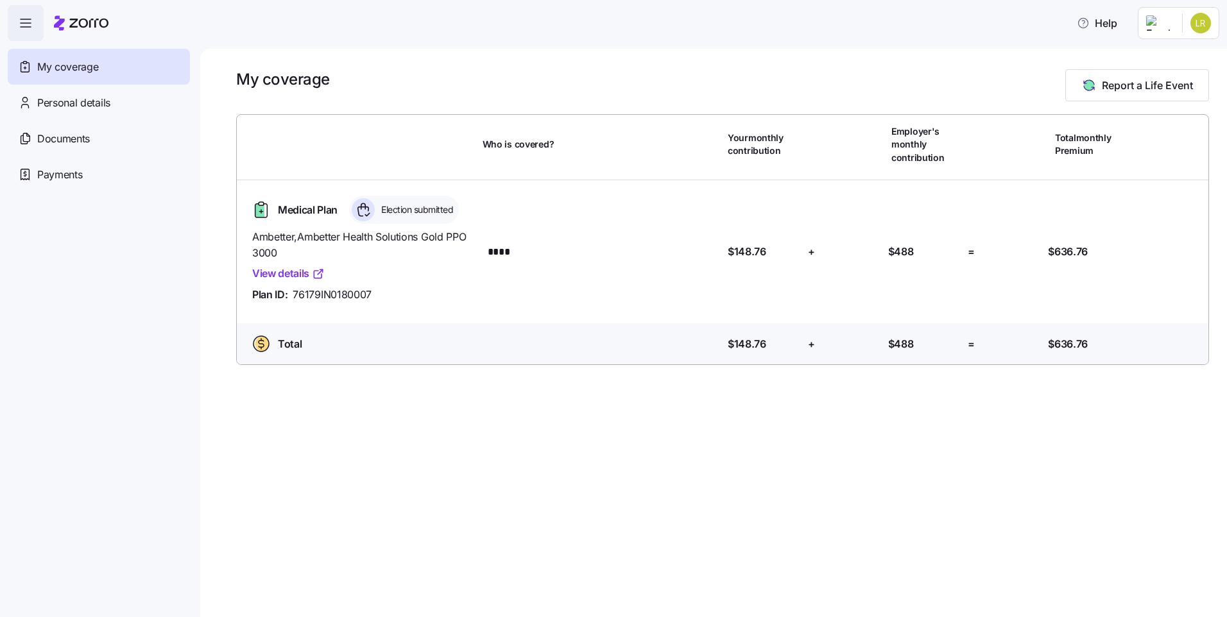
click at [27, 22] on icon "button" at bounding box center [25, 22] width 15 height 15
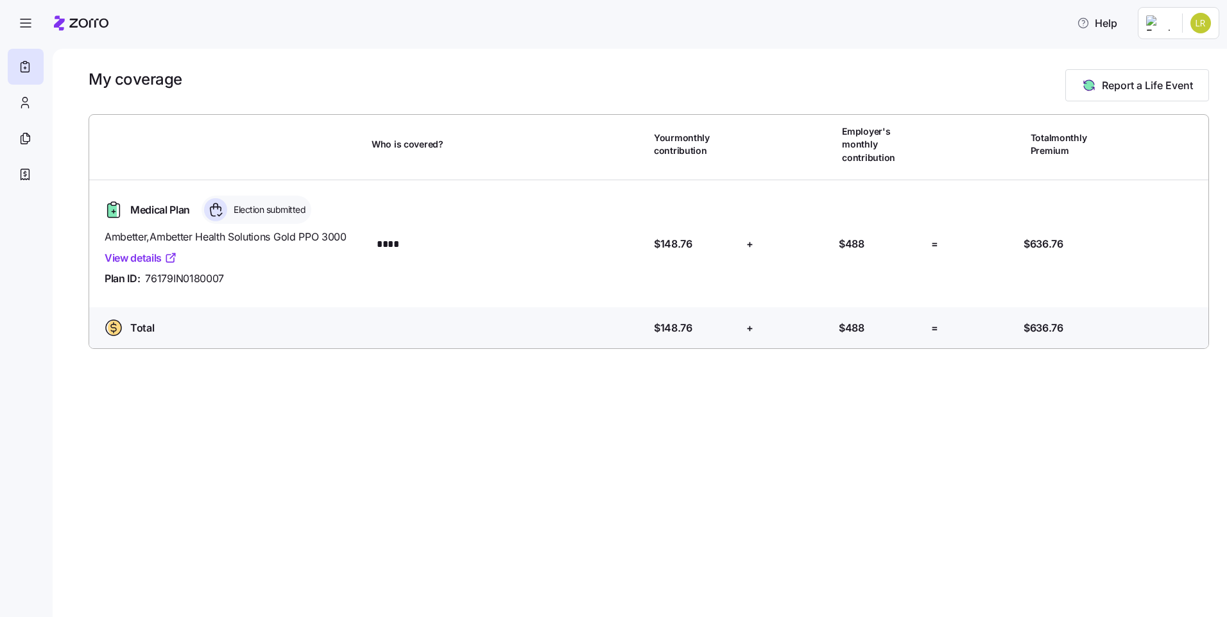
click at [28, 22] on icon "button" at bounding box center [25, 22] width 15 height 15
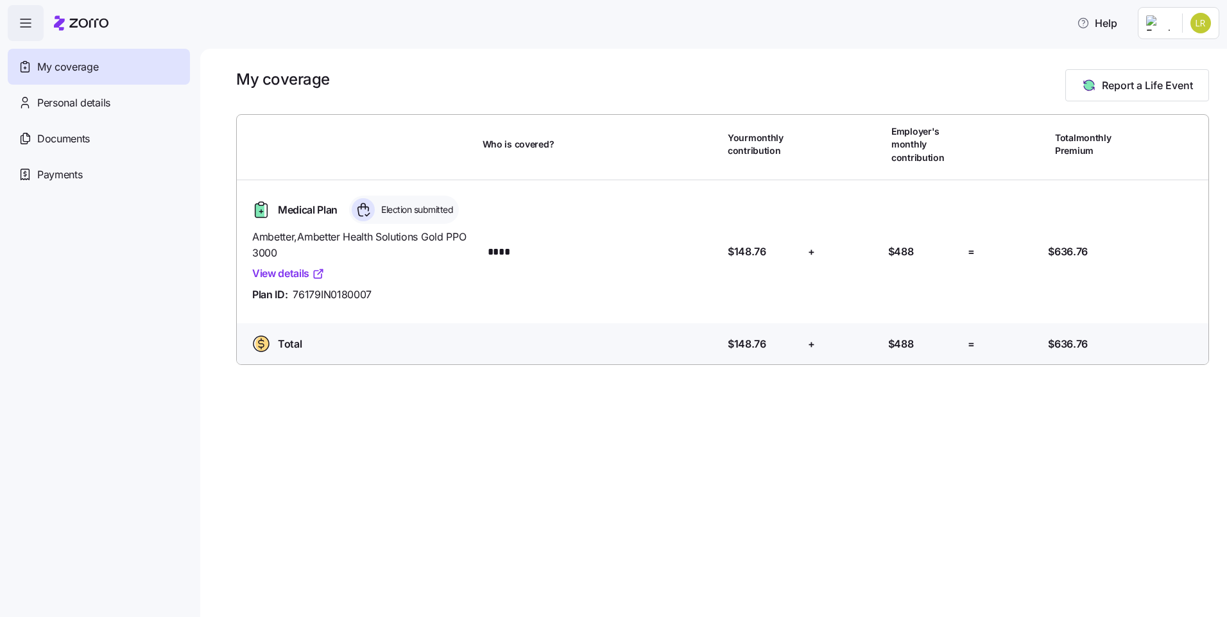
click at [44, 175] on span "Payments" at bounding box center [59, 175] width 45 height 16
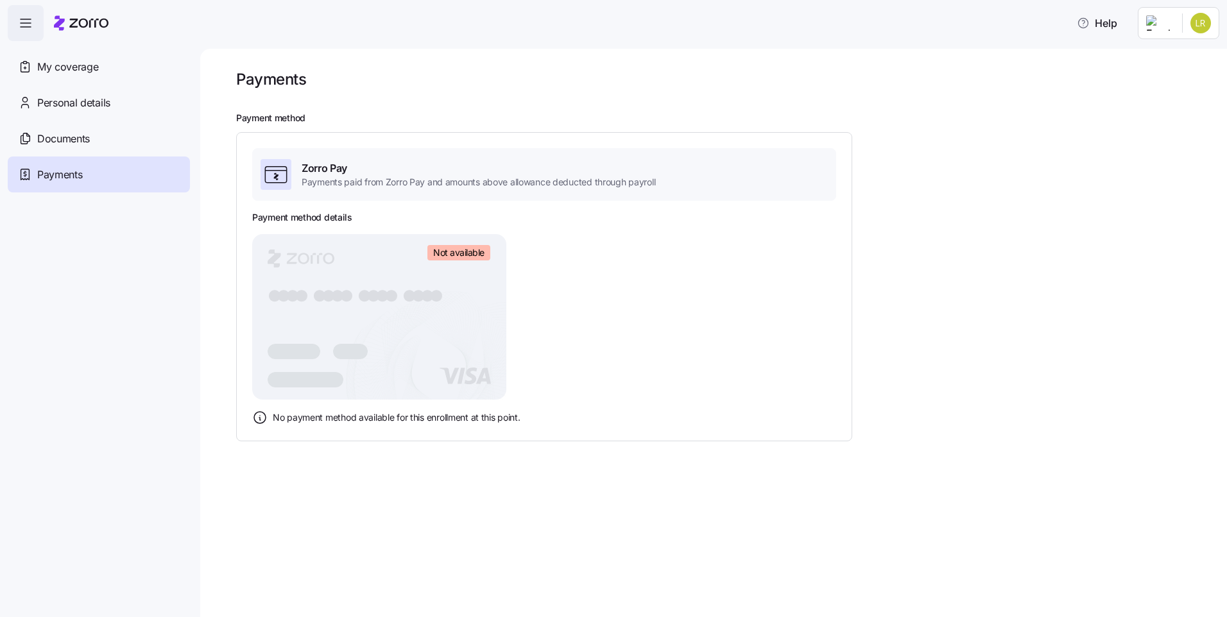
click at [64, 143] on span "Documents" at bounding box center [63, 139] width 53 height 16
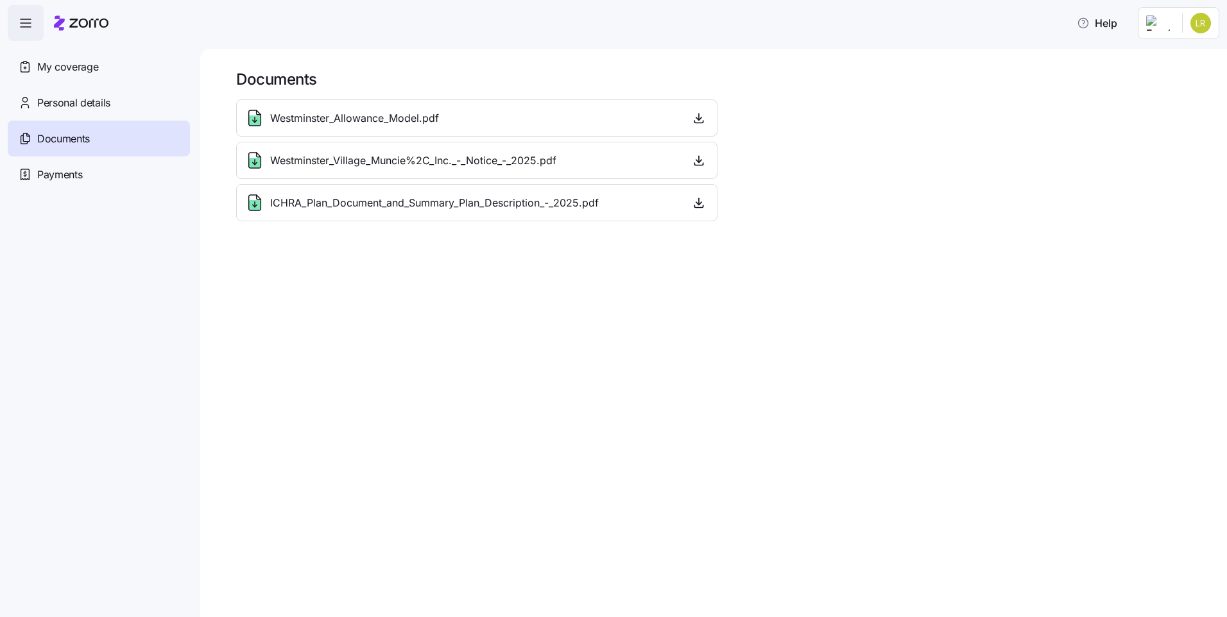
click at [15, 25] on span "button" at bounding box center [25, 23] width 35 height 35
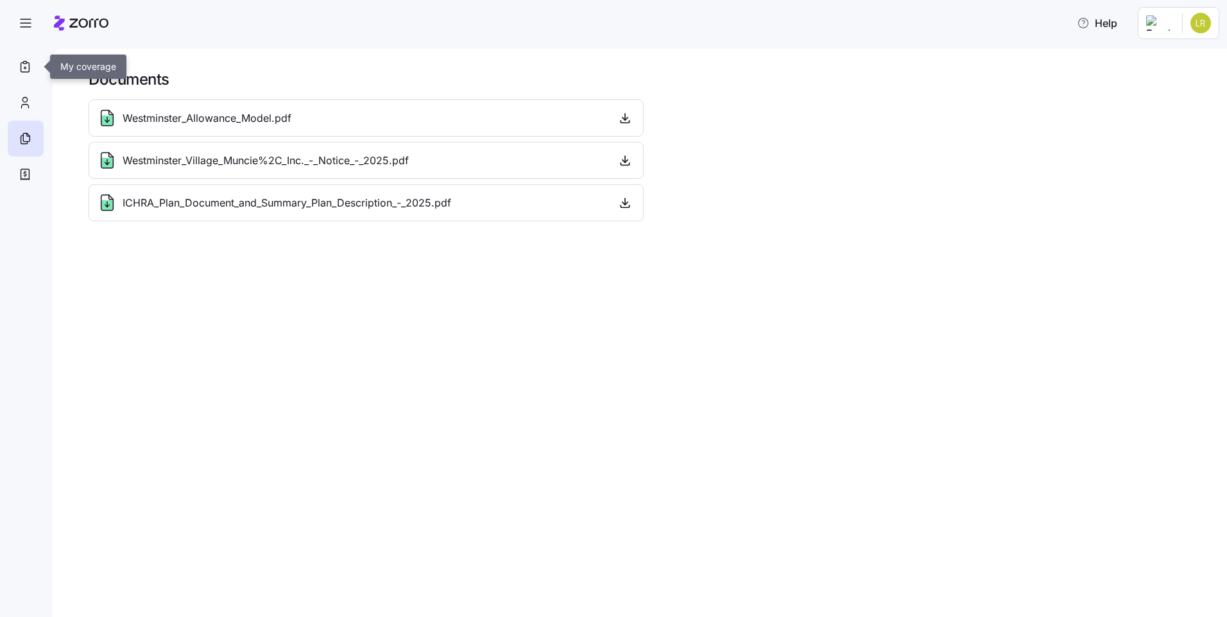
click at [23, 66] on icon at bounding box center [25, 66] width 14 height 15
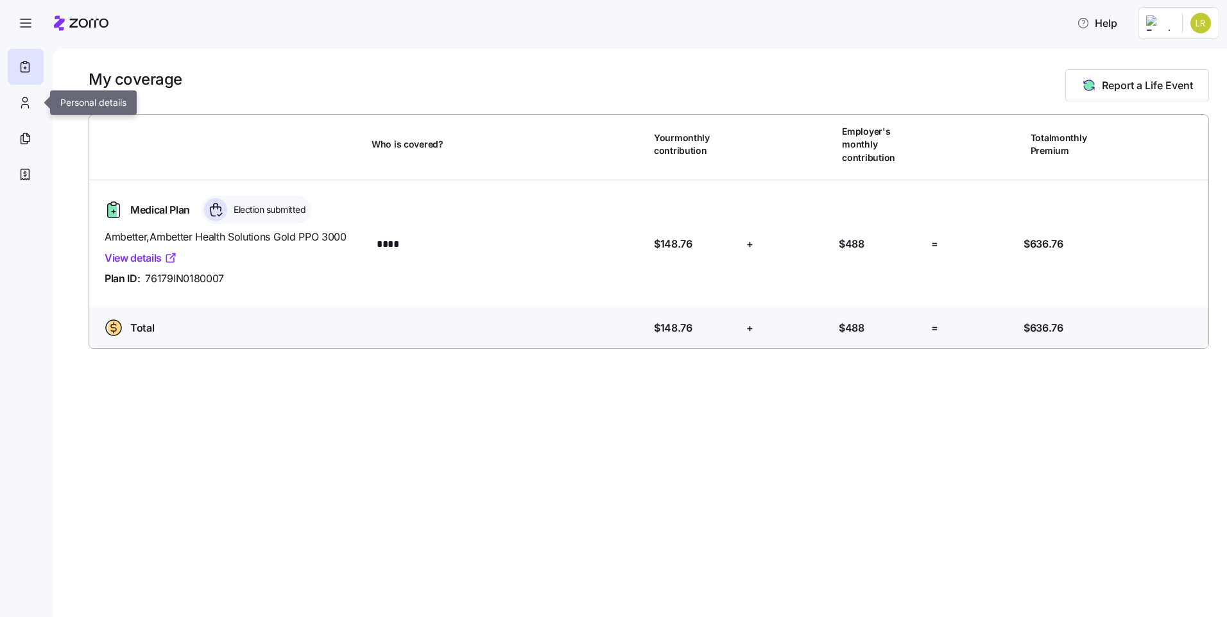
click at [26, 101] on icon at bounding box center [25, 102] width 14 height 15
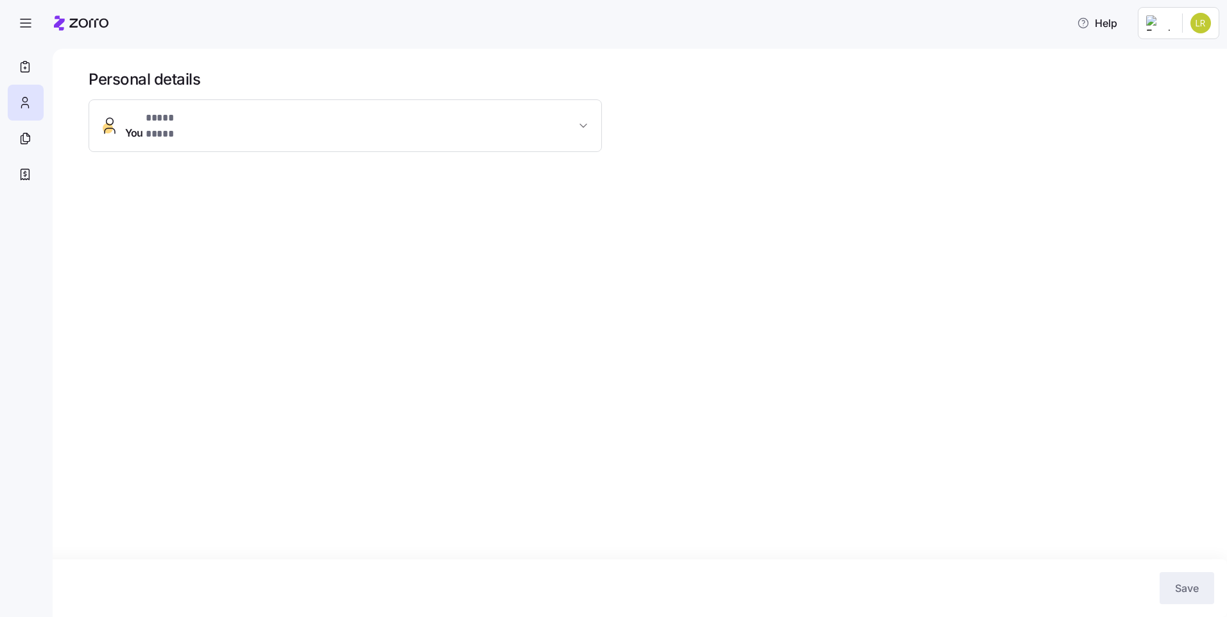
click at [1169, 27] on html "**********" at bounding box center [613, 305] width 1227 height 610
click at [1172, 63] on div "My settings" at bounding box center [1175, 58] width 67 height 14
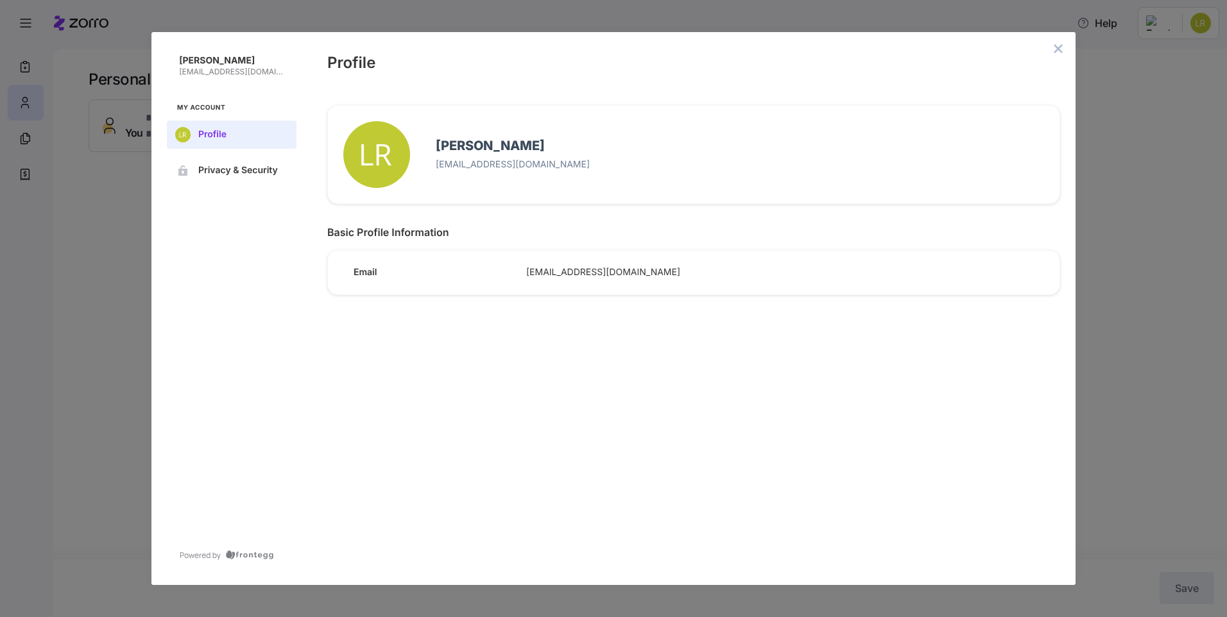
click at [586, 278] on span "lreff76@yahoo.com" at bounding box center [780, 273] width 508 height 12
click at [1155, 25] on div "Lori Reff lreff76@yahoo.com My Account Profile Privacy & Security Profile Lori …" at bounding box center [613, 308] width 1227 height 617
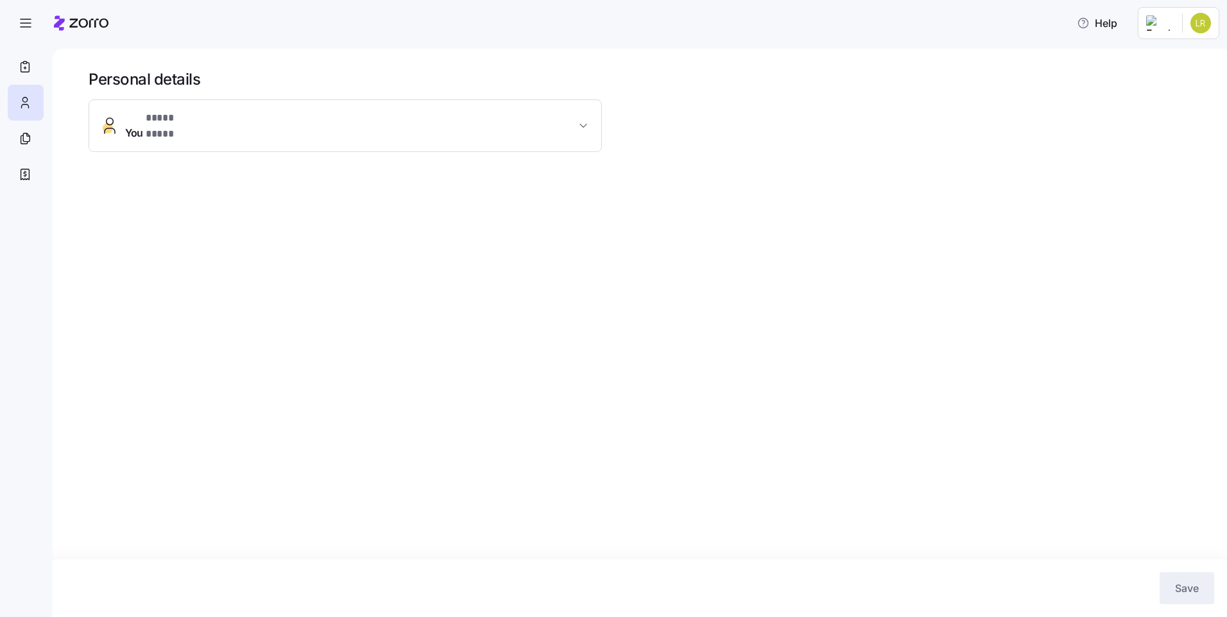
click at [1161, 26] on html "**********" at bounding box center [613, 305] width 1227 height 610
click at [1161, 80] on div "Log out" at bounding box center [1167, 78] width 50 height 14
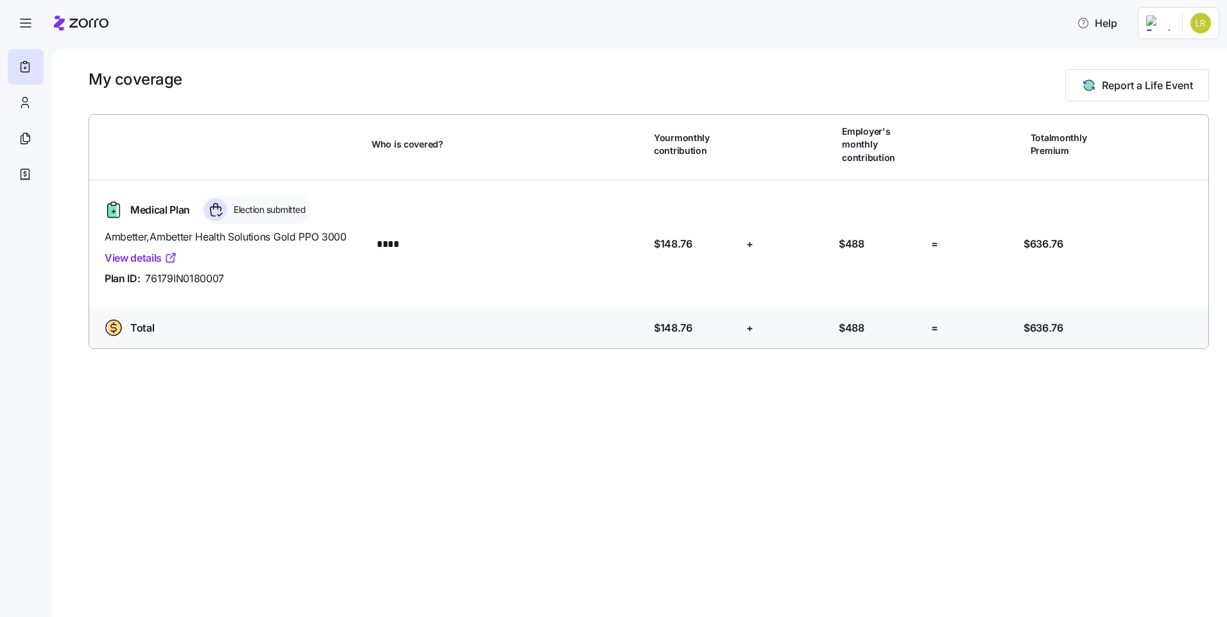
click at [855, 65] on div "My coverage Report a Life Event Who is covered? Your monthly contribution Emplo…" at bounding box center [640, 333] width 1174 height 569
click at [1165, 24] on html "Help My coverage Report a Life Event Who is covered? Your monthly contribution …" at bounding box center [613, 305] width 1227 height 610
click at [1163, 75] on div "Log out" at bounding box center [1167, 78] width 50 height 14
